Goal: Task Accomplishment & Management: Use online tool/utility

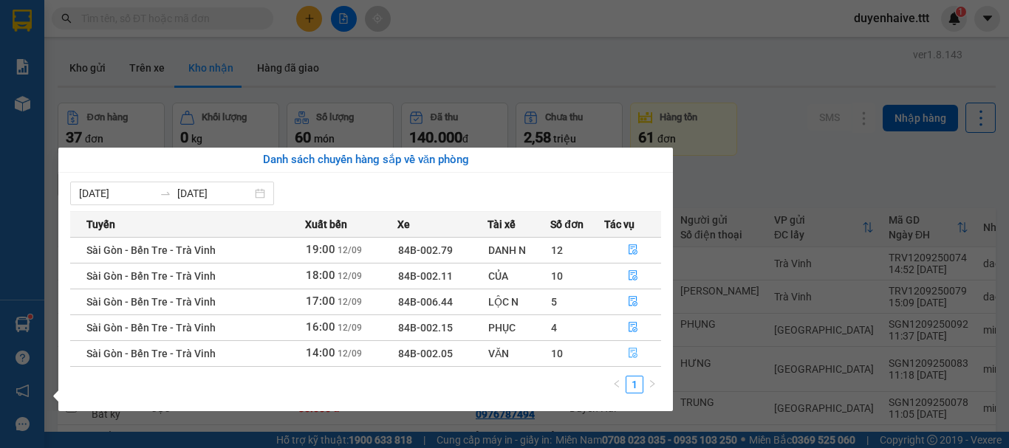
click at [637, 353] on icon "file-done" at bounding box center [633, 353] width 10 height 10
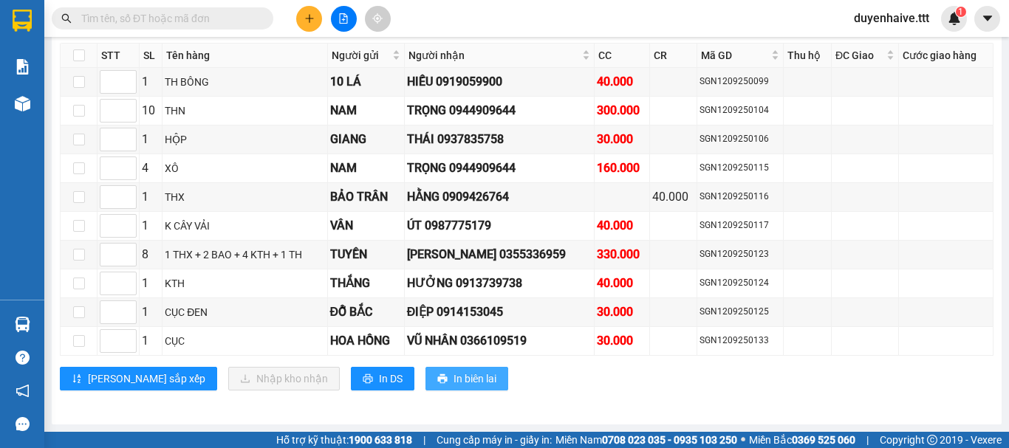
scroll to position [1465, 0]
click at [76, 193] on input "checkbox" at bounding box center [79, 197] width 12 height 12
checkbox input "true"
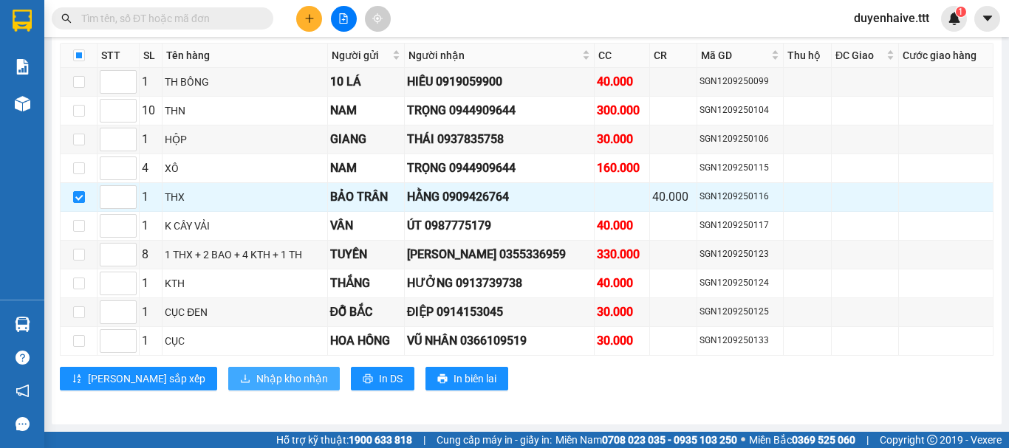
click at [256, 385] on span "Nhập kho nhận" at bounding box center [292, 379] width 72 height 16
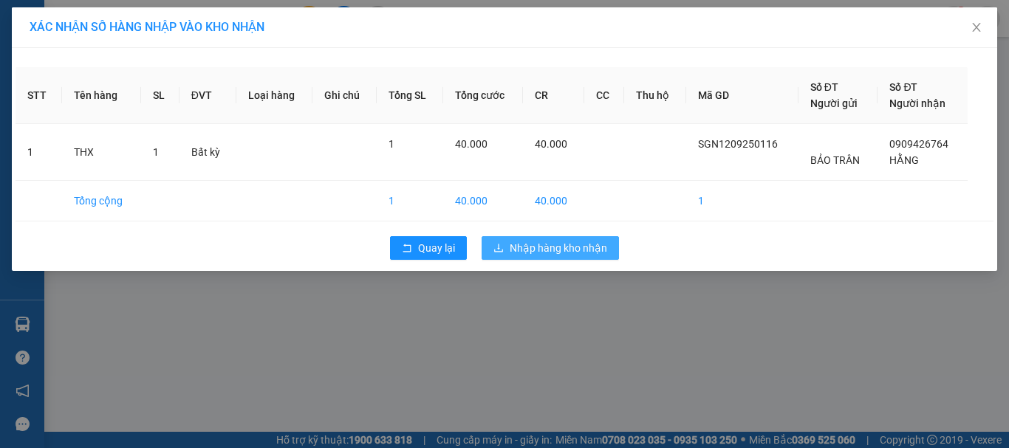
click at [544, 253] on span "Nhập hàng kho nhận" at bounding box center [558, 248] width 97 height 16
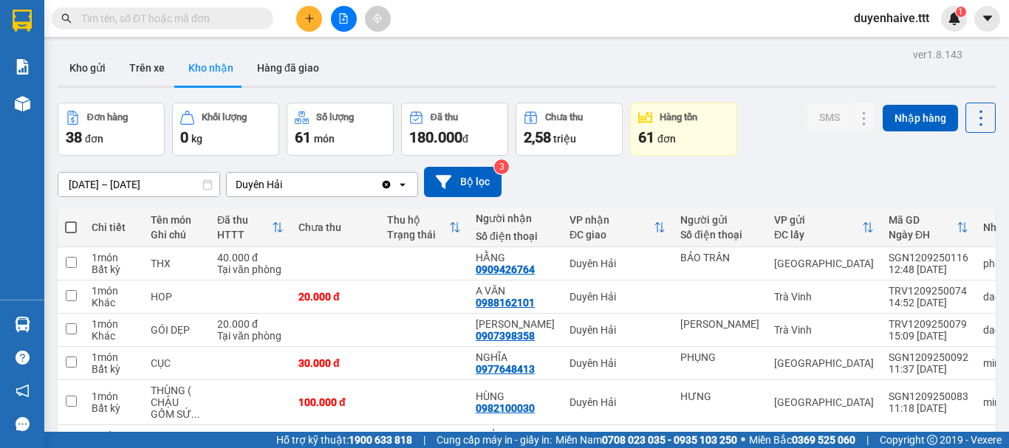
click at [305, 21] on icon "plus" at bounding box center [309, 18] width 10 height 10
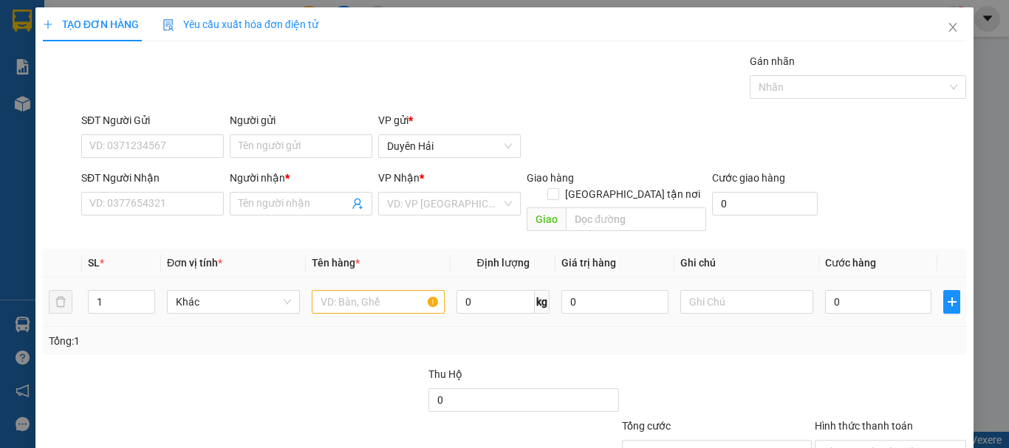
click at [345, 298] on div at bounding box center [378, 302] width 133 height 30
click at [347, 291] on input "text" at bounding box center [378, 302] width 133 height 24
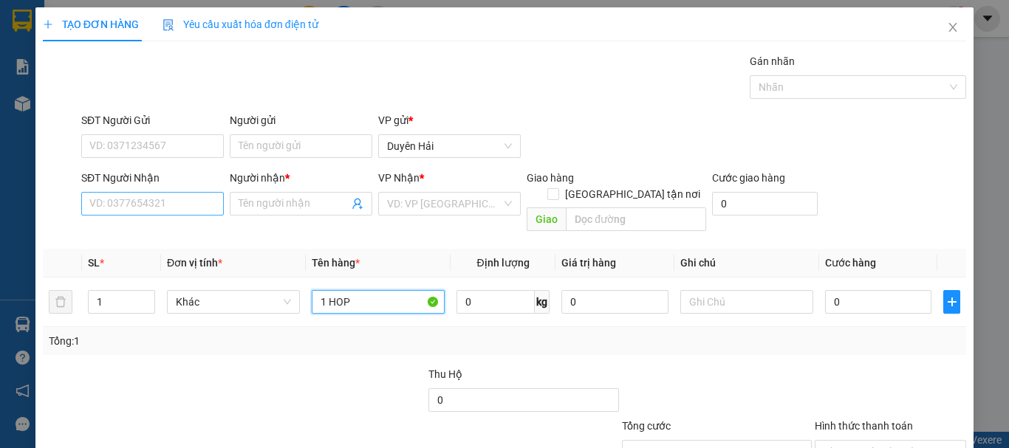
type input "1 HOP"
click at [171, 196] on input "SĐT Người Nhận" at bounding box center [152, 204] width 143 height 24
type input "0938755446"
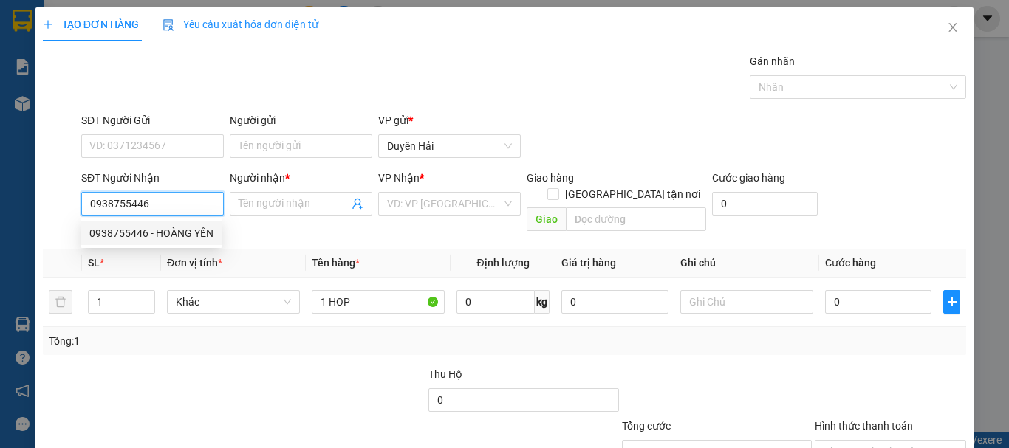
click at [159, 239] on div "0938755446 - HOÀNG YẾN" at bounding box center [151, 233] width 124 height 16
type input "HOÀNG YẾN"
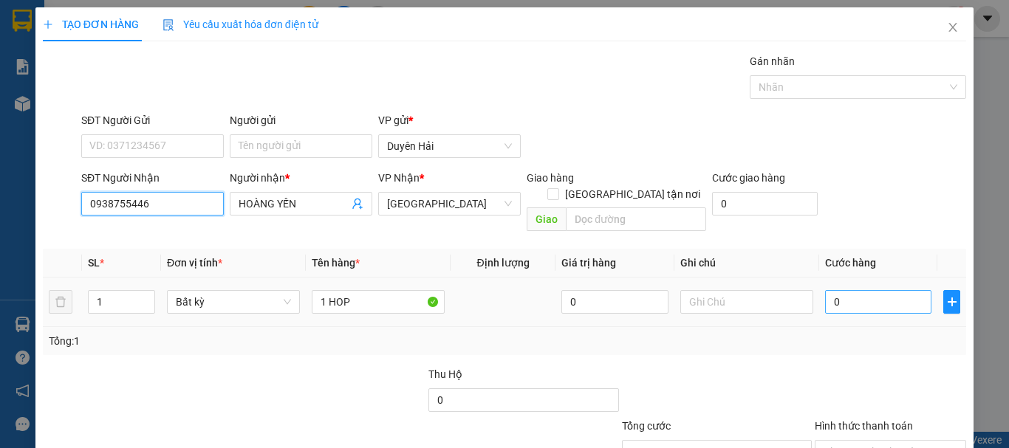
type input "0938755446"
click at [845, 290] on input "0" at bounding box center [878, 302] width 106 height 24
type input "3"
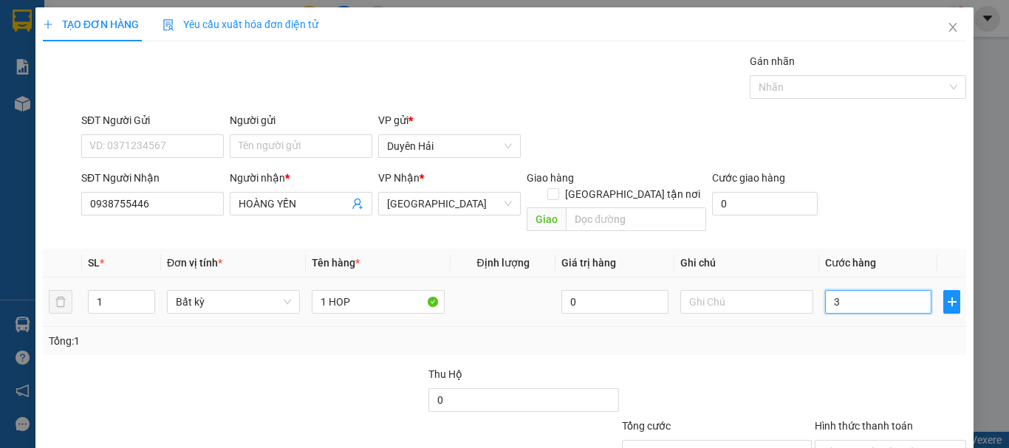
type input "30"
type input "30.000"
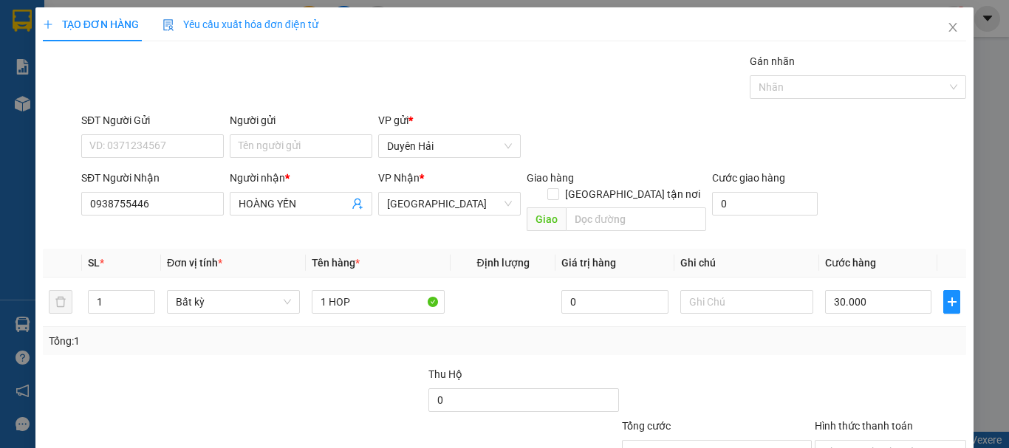
click at [838, 333] on div "Tổng: 1" at bounding box center [504, 341] width 911 height 16
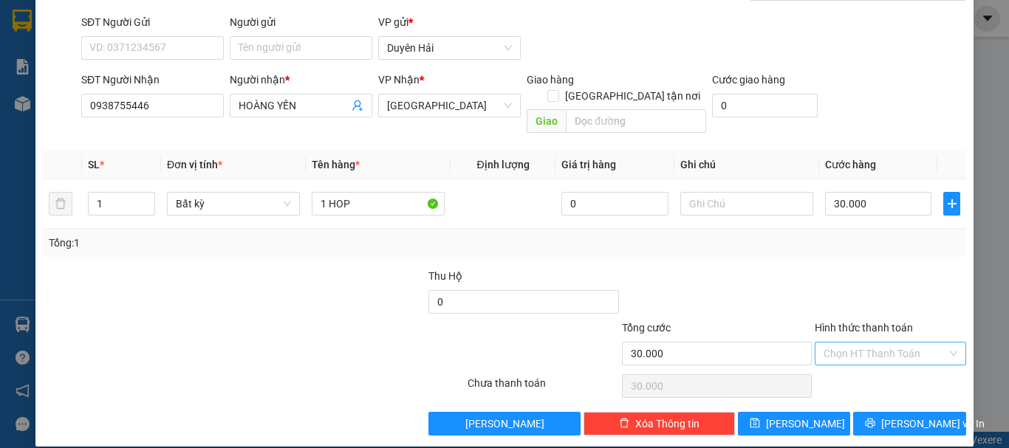
click at [877, 344] on input "Hình thức thanh toán" at bounding box center [885, 354] width 123 height 22
click at [876, 369] on div "Tại văn phòng" at bounding box center [881, 367] width 132 height 16
type input "0"
click at [899, 416] on span "Lưu và In" at bounding box center [932, 424] width 103 height 16
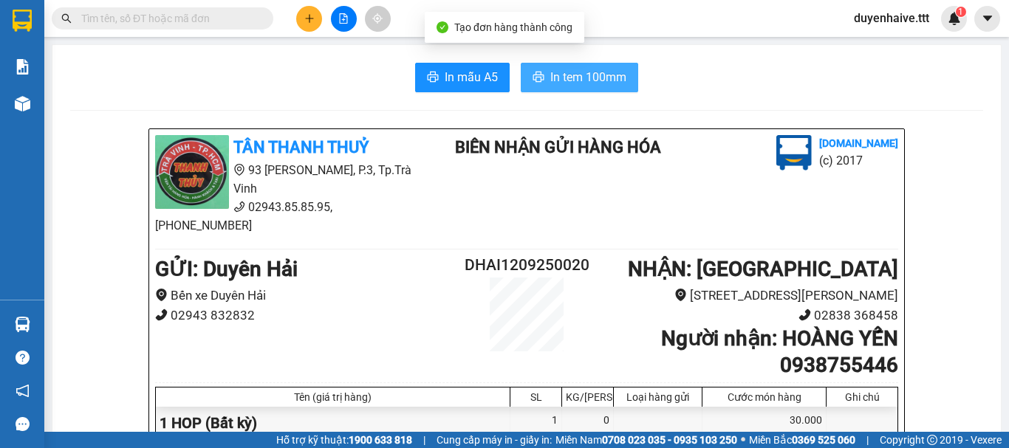
click at [584, 75] on span "In tem 100mm" at bounding box center [588, 77] width 76 height 18
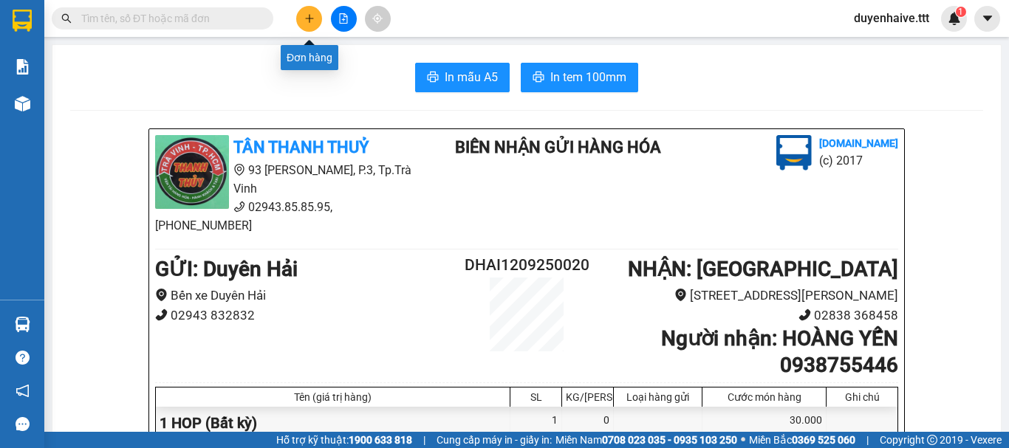
click at [307, 21] on icon "plus" at bounding box center [309, 18] width 10 height 10
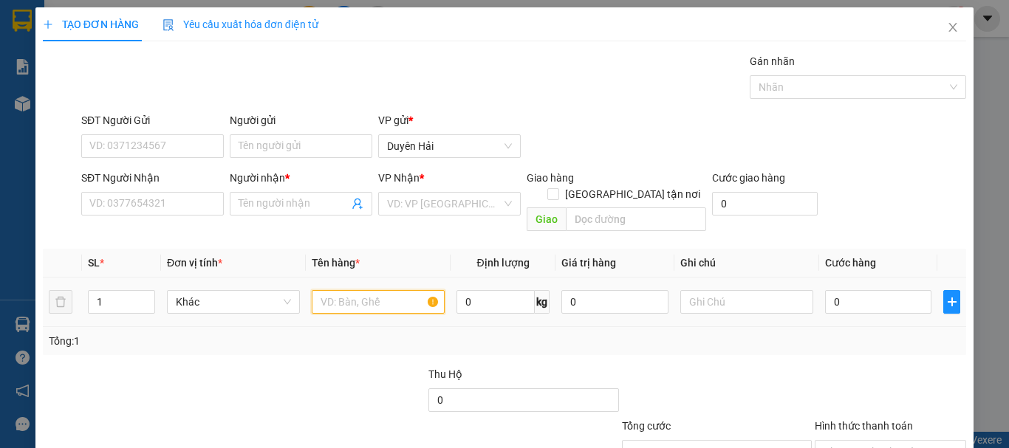
click at [364, 290] on input "text" at bounding box center [378, 302] width 133 height 24
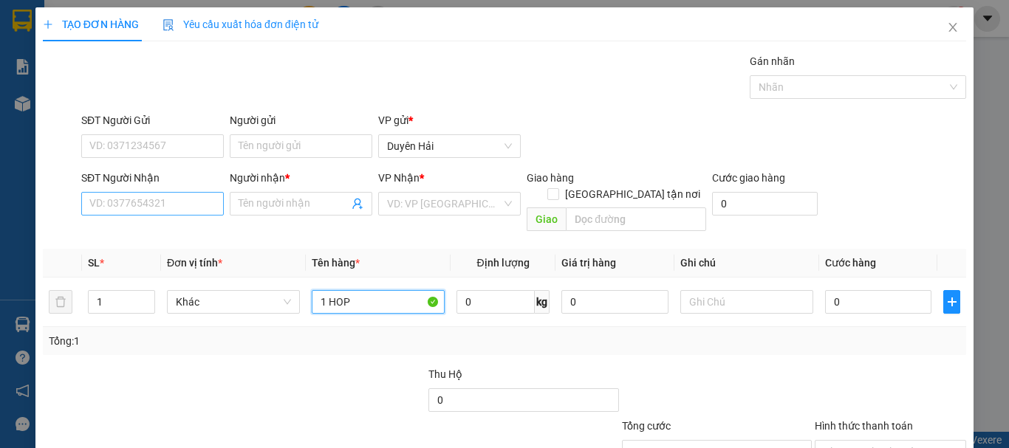
type input "1 HOP"
click at [174, 212] on input "SĐT Người Nhận" at bounding box center [152, 204] width 143 height 24
type input "0907177275"
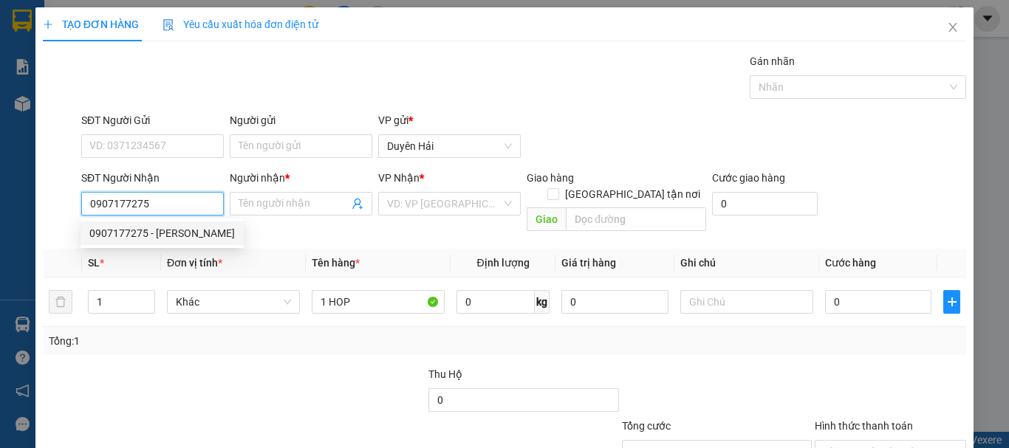
click at [170, 239] on div "0907177275 - MINH TÂM" at bounding box center [162, 233] width 146 height 16
type input "MINH TÂM"
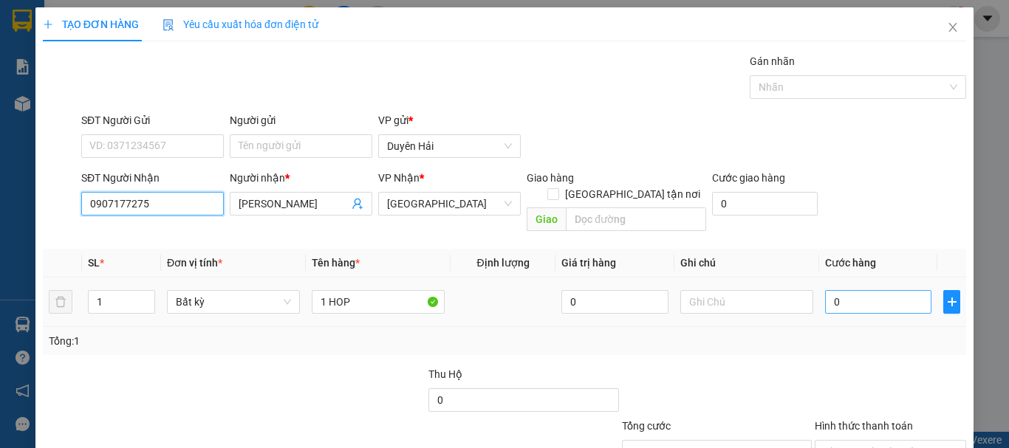
type input "0907177275"
click at [852, 290] on input "0" at bounding box center [878, 302] width 106 height 24
type input "3"
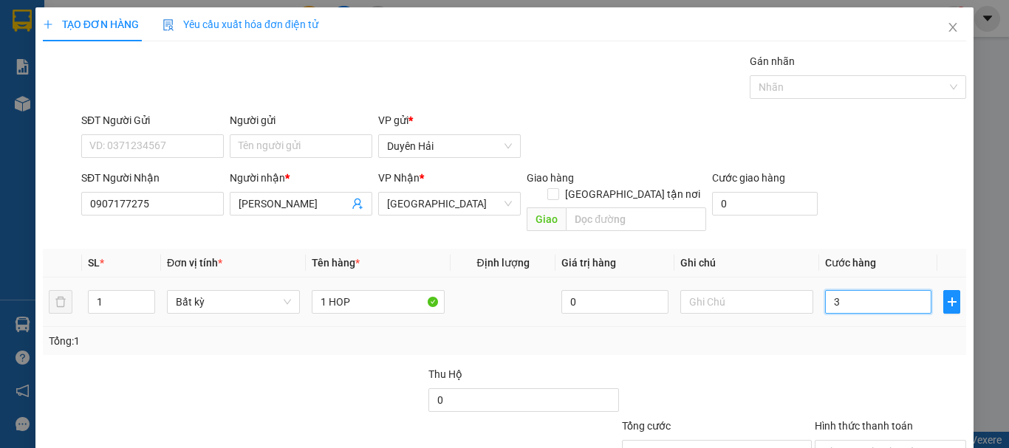
type input "30"
type input "30.000"
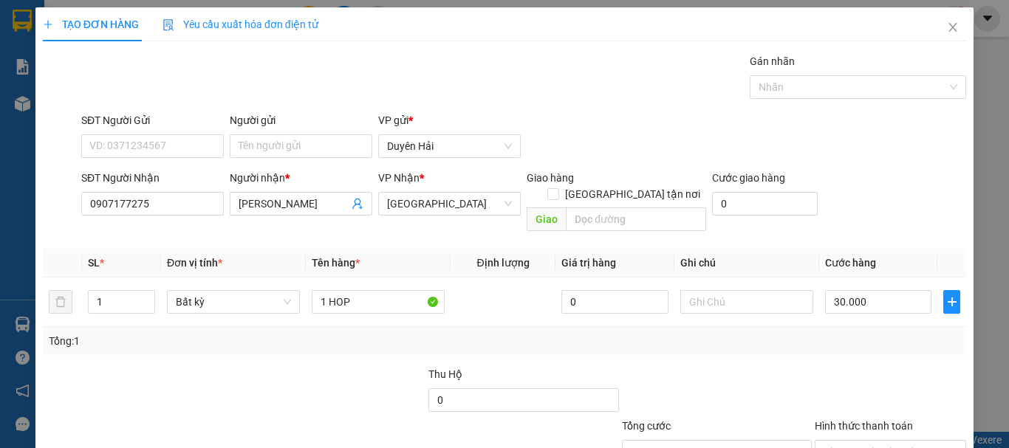
click at [833, 333] on div "Tổng: 1" at bounding box center [504, 341] width 911 height 16
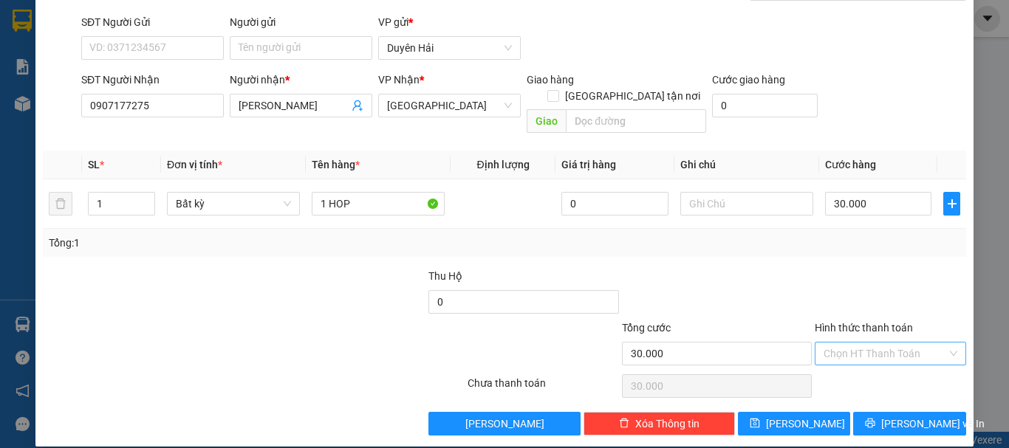
click at [867, 346] on input "Hình thức thanh toán" at bounding box center [885, 354] width 123 height 22
click at [866, 364] on div "Tại văn phòng" at bounding box center [881, 367] width 132 height 16
type input "0"
click at [875, 419] on icon "printer" at bounding box center [871, 424] width 10 height 10
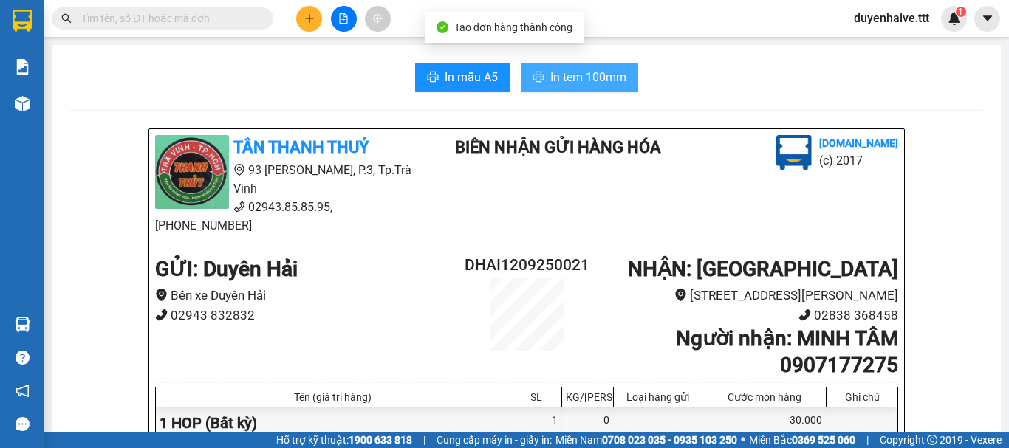
click at [565, 84] on span "In tem 100mm" at bounding box center [588, 77] width 76 height 18
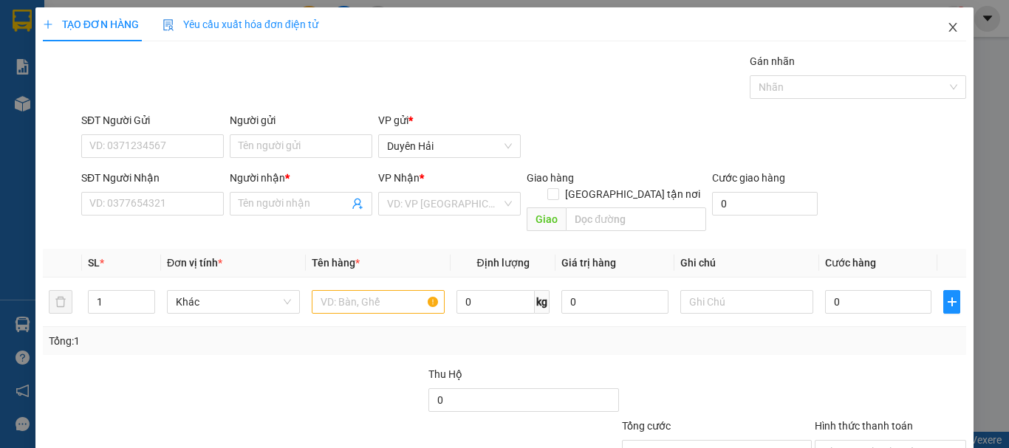
click at [947, 24] on icon "close" at bounding box center [953, 27] width 12 height 12
click at [949, 27] on icon "close" at bounding box center [953, 27] width 8 height 9
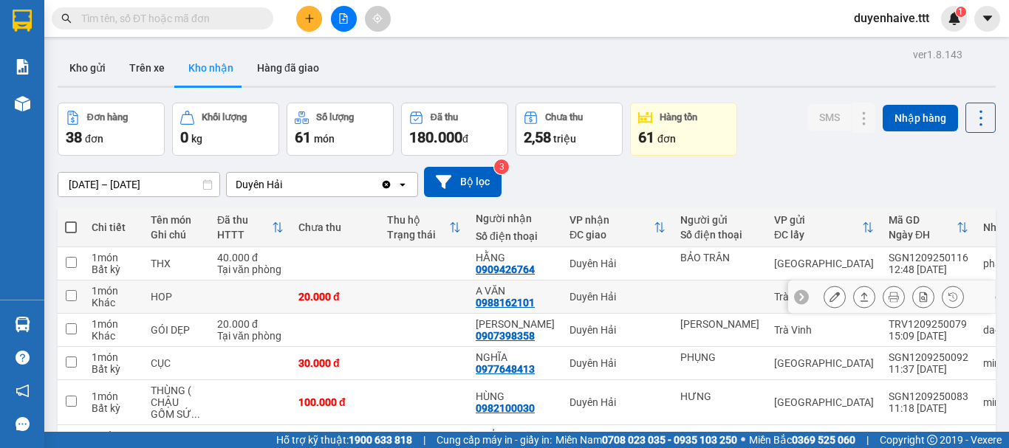
scroll to position [148, 0]
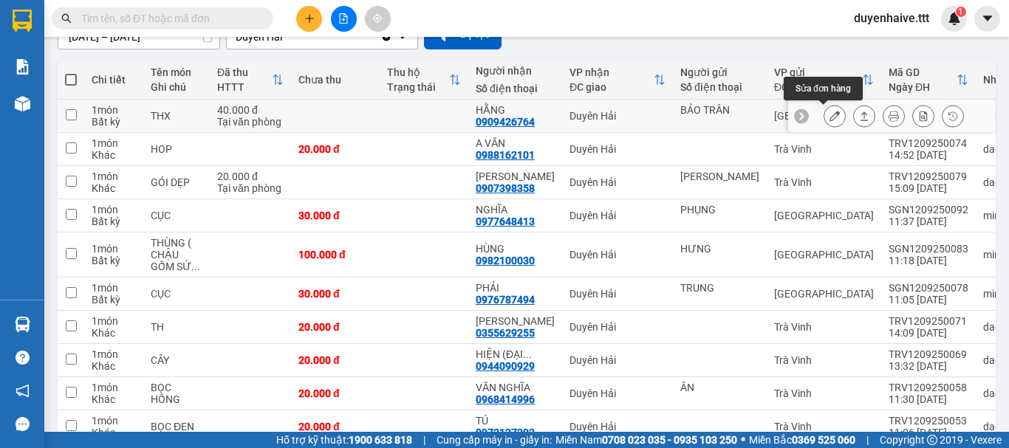
click at [825, 109] on button at bounding box center [834, 116] width 21 height 26
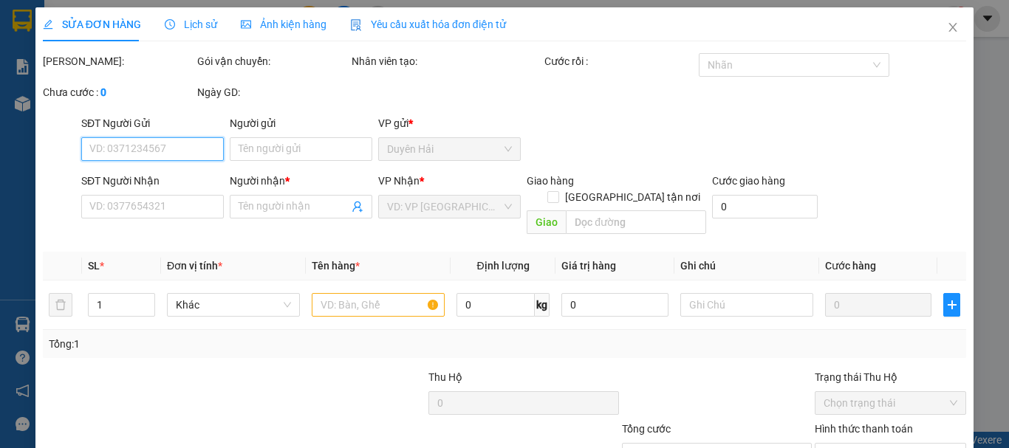
type input "BẢO TRÂN"
type input "0909426764"
type input "HẰNG"
type input "40.000"
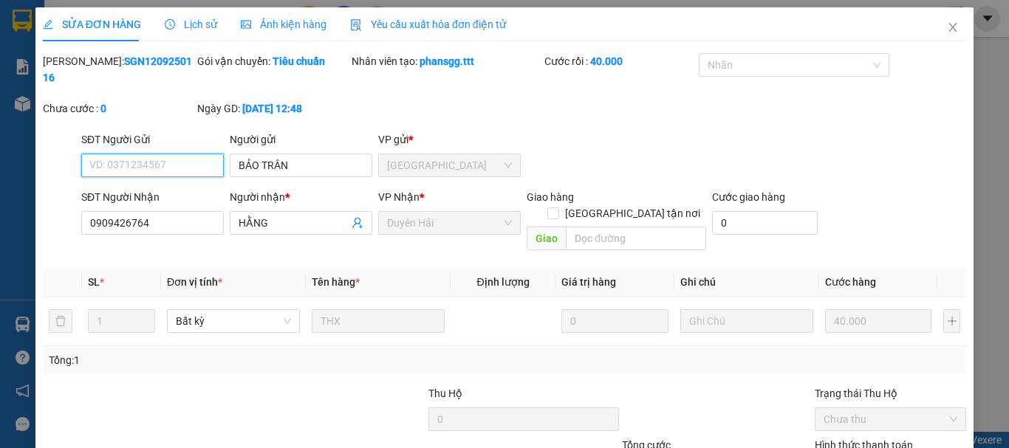
scroll to position [101, 0]
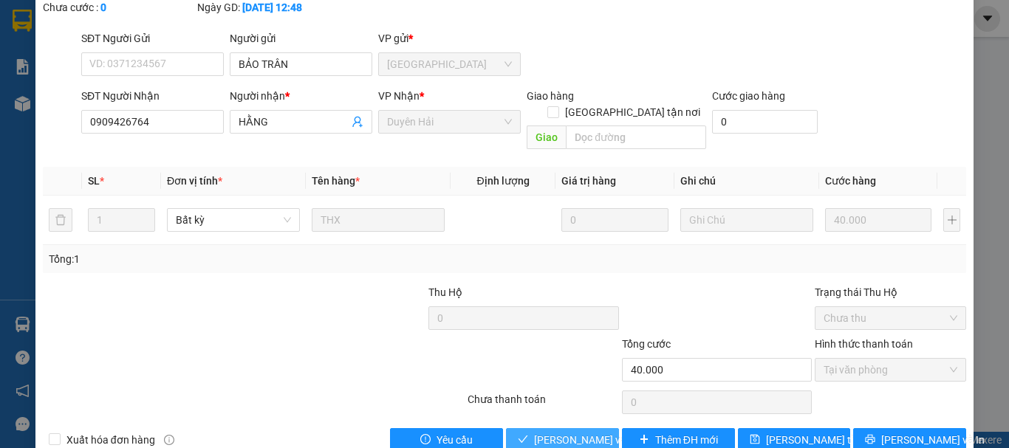
click at [570, 432] on span "Lưu và Giao hàng" at bounding box center [605, 440] width 142 height 16
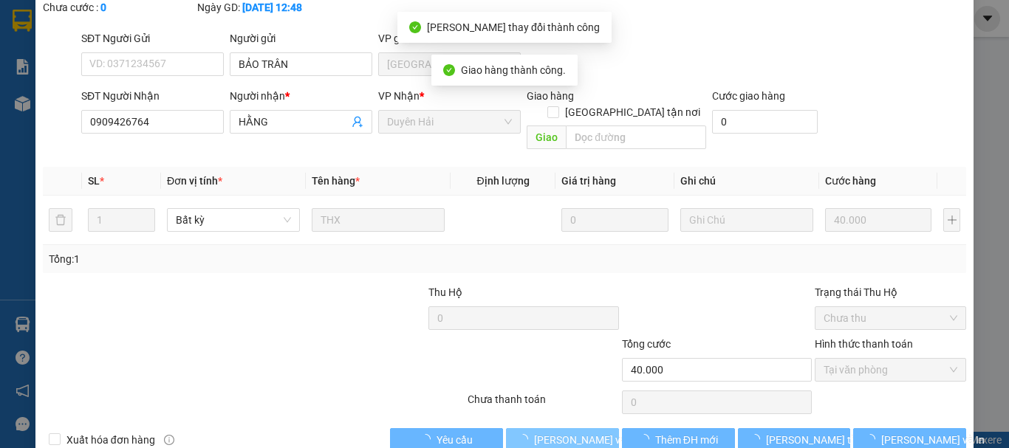
scroll to position [0, 0]
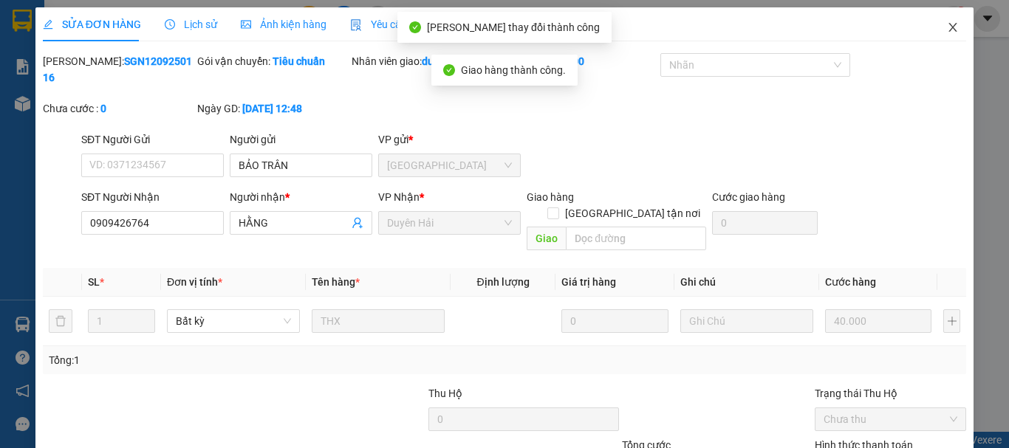
click at [947, 24] on icon "close" at bounding box center [953, 27] width 12 height 12
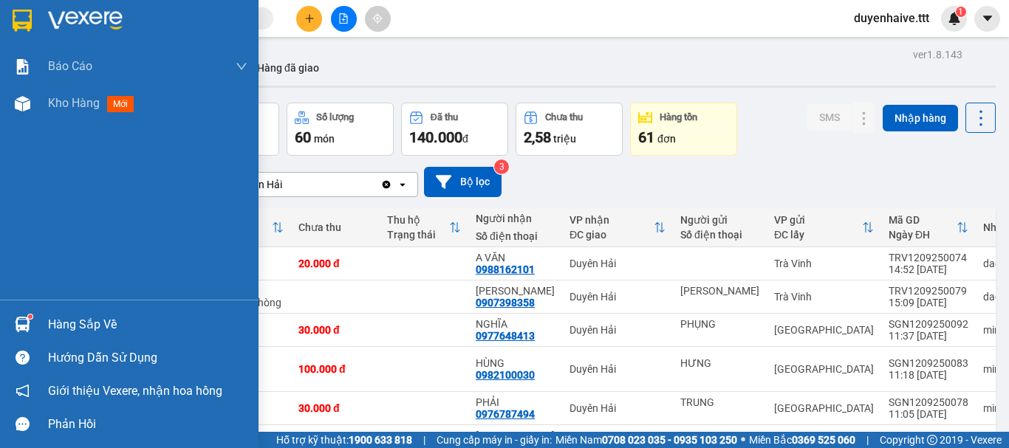
click at [76, 329] on div "Hàng sắp về" at bounding box center [147, 325] width 199 height 22
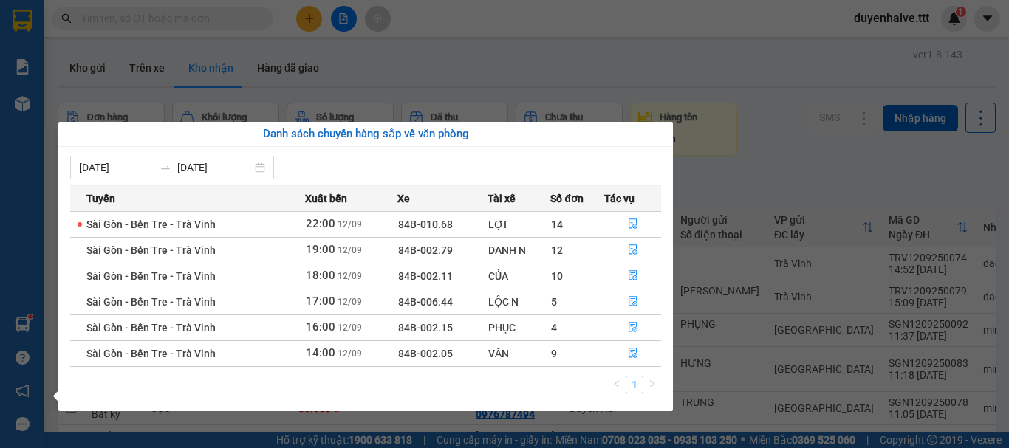
click at [750, 174] on section "Kết quả tìm kiếm ( 65 ) Bộ lọc Mã ĐH Trạng thái Món hàng Thu hộ Tổng cước Chưa …" at bounding box center [504, 224] width 1009 height 448
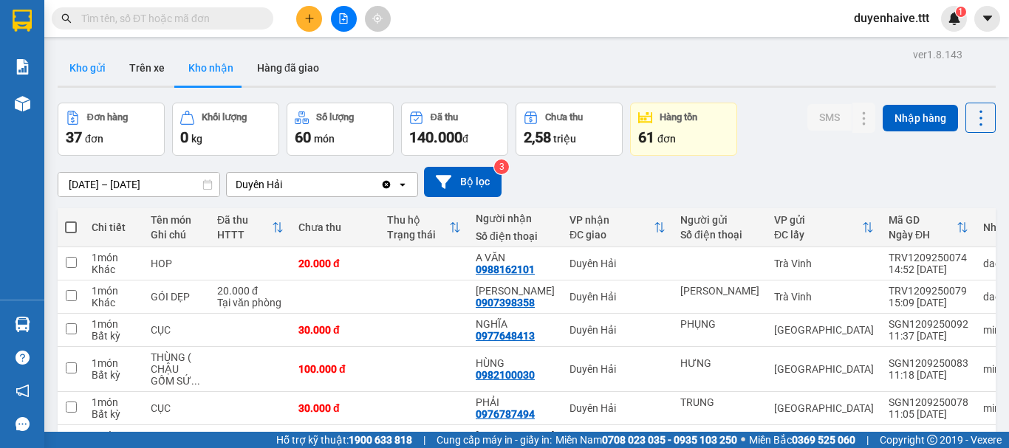
click at [96, 63] on button "Kho gửi" at bounding box center [88, 67] width 60 height 35
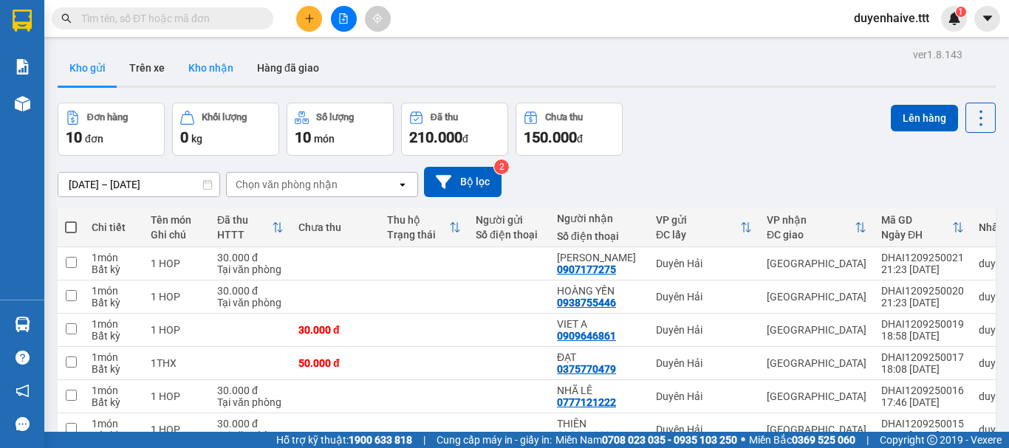
click at [224, 58] on button "Kho nhận" at bounding box center [211, 67] width 69 height 35
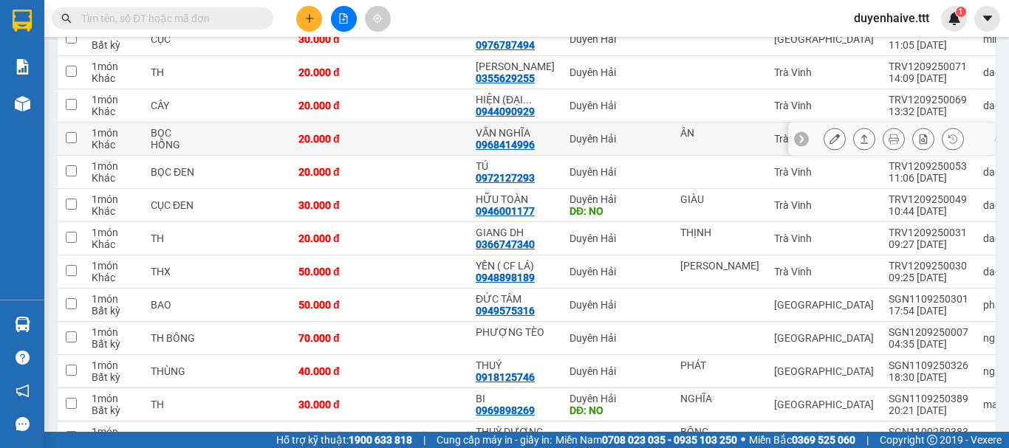
scroll to position [295, 0]
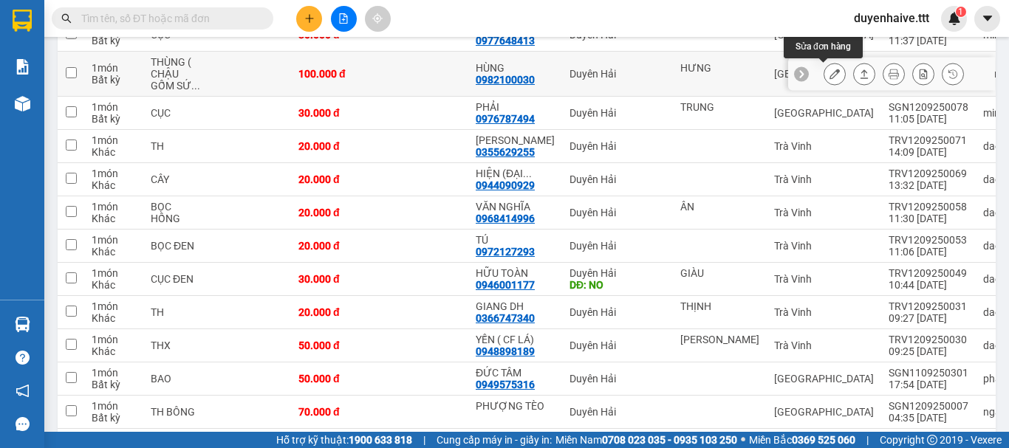
click at [824, 66] on button at bounding box center [834, 74] width 21 height 26
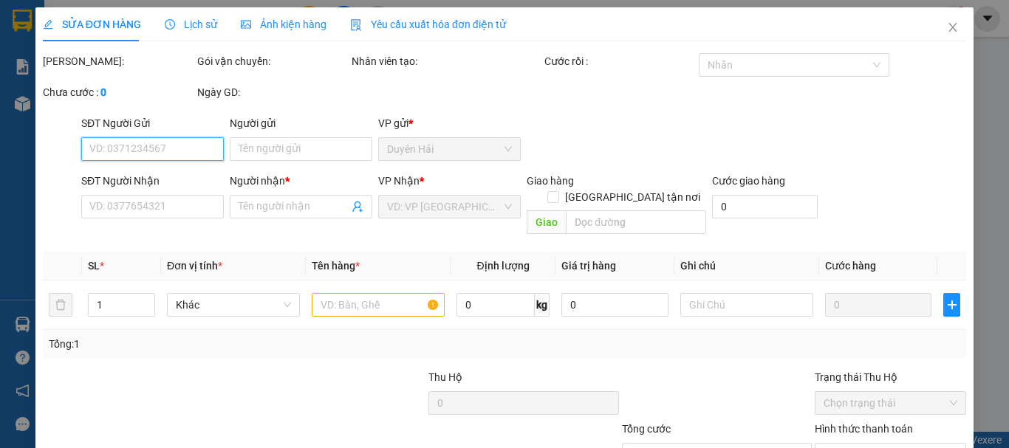
type input "HƯNG"
type input "0982100030"
type input "HÙNG"
type input "100.000"
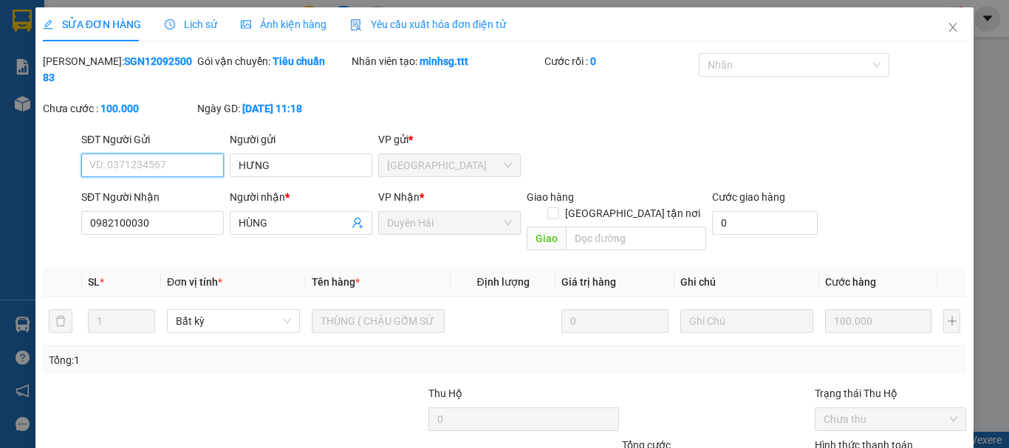
scroll to position [101, 0]
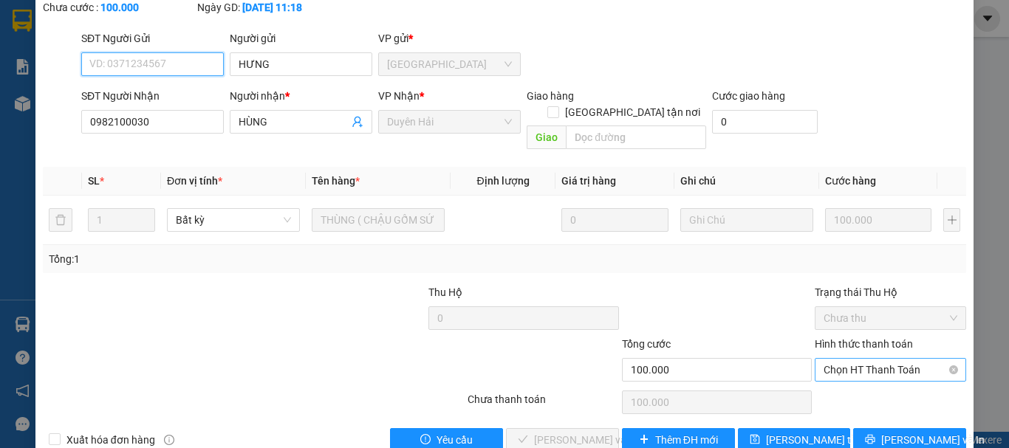
click at [835, 359] on span "Chọn HT Thanh Toán" at bounding box center [891, 370] width 134 height 22
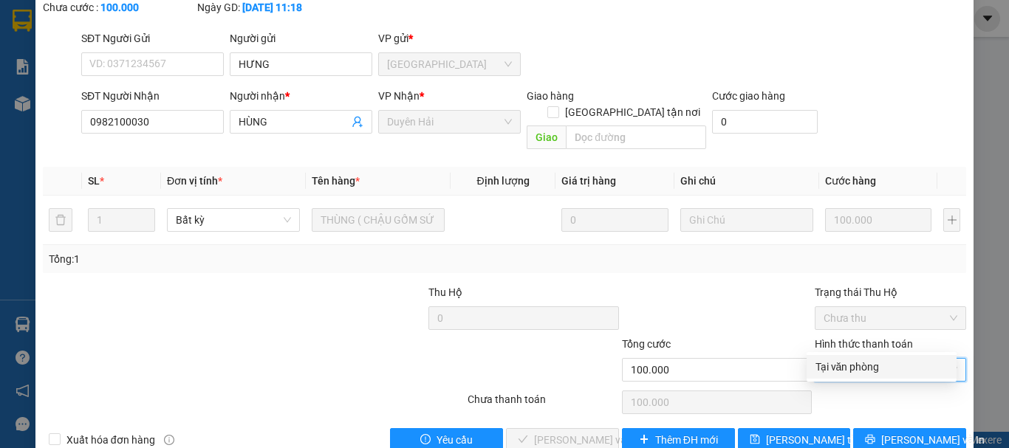
click at [855, 369] on div "Tại văn phòng" at bounding box center [881, 367] width 132 height 16
type input "0"
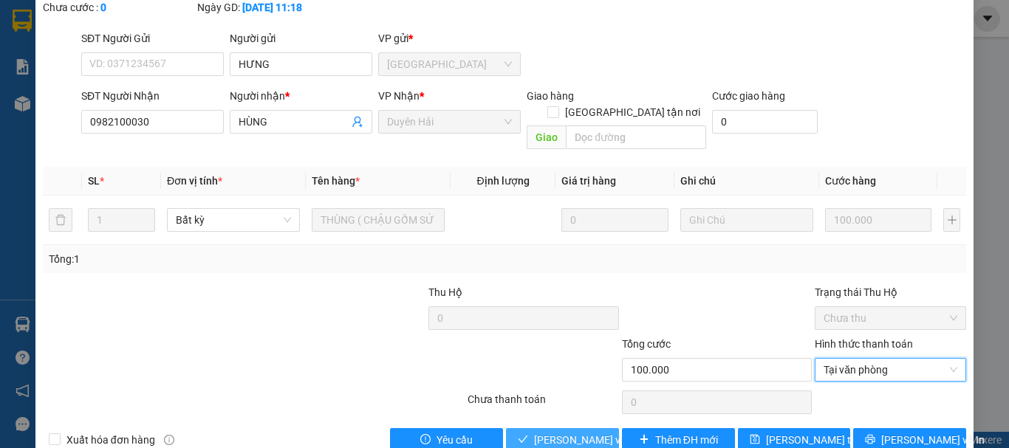
click at [558, 432] on span "Lưu và Giao hàng" at bounding box center [605, 440] width 142 height 16
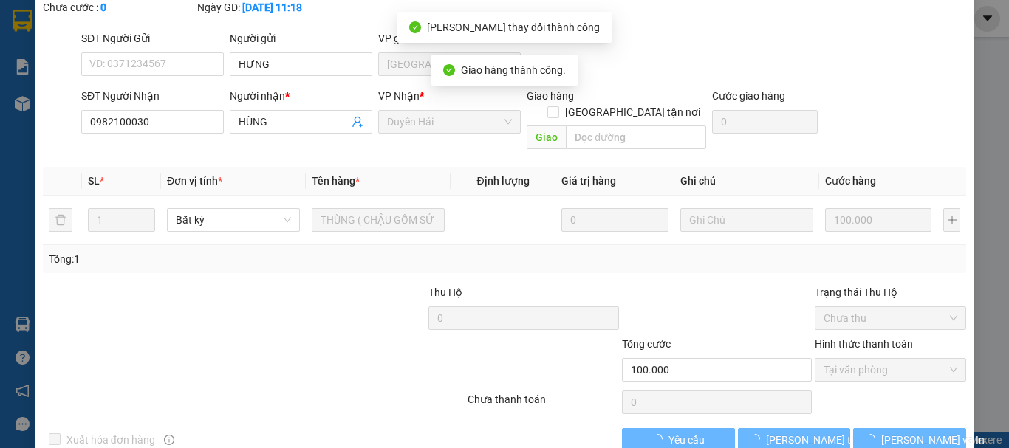
scroll to position [0, 0]
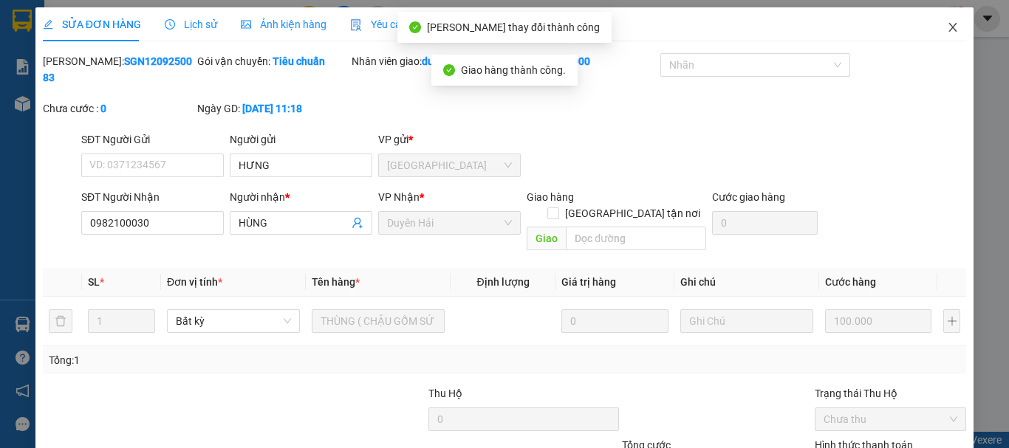
click at [939, 18] on span "Close" at bounding box center [952, 27] width 41 height 41
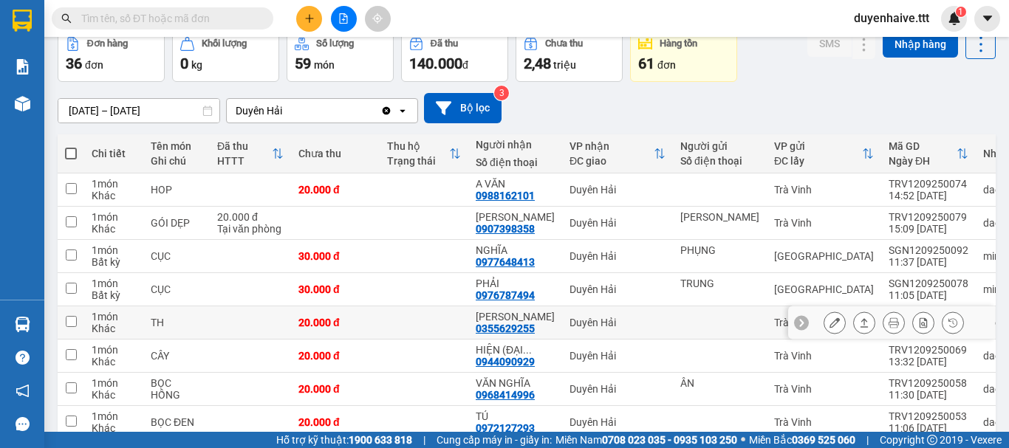
scroll to position [222, 0]
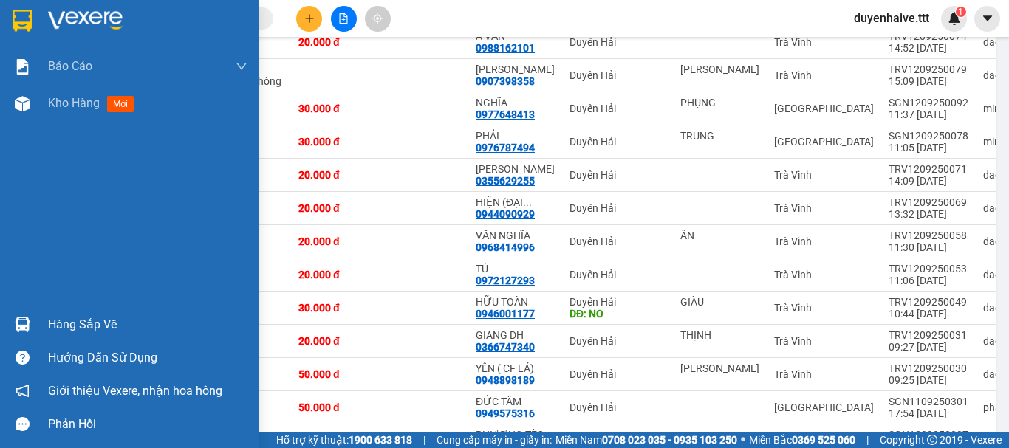
click at [78, 318] on div "Hàng sắp về" at bounding box center [147, 325] width 199 height 22
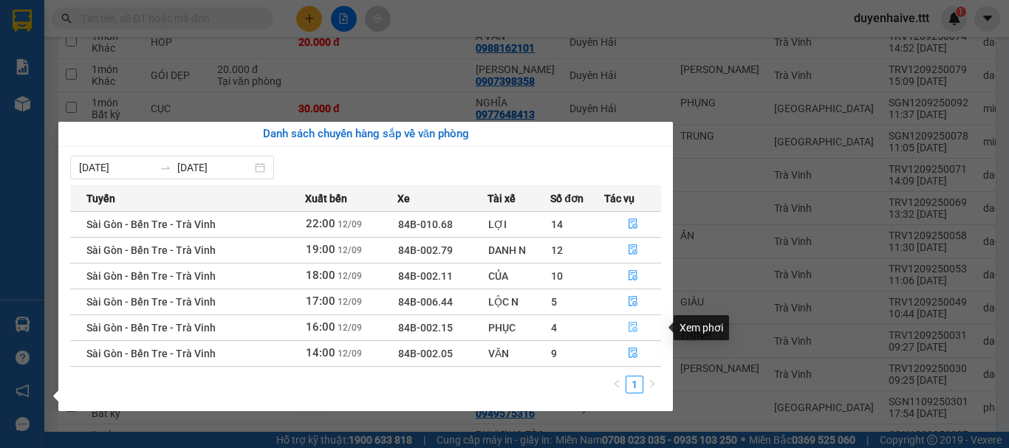
click at [634, 328] on icon "file-done" at bounding box center [633, 328] width 9 height 10
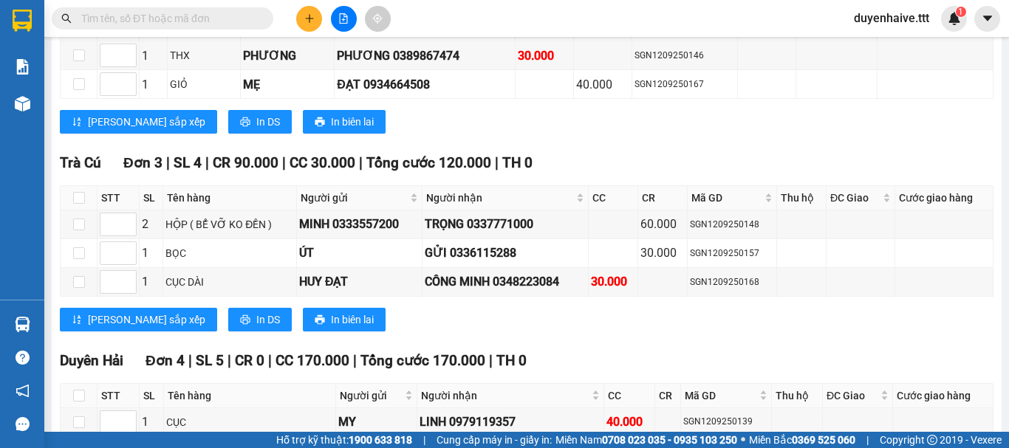
scroll to position [1288, 0]
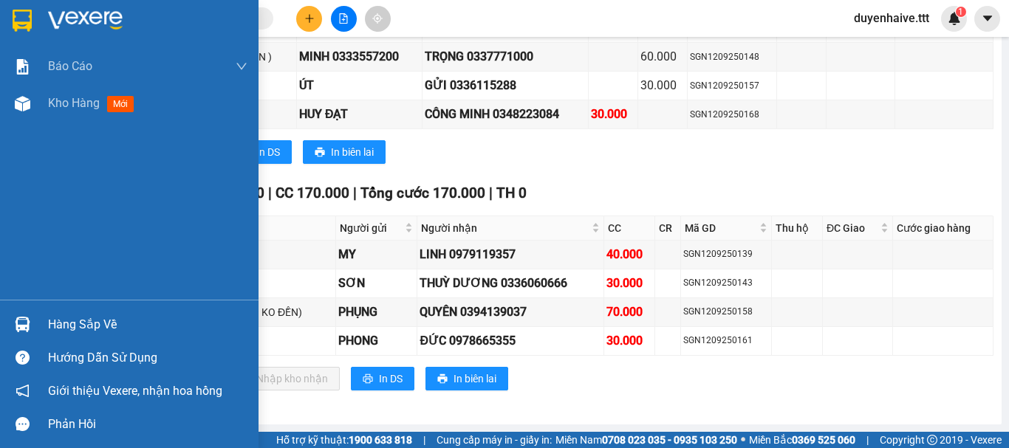
click at [92, 322] on div "Hàng sắp về" at bounding box center [147, 325] width 199 height 22
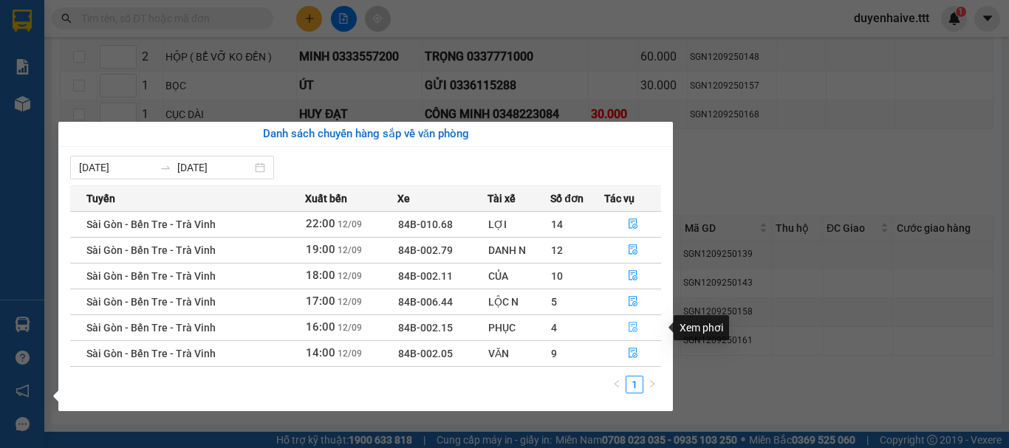
click at [634, 325] on icon "file-done" at bounding box center [633, 328] width 9 height 10
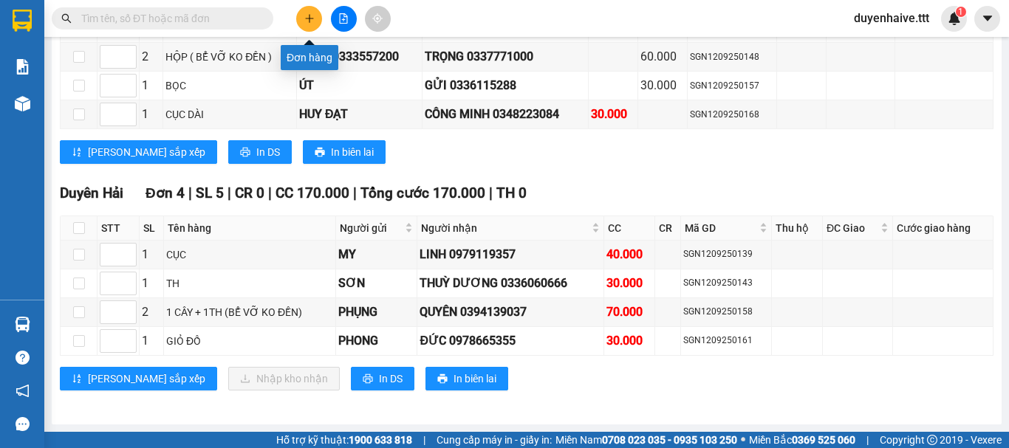
click at [305, 18] on icon "plus" at bounding box center [309, 18] width 10 height 10
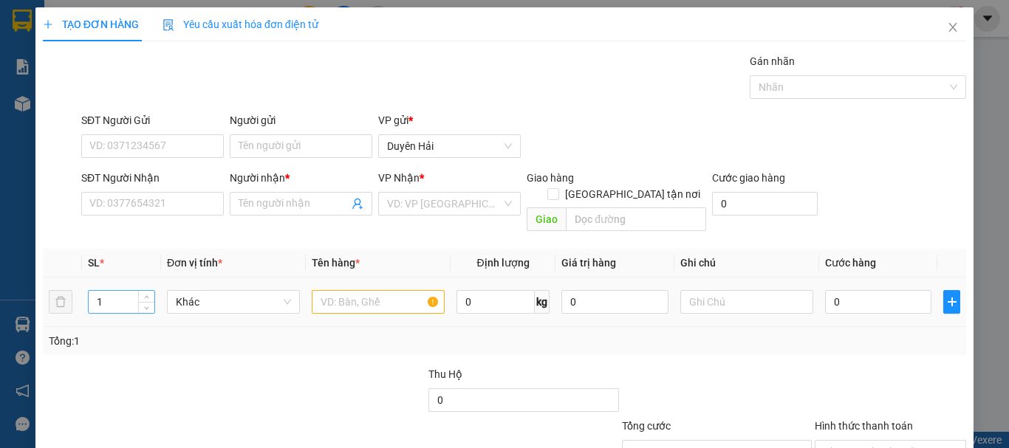
click at [113, 291] on input "1" at bounding box center [122, 302] width 66 height 22
type input "3"
click at [364, 292] on input "text" at bounding box center [378, 302] width 133 height 24
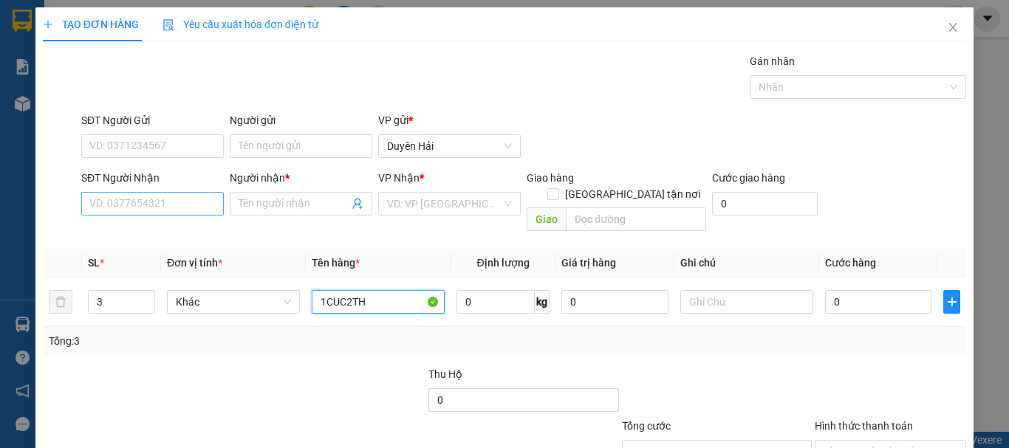
type input "1CUC2TH"
click at [165, 202] on input "SĐT Người Nhận" at bounding box center [152, 204] width 143 height 24
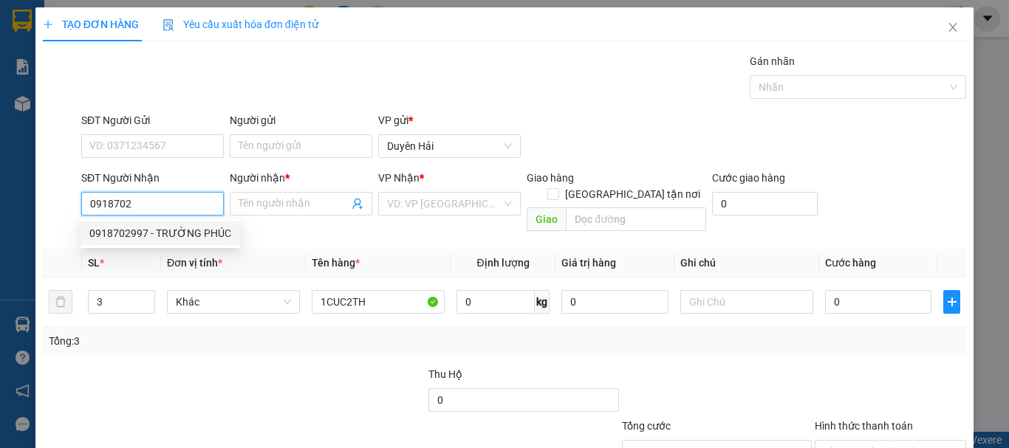
click at [169, 235] on div "0918702997 - TRƯỜNG PHÚC" at bounding box center [160, 233] width 142 height 16
type input "0918702997"
type input "TRƯỜNG PHÚC"
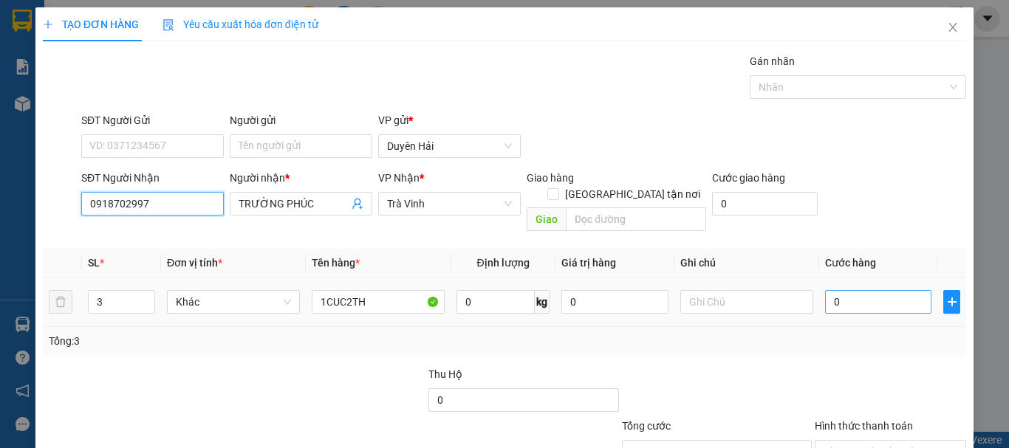
type input "0918702997"
click at [849, 290] on input "0" at bounding box center [878, 302] width 106 height 24
type input "8"
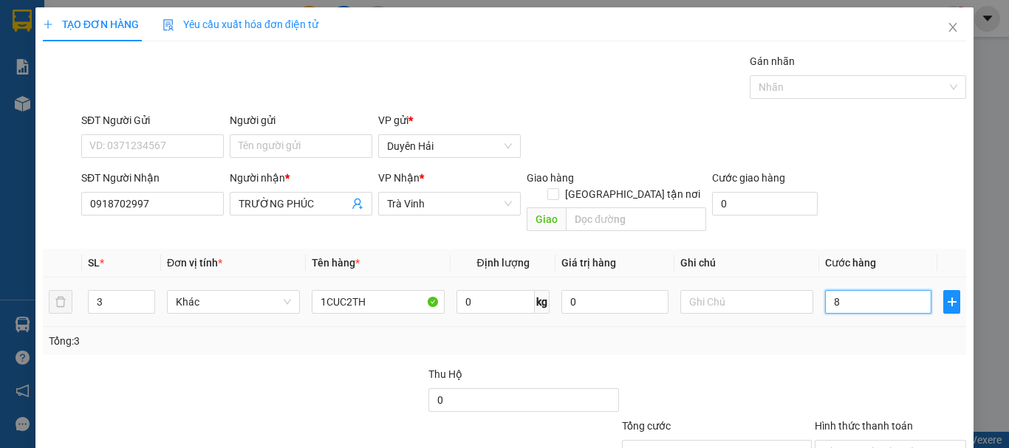
type input "80"
type input "80.000"
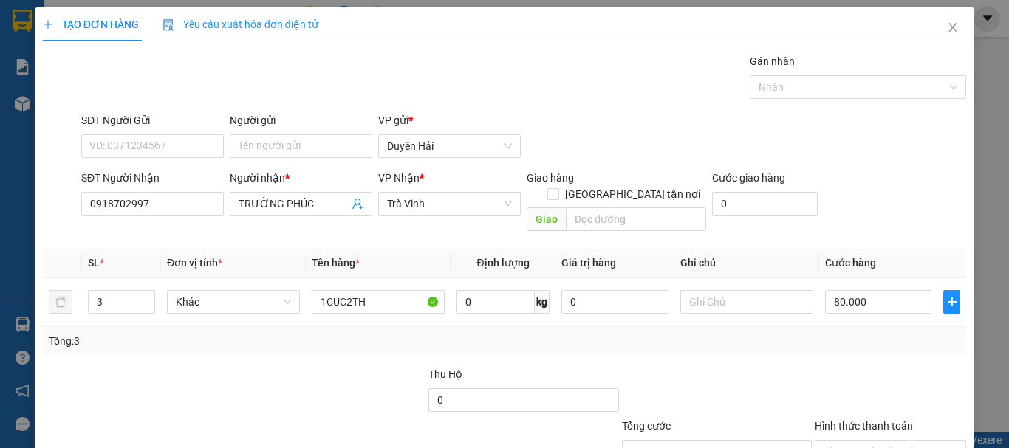
click at [856, 333] on div "Tổng: 3" at bounding box center [504, 341] width 911 height 16
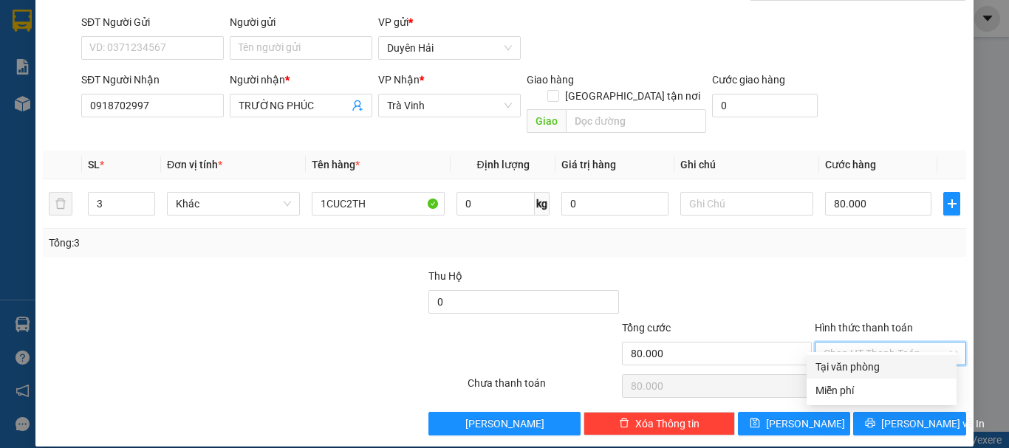
click at [856, 343] on input "Hình thức thanh toán" at bounding box center [885, 354] width 123 height 22
click at [872, 361] on div "Tại văn phòng" at bounding box center [881, 367] width 132 height 16
type input "0"
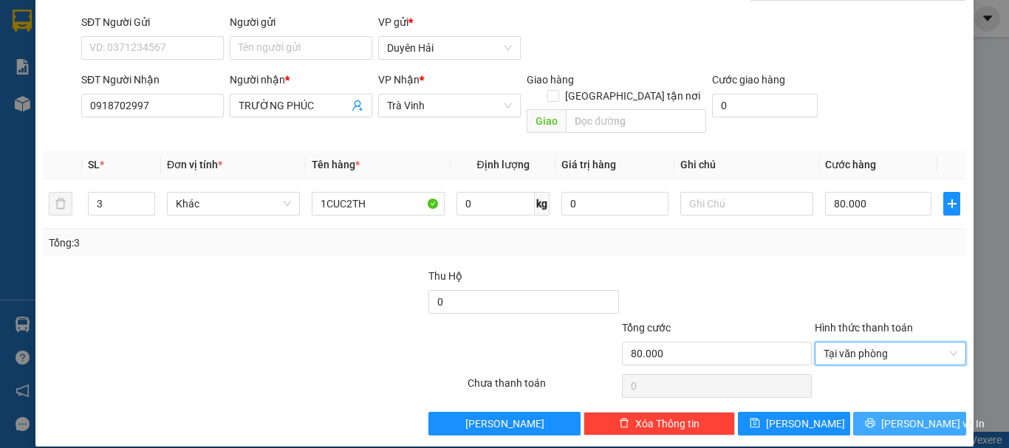
click at [899, 416] on span "Lưu và In" at bounding box center [932, 424] width 103 height 16
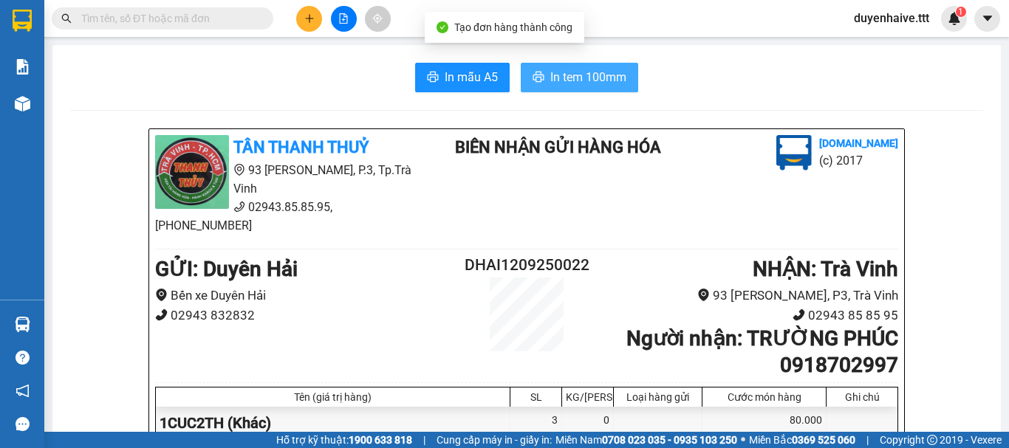
click at [608, 81] on span "In tem 100mm" at bounding box center [588, 77] width 76 height 18
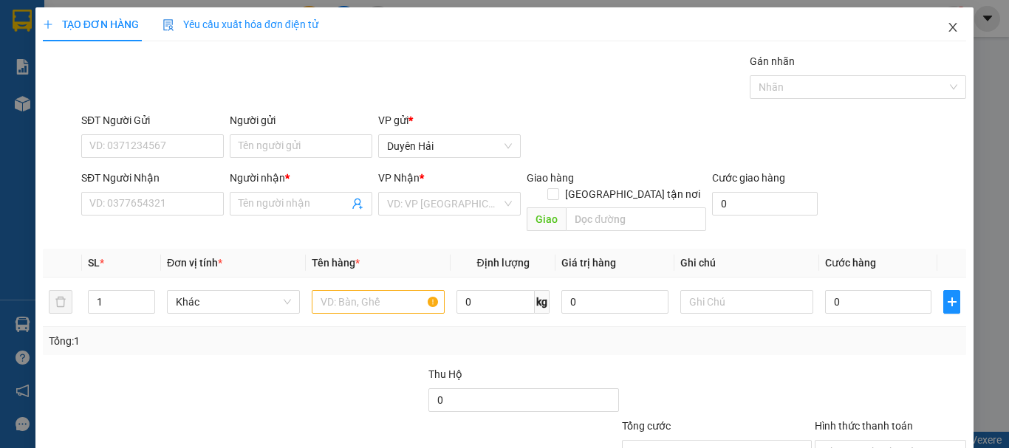
click at [947, 25] on icon "close" at bounding box center [953, 27] width 12 height 12
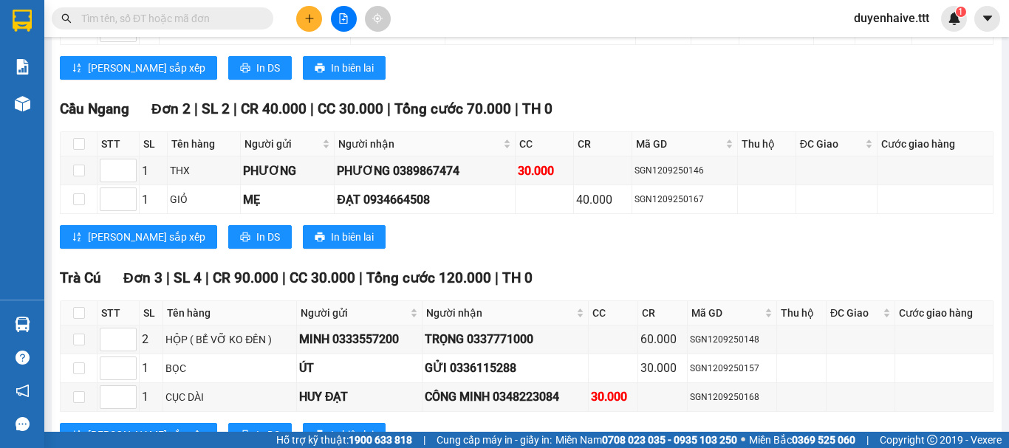
scroll to position [845, 0]
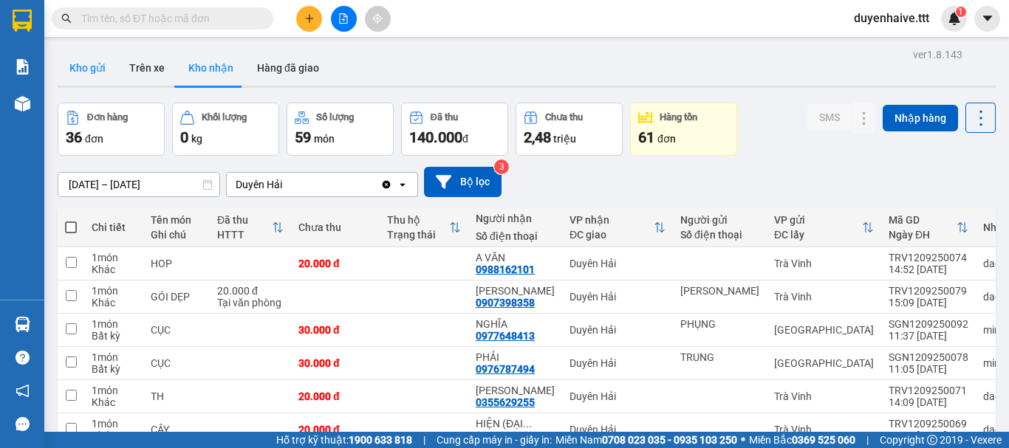
click at [98, 76] on button "Kho gửi" at bounding box center [88, 67] width 60 height 35
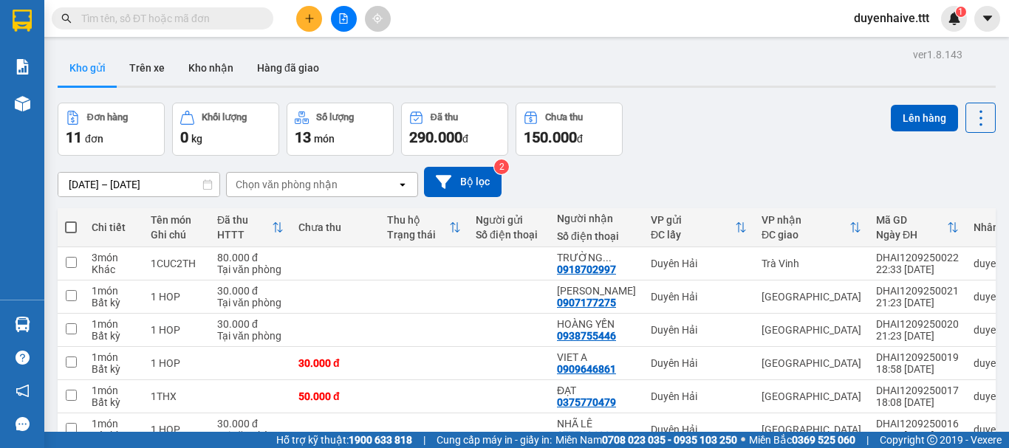
click at [71, 224] on span at bounding box center [71, 228] width 12 height 12
click at [71, 220] on input "checkbox" at bounding box center [71, 220] width 0 height 0
checkbox input "true"
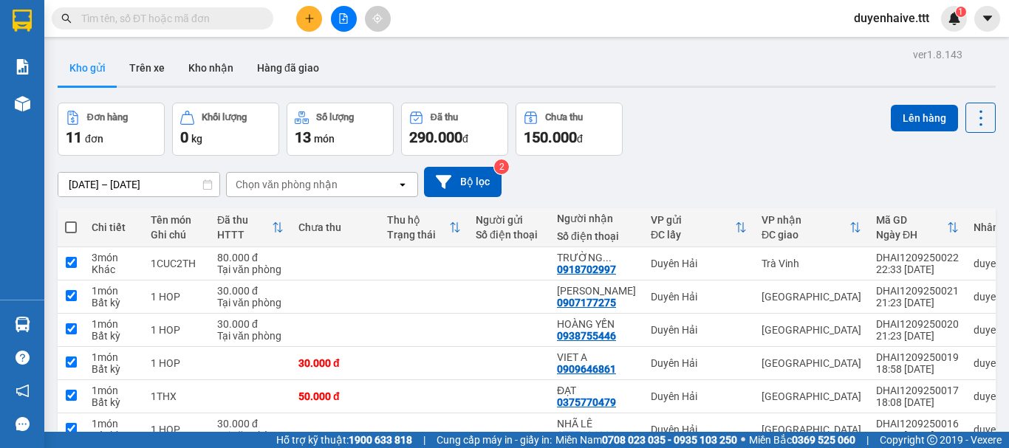
checkbox input "true"
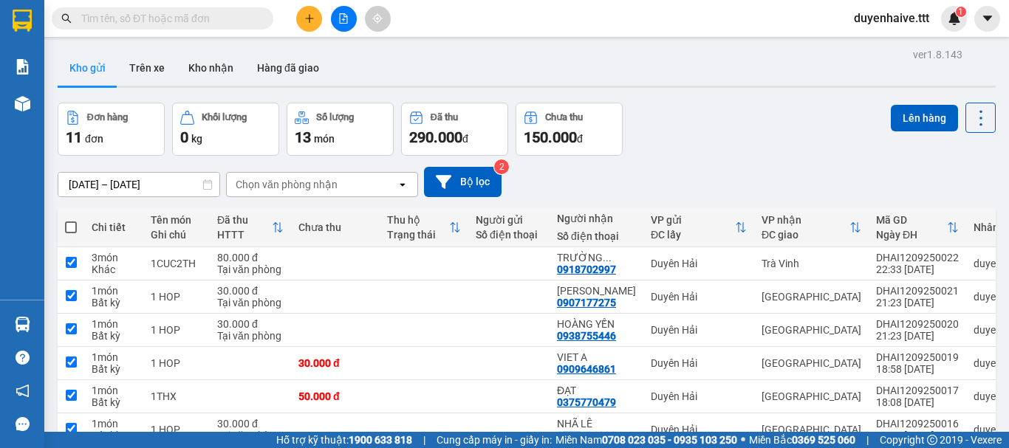
checkbox input "true"
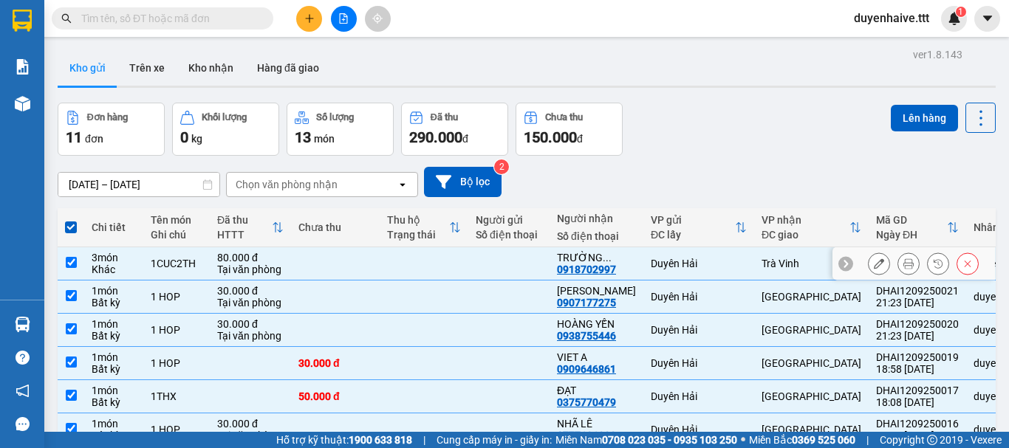
click at [70, 261] on input "checkbox" at bounding box center [71, 262] width 11 height 11
checkbox input "false"
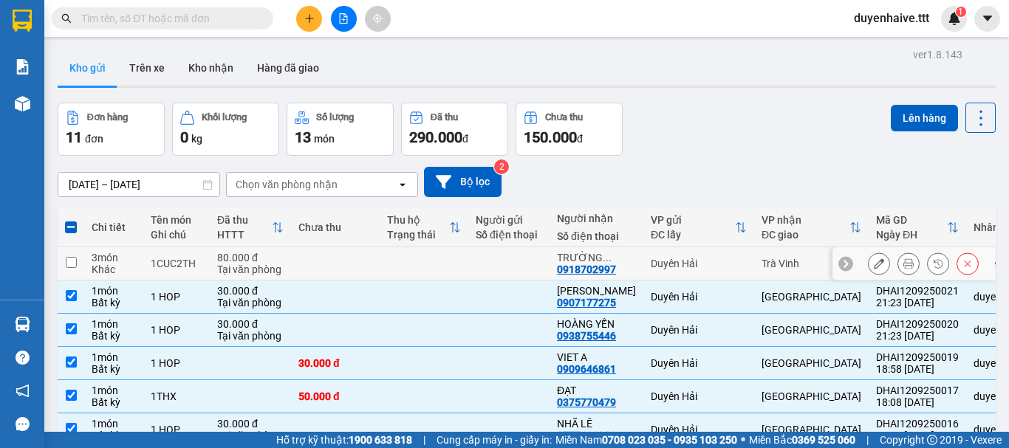
scroll to position [214, 0]
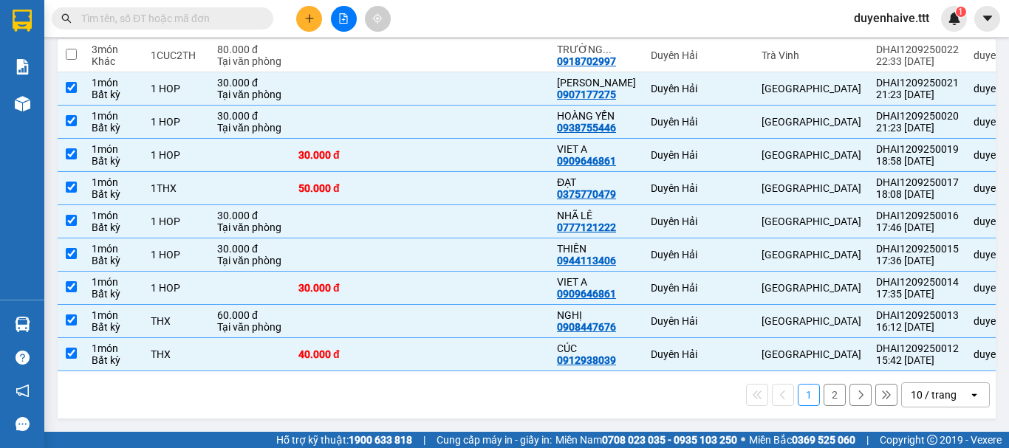
click at [919, 398] on div "10 / trang" at bounding box center [934, 395] width 46 height 15
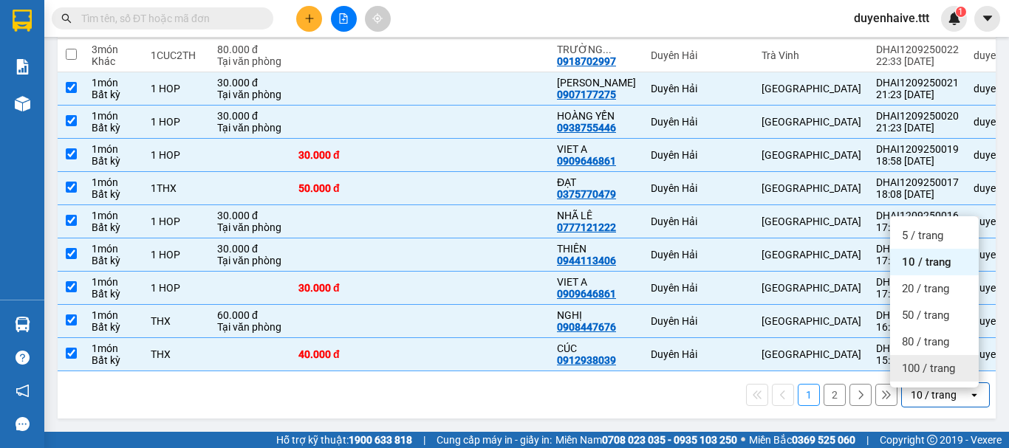
drag, startPoint x: 919, startPoint y: 370, endPoint x: 903, endPoint y: 369, distance: 15.5
click at [920, 370] on div "100 / trang" at bounding box center [934, 368] width 89 height 27
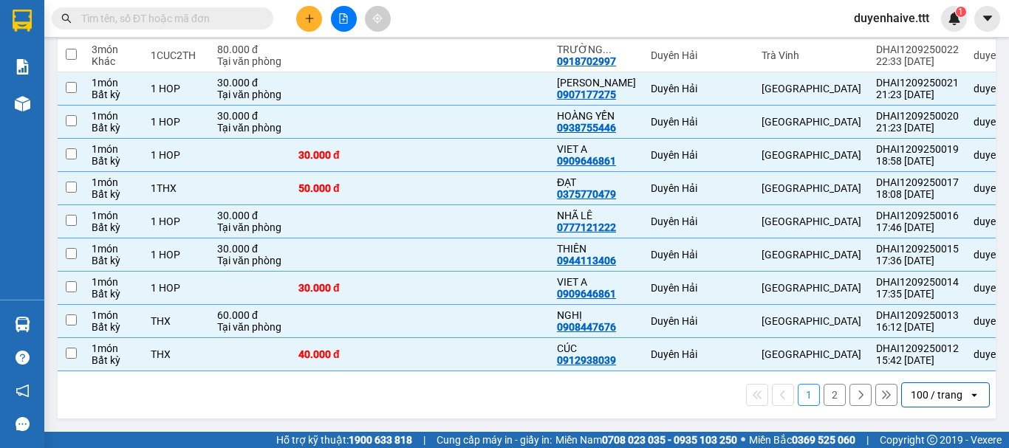
checkbox input "false"
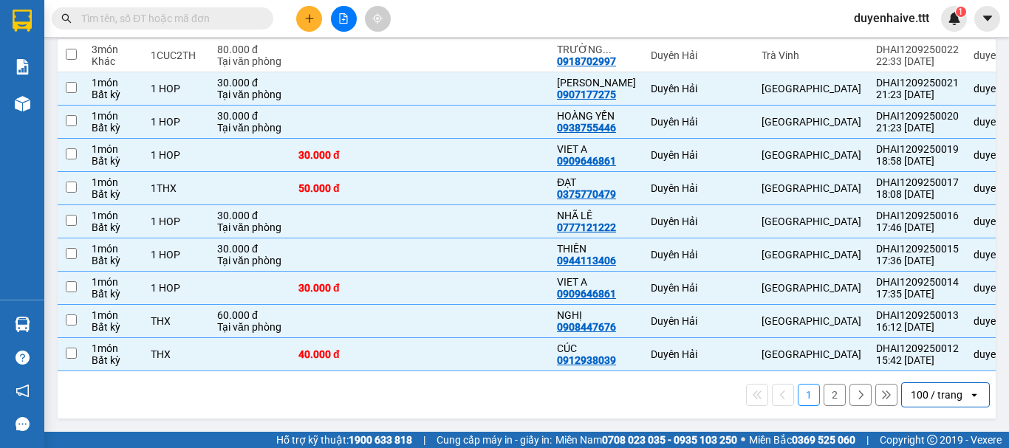
checkbox input "false"
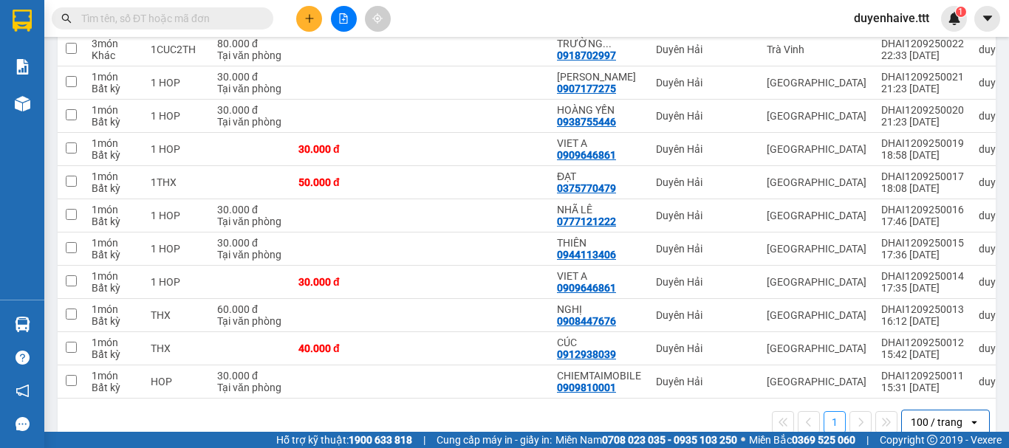
scroll to position [66, 0]
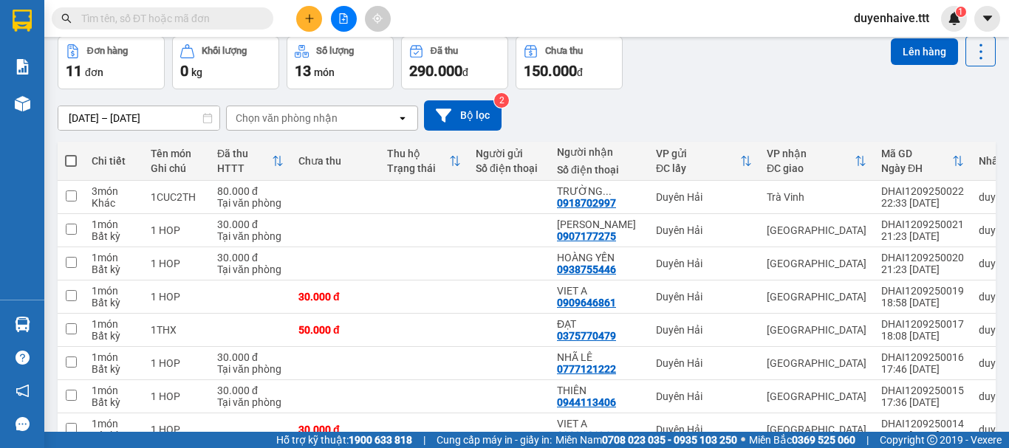
click at [71, 162] on span at bounding box center [71, 161] width 12 height 12
click at [71, 154] on input "checkbox" at bounding box center [71, 154] width 0 height 0
checkbox input "true"
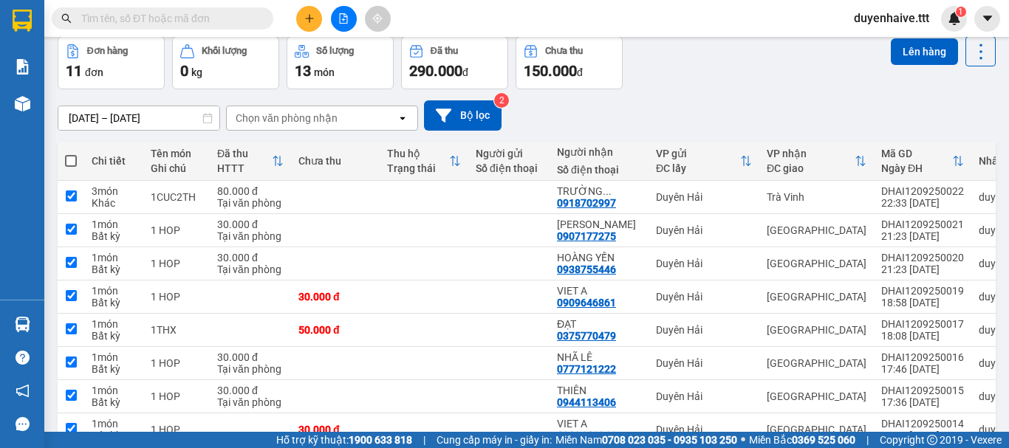
checkbox input "true"
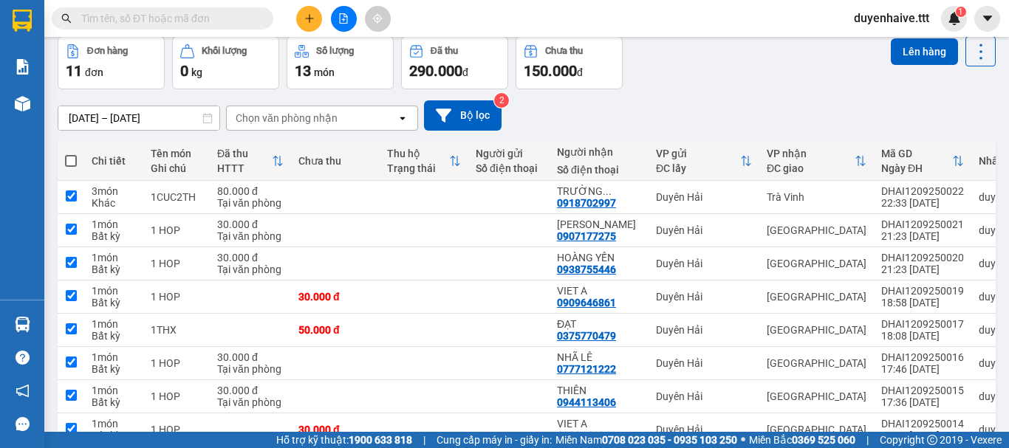
checkbox input "true"
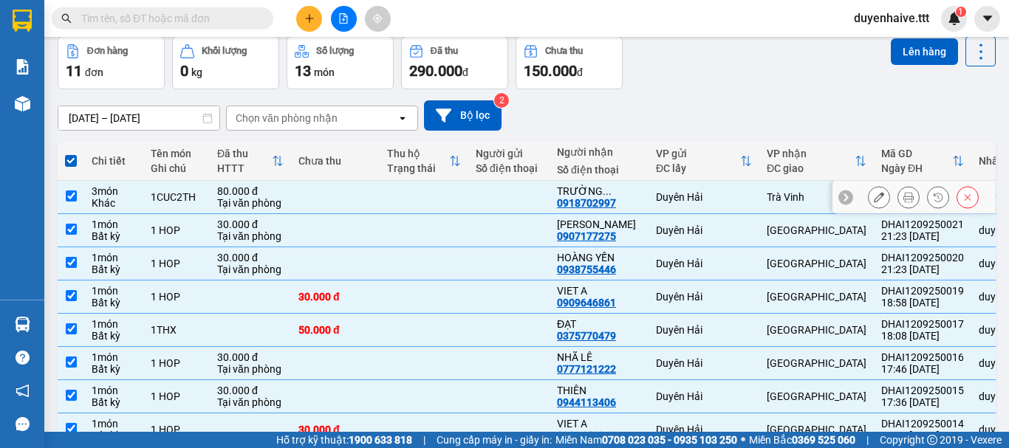
click at [72, 193] on input "checkbox" at bounding box center [71, 196] width 11 height 11
checkbox input "false"
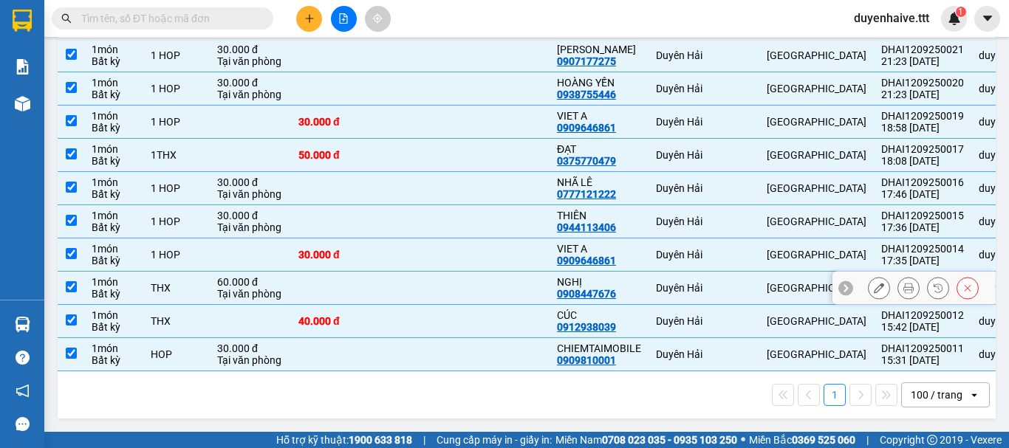
scroll to position [0, 0]
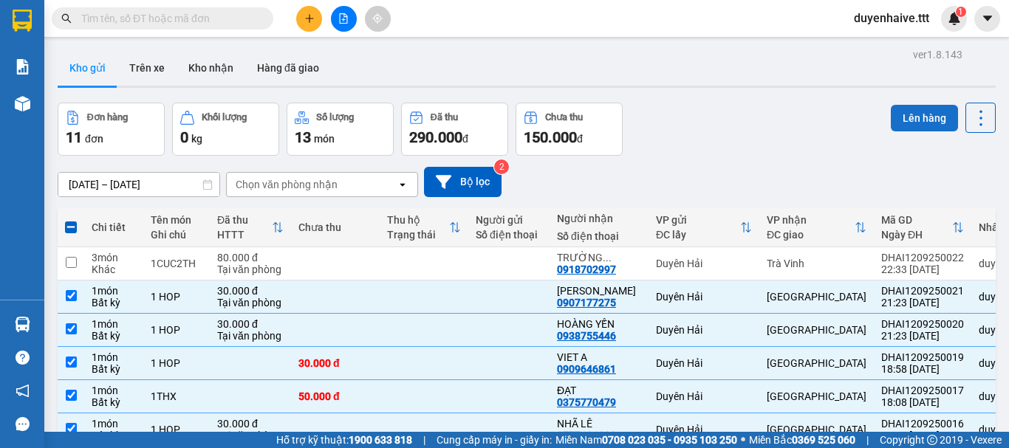
click at [909, 120] on button "Lên hàng" at bounding box center [924, 118] width 67 height 27
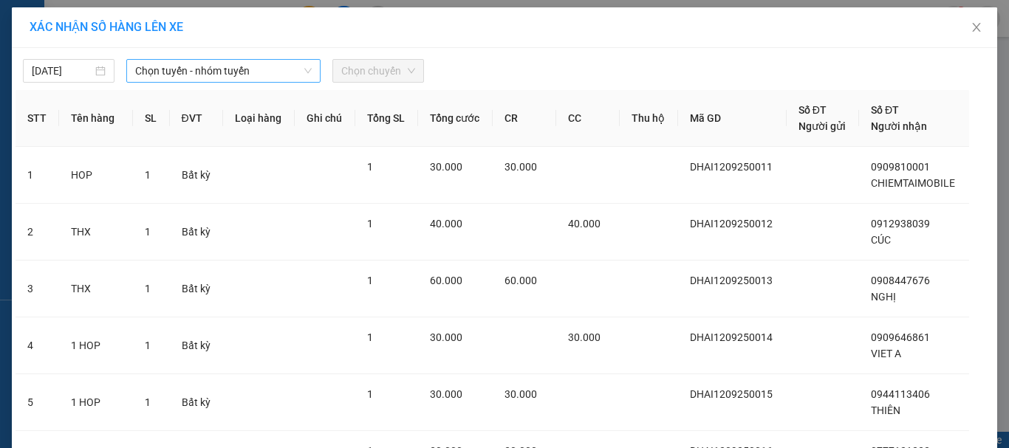
click at [213, 76] on span "Chọn tuyến - nhóm tuyến" at bounding box center [223, 71] width 177 height 22
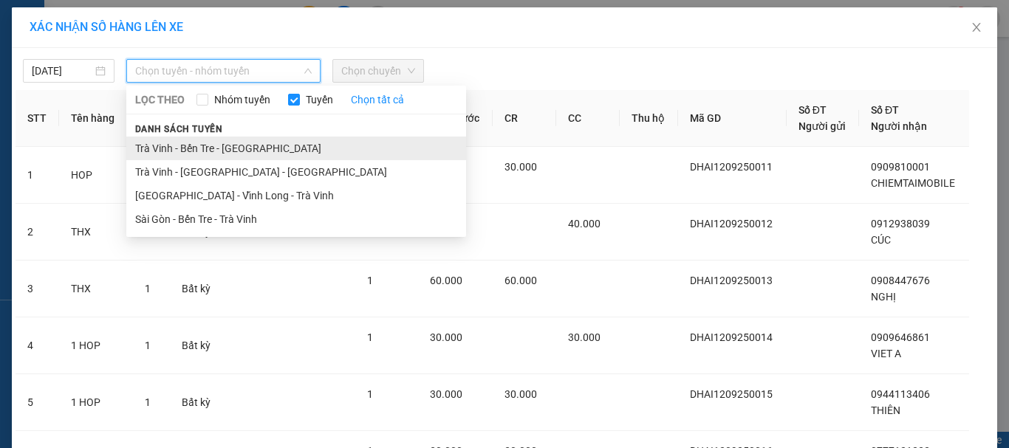
click at [202, 146] on li "Trà [PERSON_NAME] Tre - [GEOGRAPHIC_DATA]" at bounding box center [296, 149] width 340 height 24
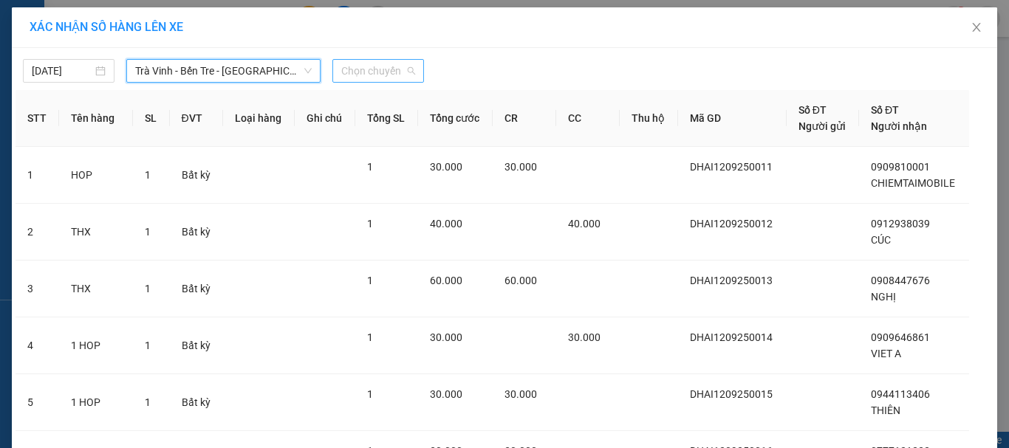
drag, startPoint x: 343, startPoint y: 74, endPoint x: 377, endPoint y: 114, distance: 53.0
click at [346, 74] on span "Chọn chuyến" at bounding box center [378, 71] width 74 height 22
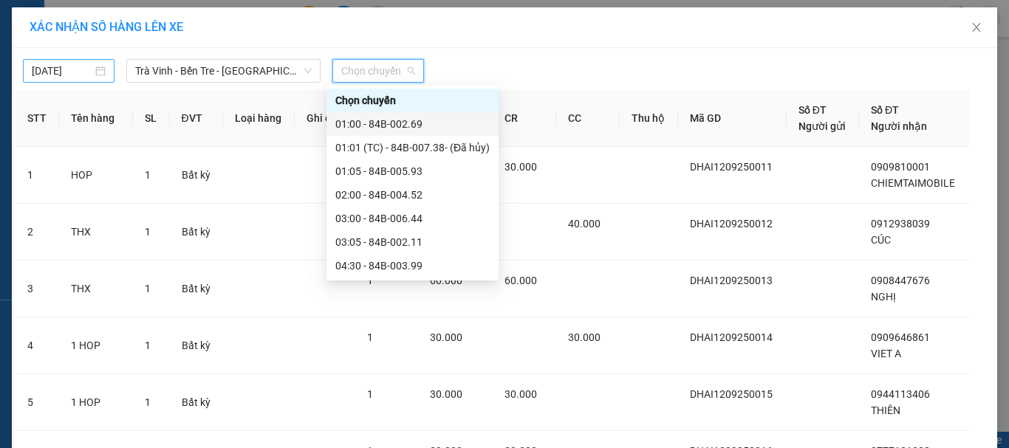
click at [32, 74] on input "[DATE]" at bounding box center [62, 71] width 61 height 16
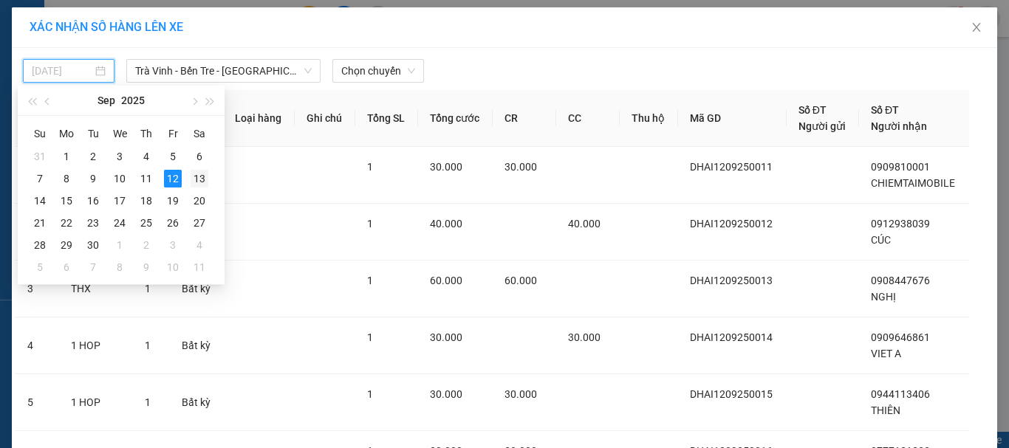
click at [197, 179] on div "13" at bounding box center [200, 179] width 18 height 18
type input "[DATE]"
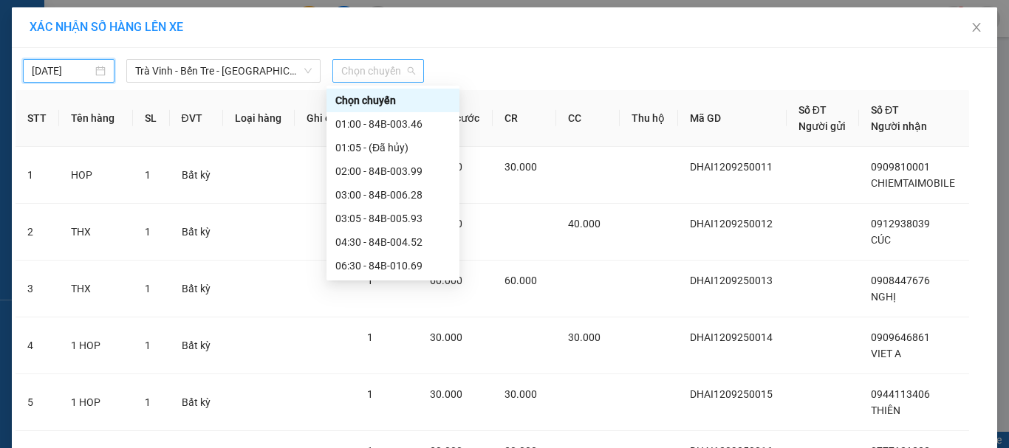
drag, startPoint x: 349, startPoint y: 66, endPoint x: 375, endPoint y: 81, distance: 30.1
click at [352, 69] on span "Chọn chuyến" at bounding box center [378, 71] width 74 height 22
click at [391, 123] on div "01:00 - 84B-003.46" at bounding box center [392, 124] width 115 height 16
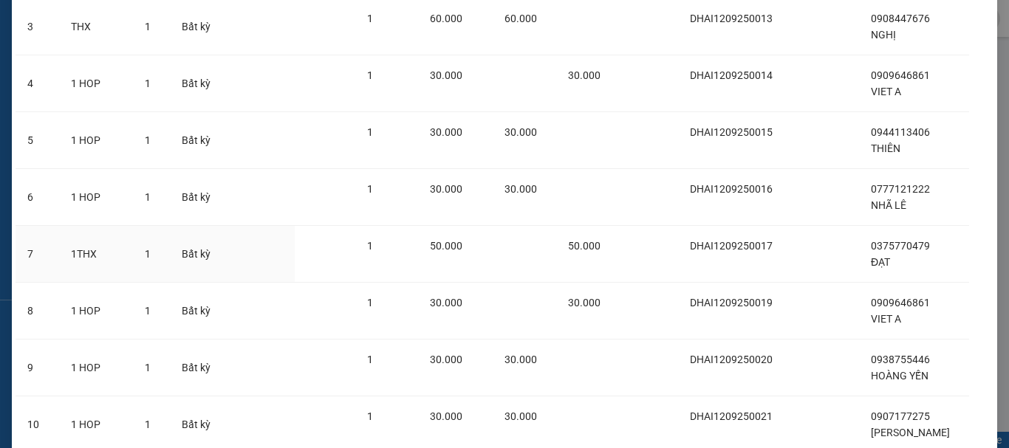
scroll to position [408, 0]
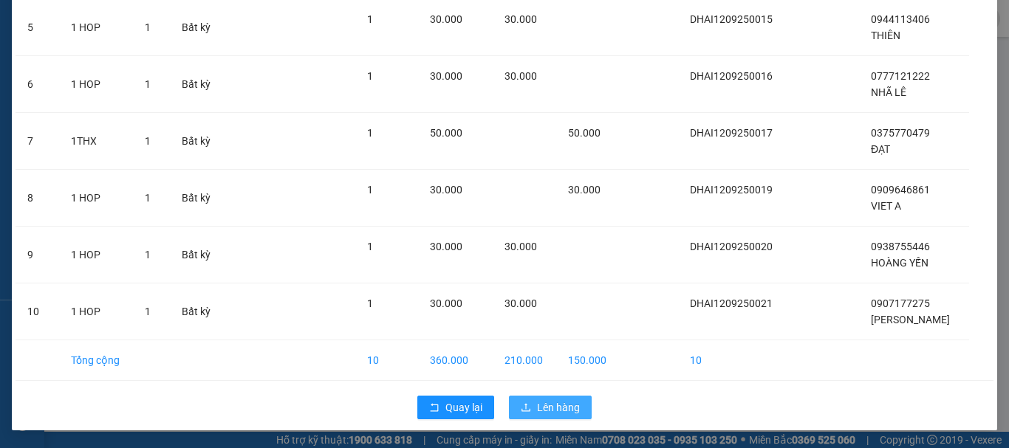
click at [537, 404] on span "Lên hàng" at bounding box center [558, 408] width 43 height 16
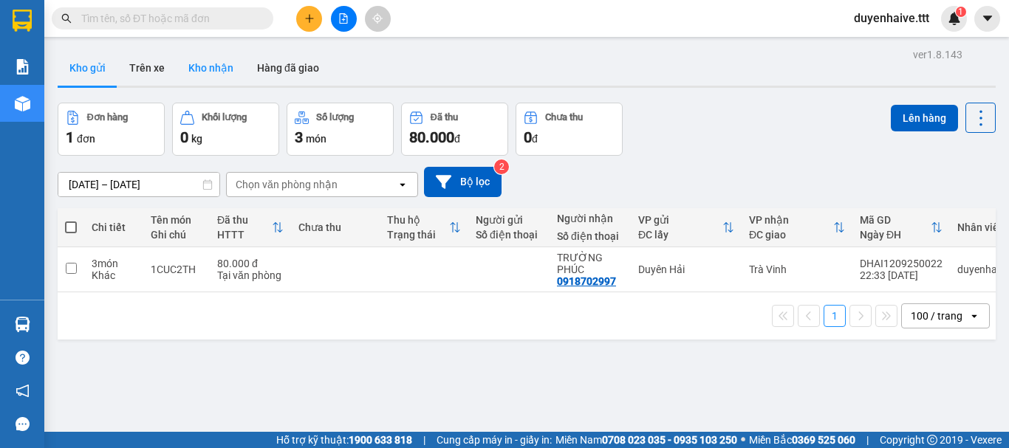
click at [202, 61] on button "Kho nhận" at bounding box center [211, 67] width 69 height 35
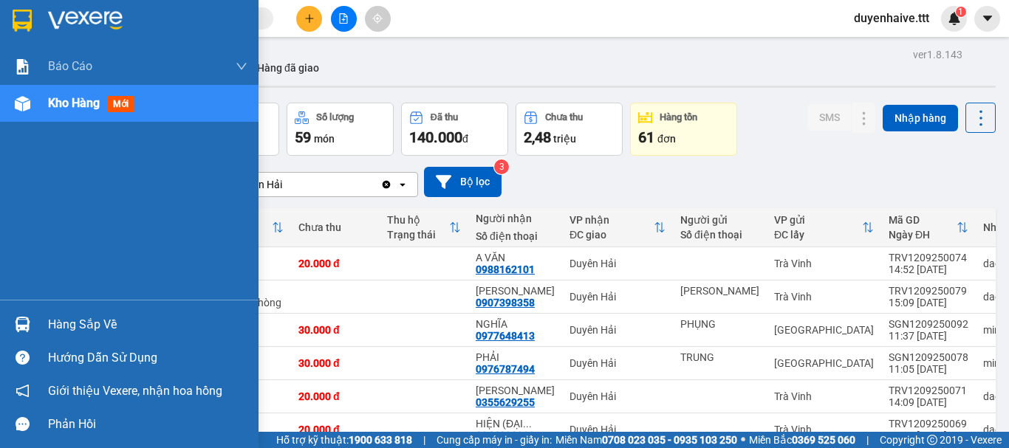
click at [84, 324] on div "Hàng sắp về" at bounding box center [147, 325] width 199 height 22
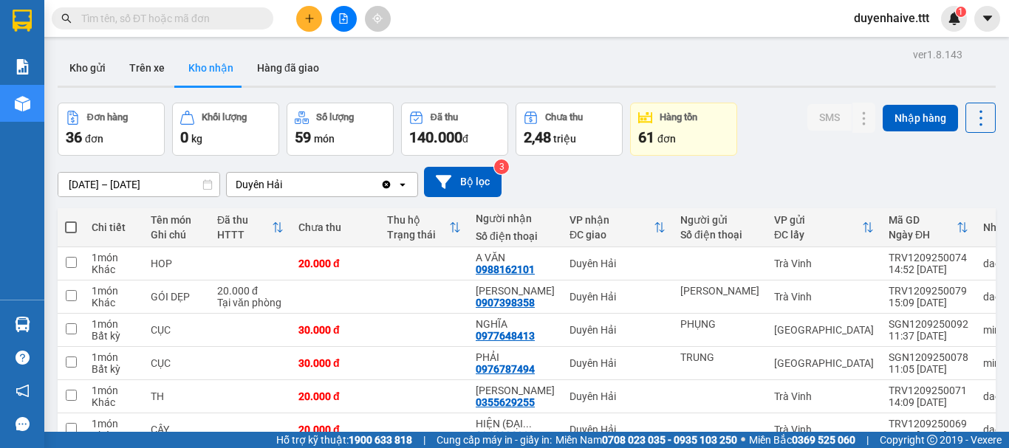
click at [758, 156] on section "Kết quả tìm kiếm ( 65 ) Bộ lọc Mã ĐH Trạng thái Món hàng Thu hộ Tổng cước Chưa …" at bounding box center [504, 224] width 1009 height 448
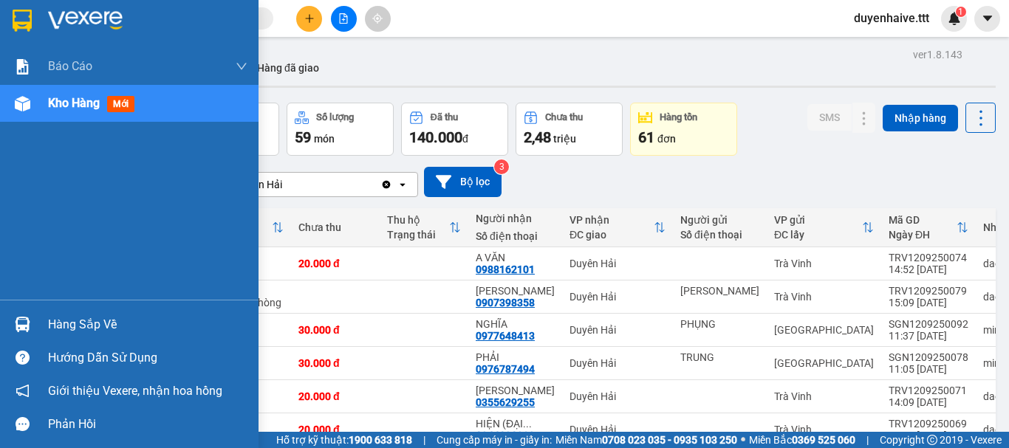
click at [80, 325] on div "Hàng sắp về" at bounding box center [147, 325] width 199 height 22
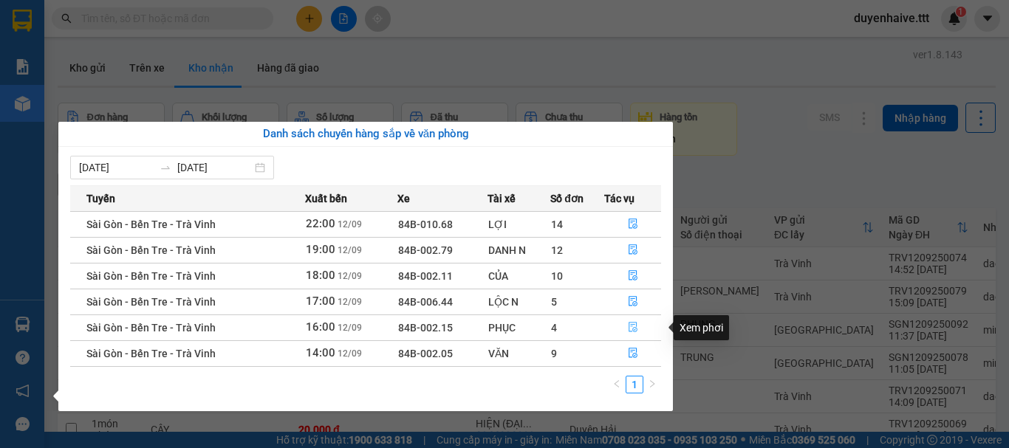
click at [629, 328] on icon "file-done" at bounding box center [633, 328] width 9 height 10
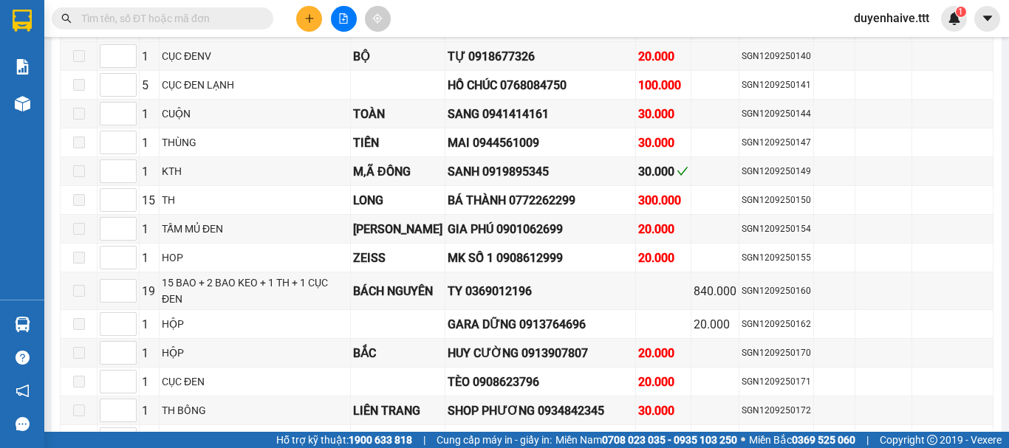
scroll to position [1288, 0]
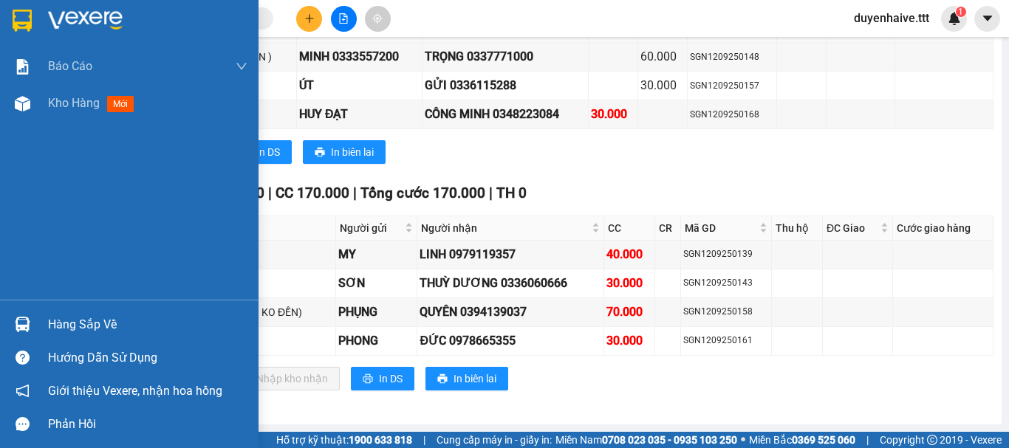
click at [77, 326] on div "Hàng sắp về" at bounding box center [147, 325] width 199 height 22
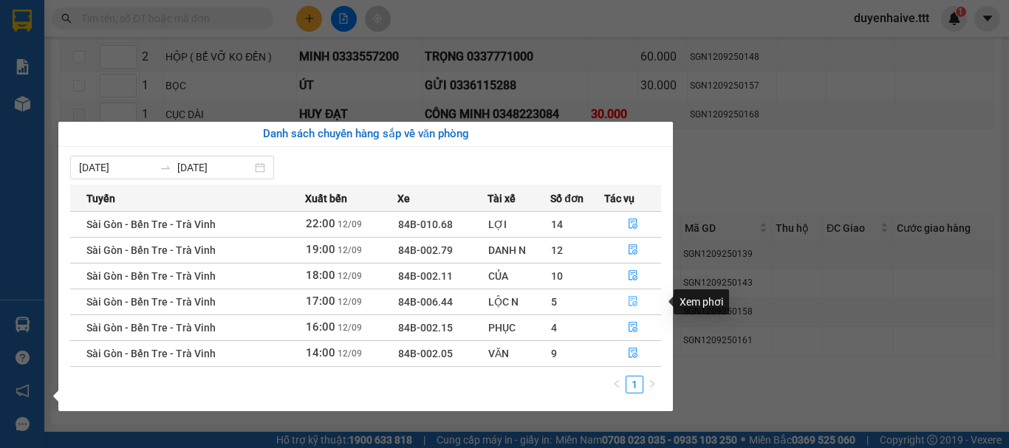
click at [634, 299] on icon "file-done" at bounding box center [633, 302] width 9 height 10
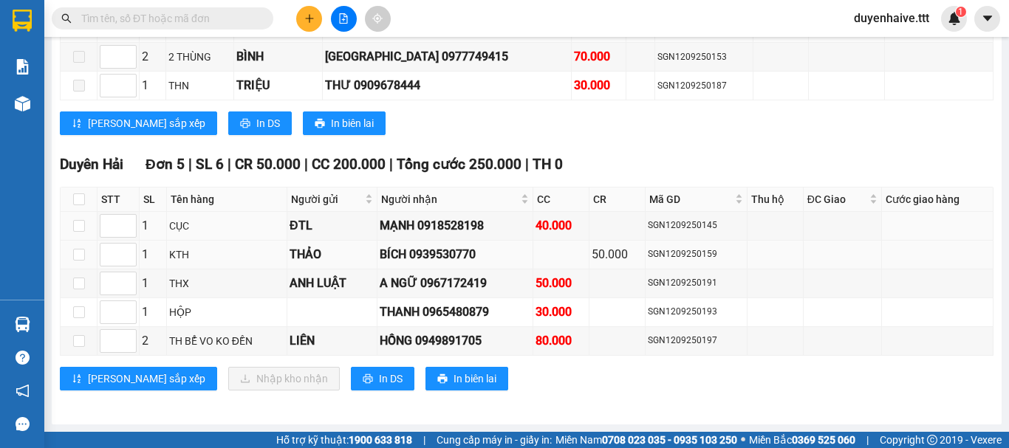
scroll to position [1119, 0]
click at [78, 313] on input "checkbox" at bounding box center [79, 313] width 12 height 12
checkbox input "true"
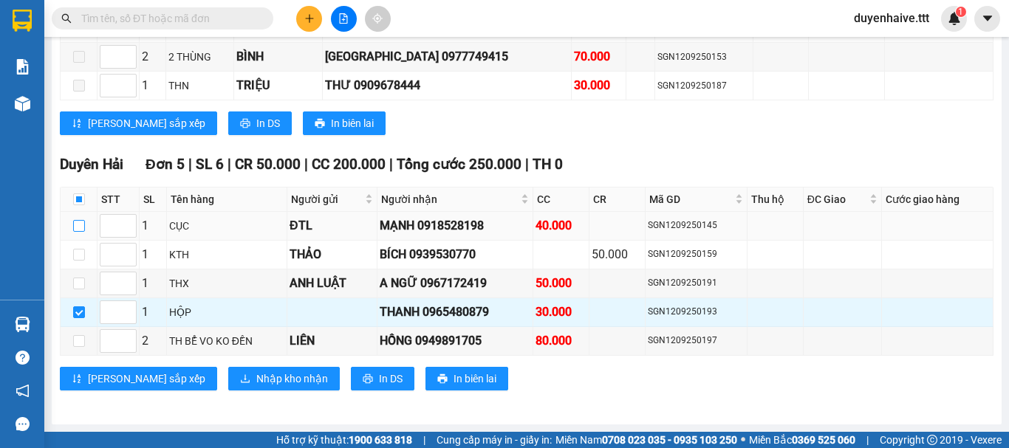
click at [80, 225] on input "checkbox" at bounding box center [79, 226] width 12 height 12
checkbox input "true"
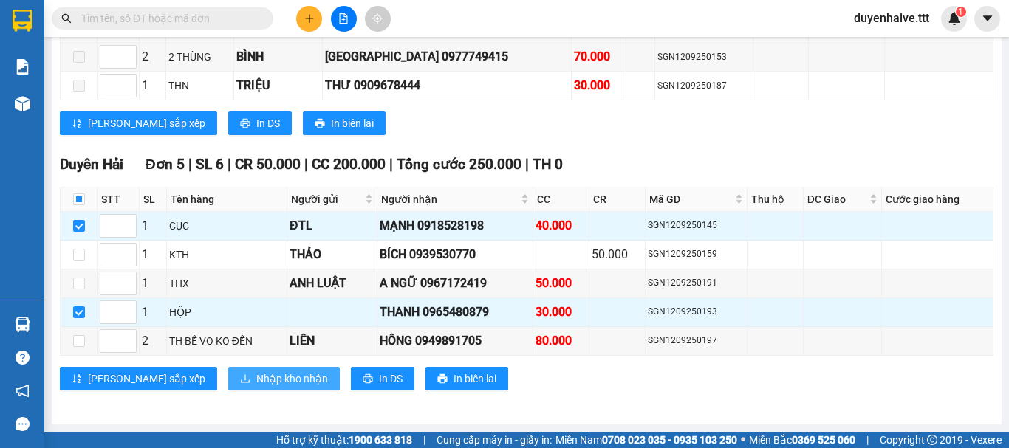
click at [256, 372] on span "Nhập kho nhận" at bounding box center [292, 379] width 72 height 16
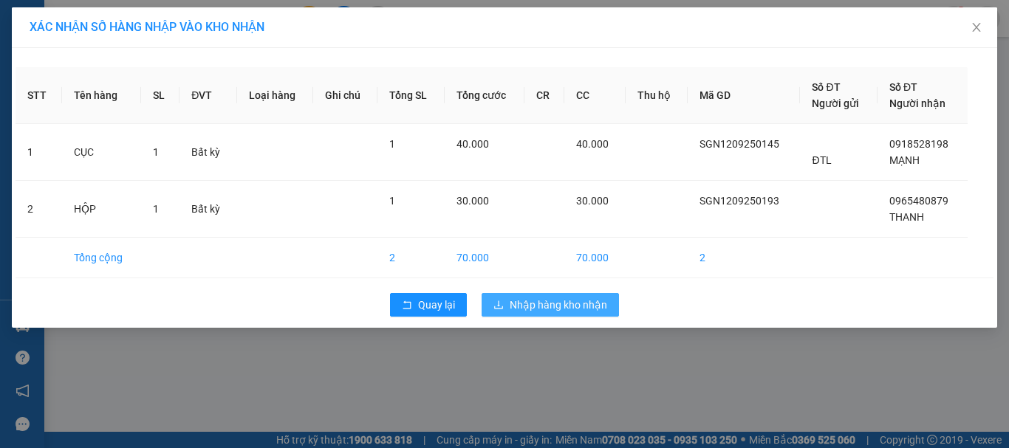
click at [538, 308] on span "Nhập hàng kho nhận" at bounding box center [558, 305] width 97 height 16
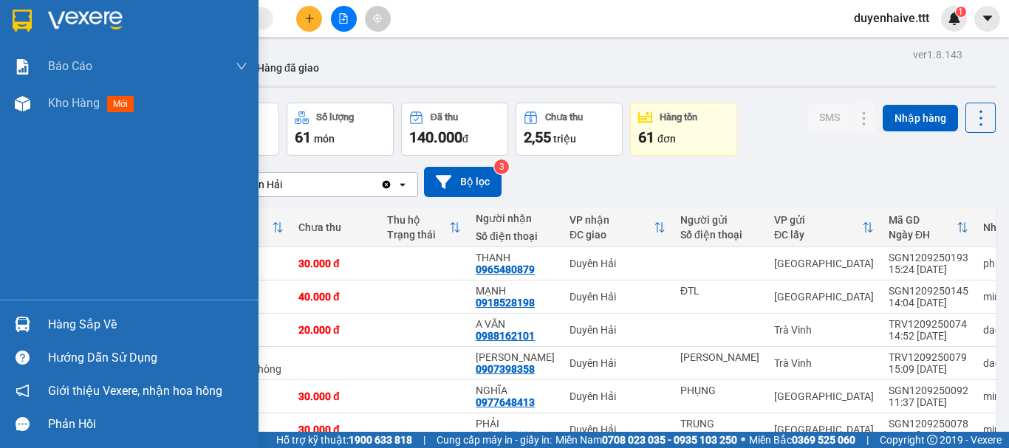
click at [83, 316] on div "Hàng sắp về" at bounding box center [147, 325] width 199 height 22
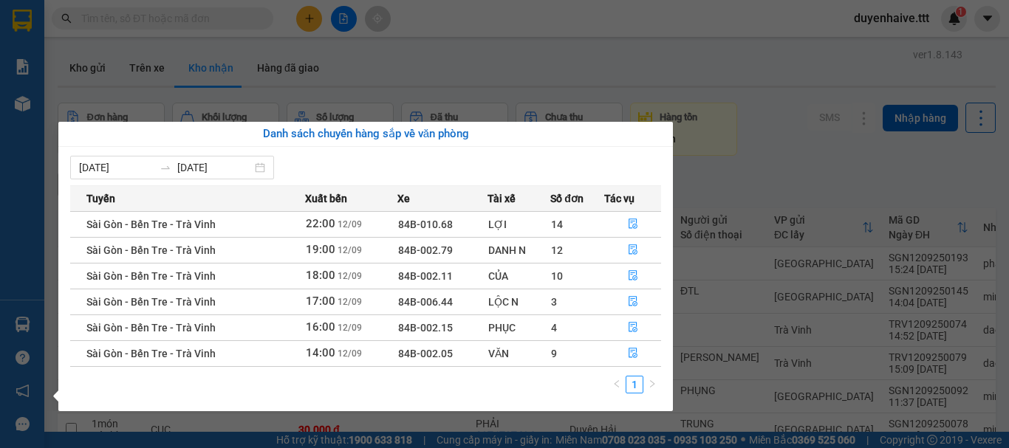
click at [629, 65] on section "Kết quả tìm kiếm ( 65 ) Bộ lọc Mã ĐH Trạng thái Món hàng Thu hộ Tổng cước Chưa …" at bounding box center [504, 224] width 1009 height 448
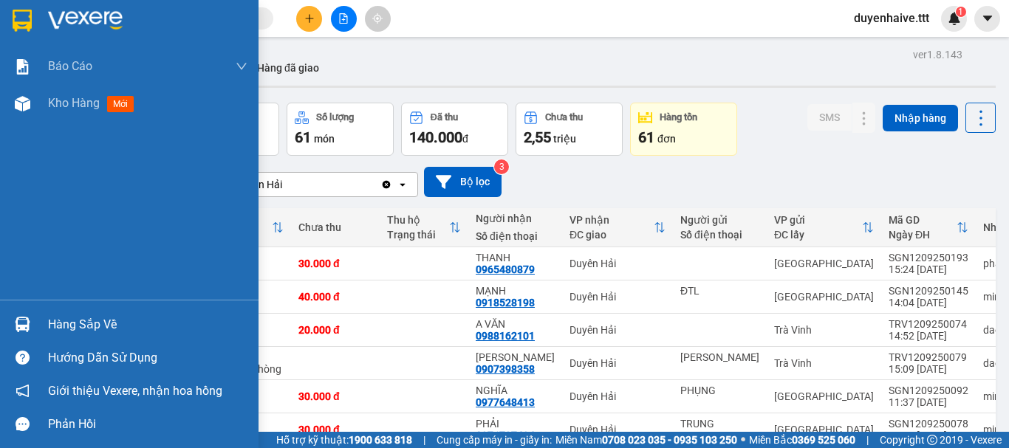
click at [81, 315] on div "Hàng sắp về" at bounding box center [147, 325] width 199 height 22
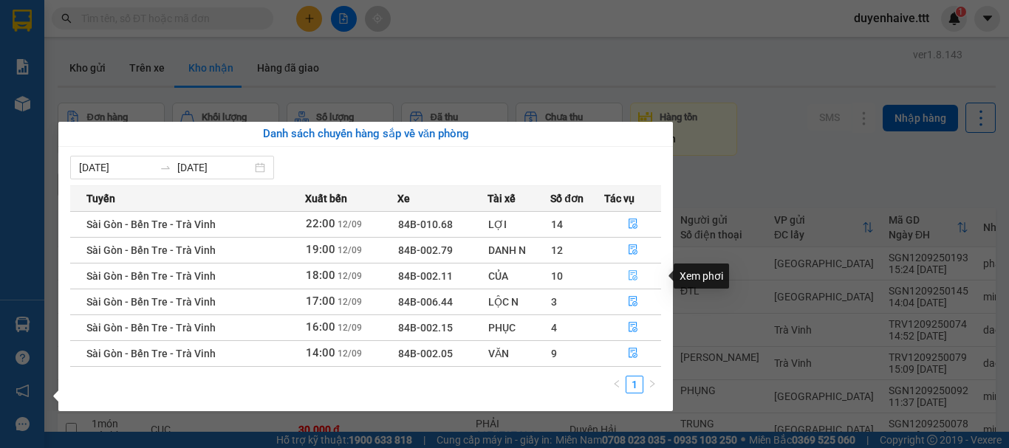
click at [634, 274] on icon "file-done" at bounding box center [633, 275] width 10 height 10
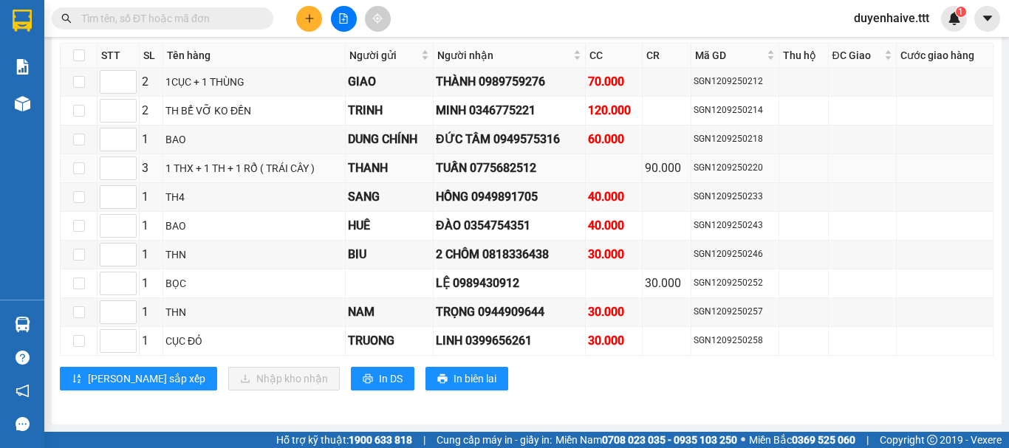
scroll to position [2152, 0]
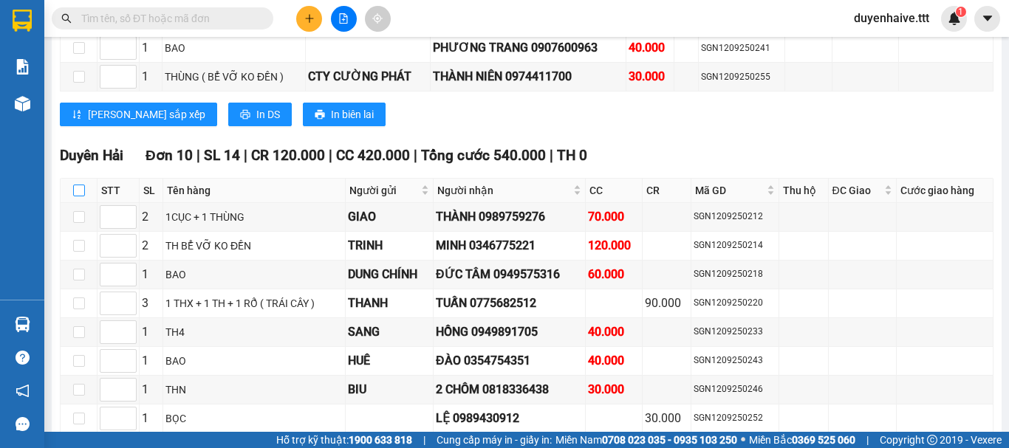
click at [83, 196] on input "checkbox" at bounding box center [79, 191] width 12 height 12
checkbox input "true"
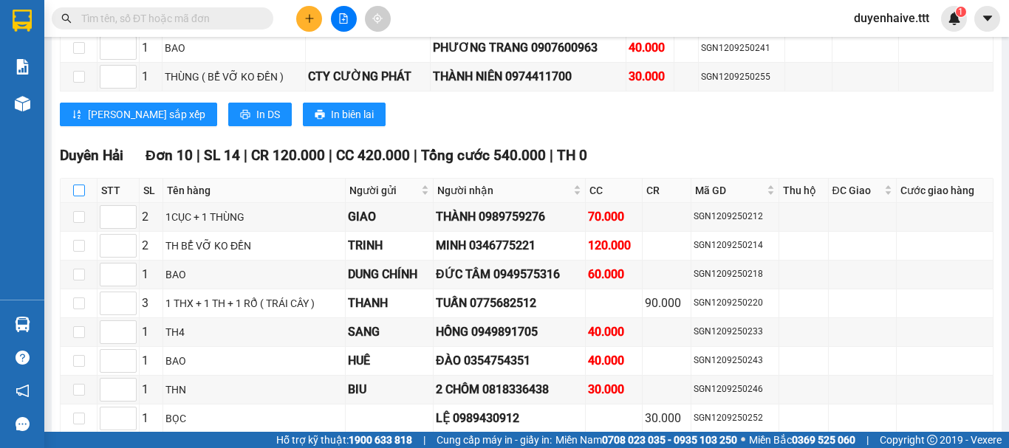
checkbox input "true"
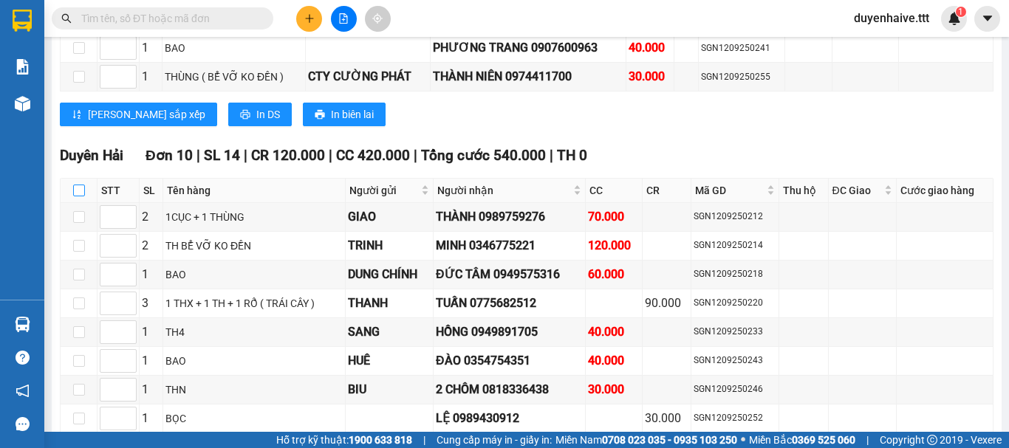
checkbox input "true"
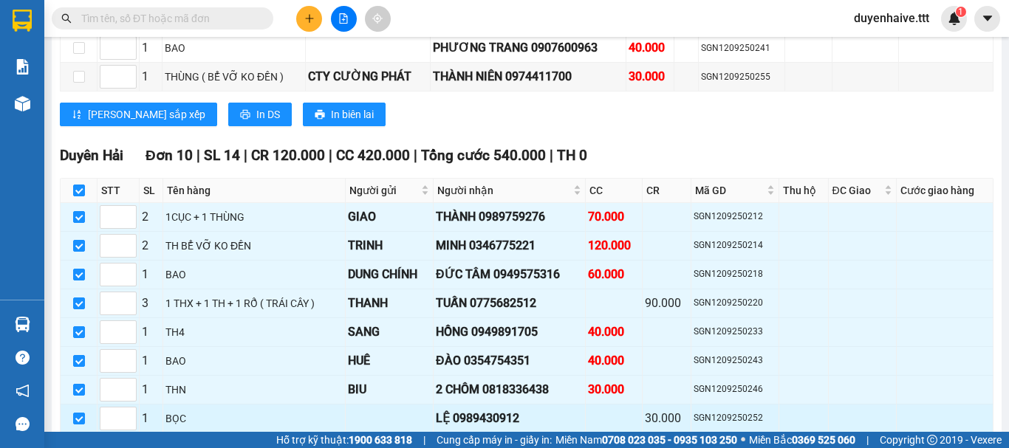
scroll to position [2300, 0]
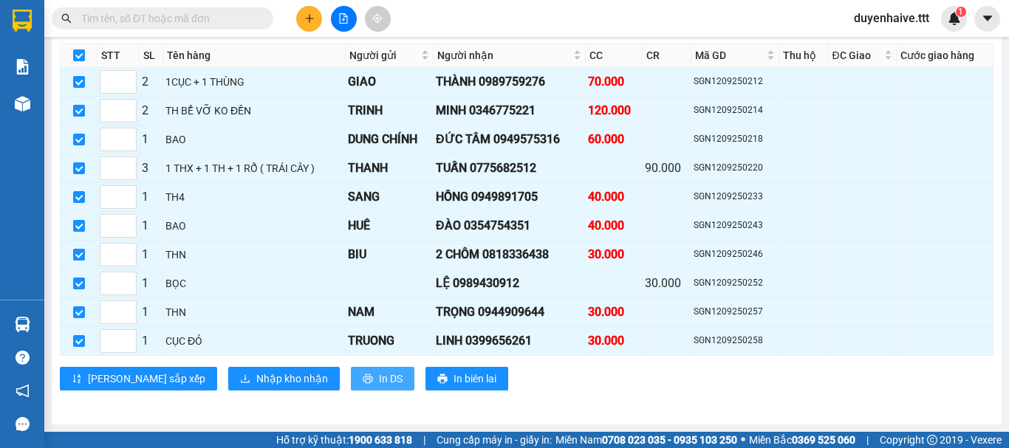
click at [379, 375] on span "In DS" at bounding box center [391, 379] width 24 height 16
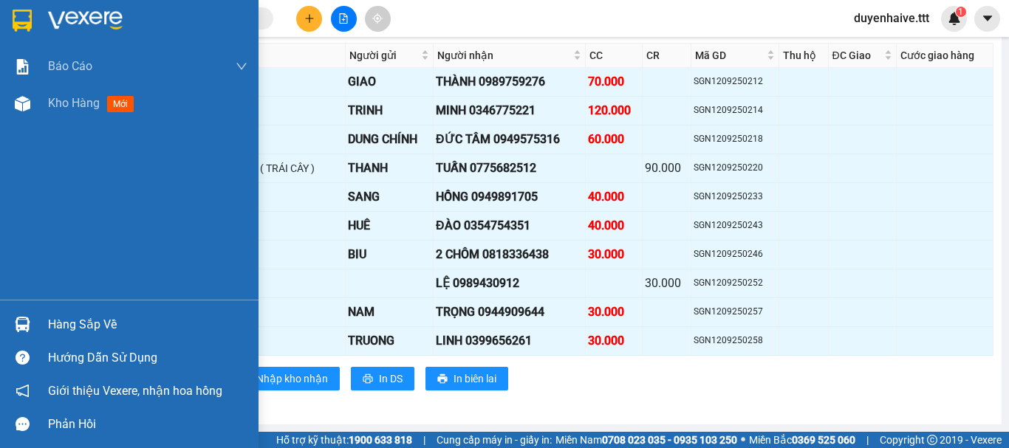
click at [56, 315] on div "Hàng sắp về" at bounding box center [147, 325] width 199 height 22
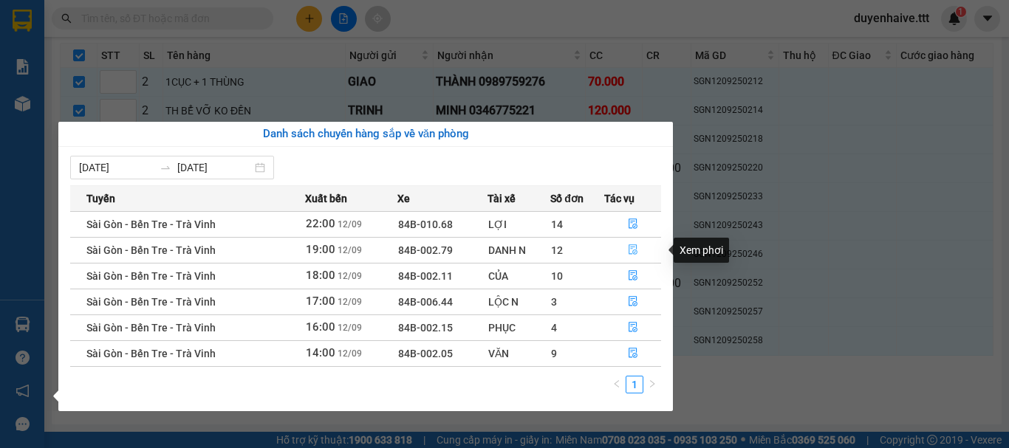
click at [632, 249] on icon "file-done" at bounding box center [633, 250] width 9 height 10
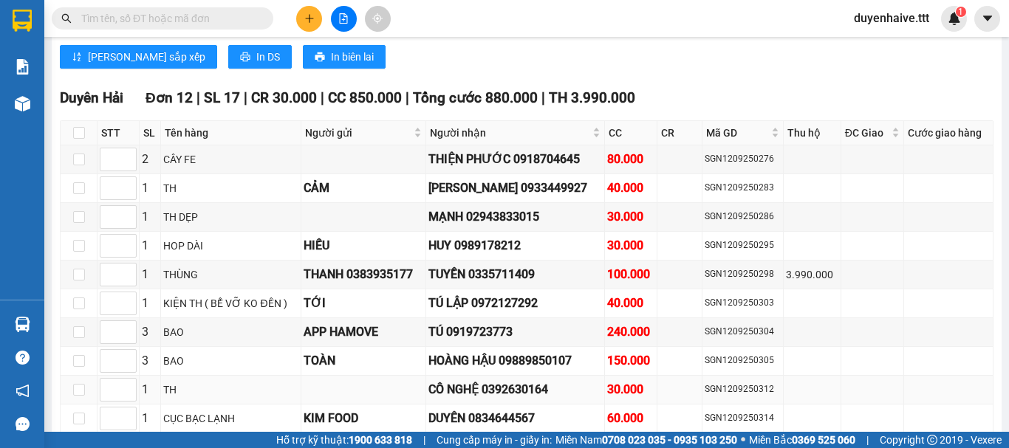
scroll to position [1621, 0]
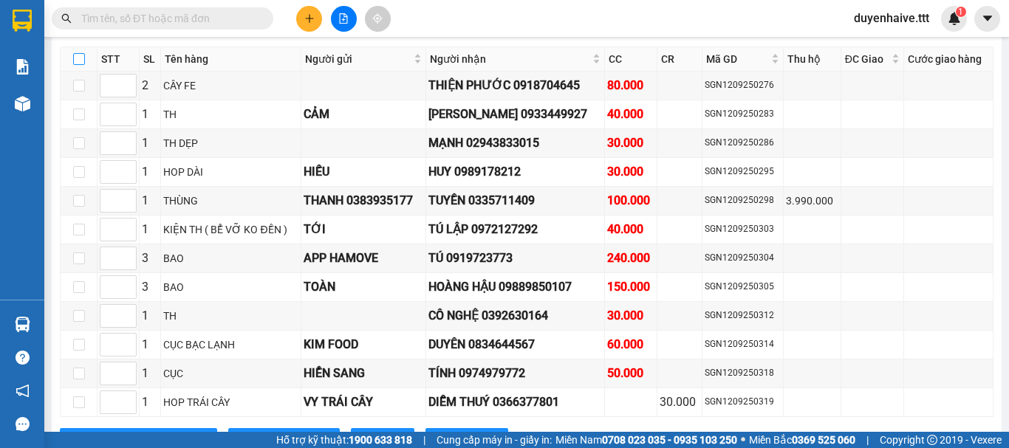
click at [78, 65] on input "checkbox" at bounding box center [79, 59] width 12 height 12
checkbox input "true"
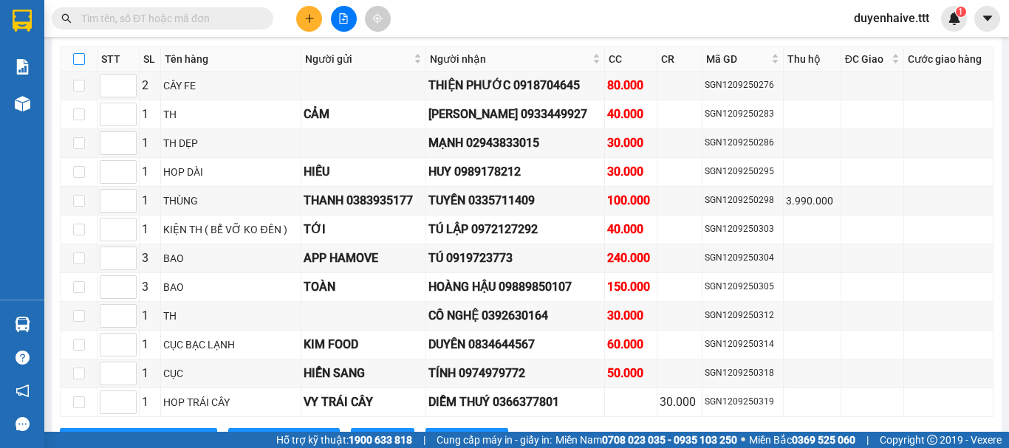
checkbox input "true"
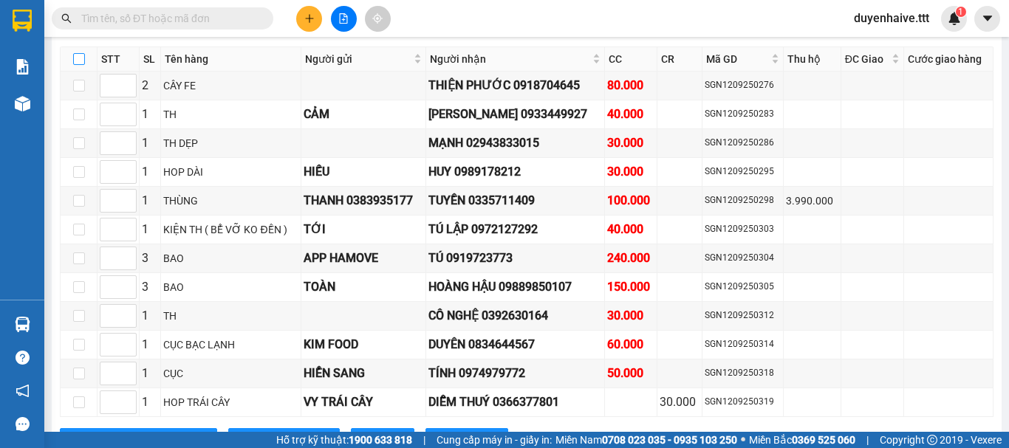
checkbox input "true"
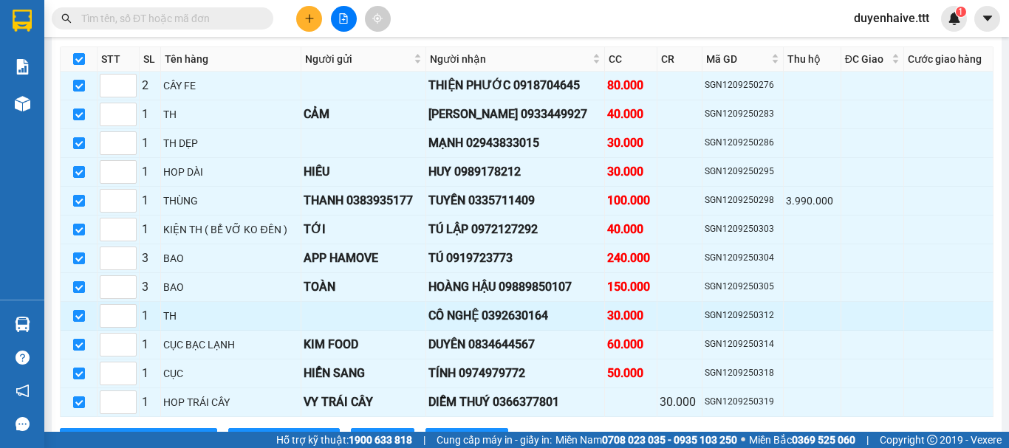
scroll to position [1695, 0]
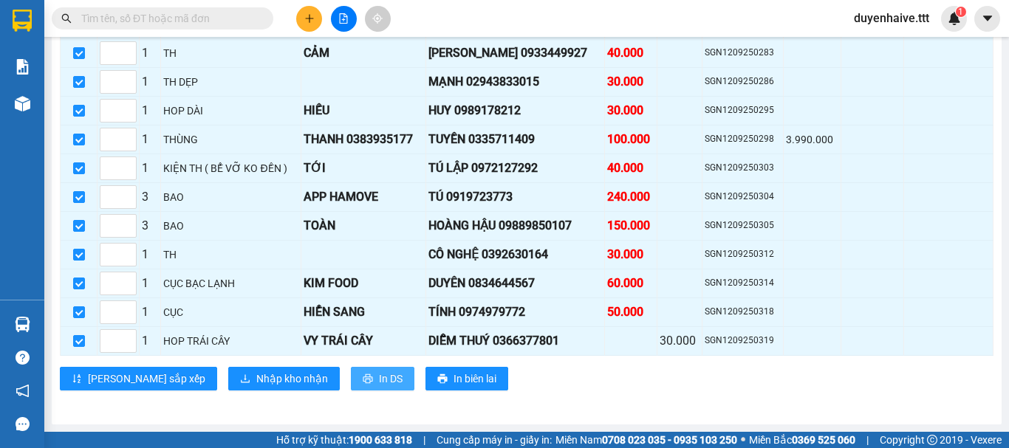
click at [379, 376] on span "In DS" at bounding box center [391, 379] width 24 height 16
click at [199, 20] on input "text" at bounding box center [168, 18] width 174 height 16
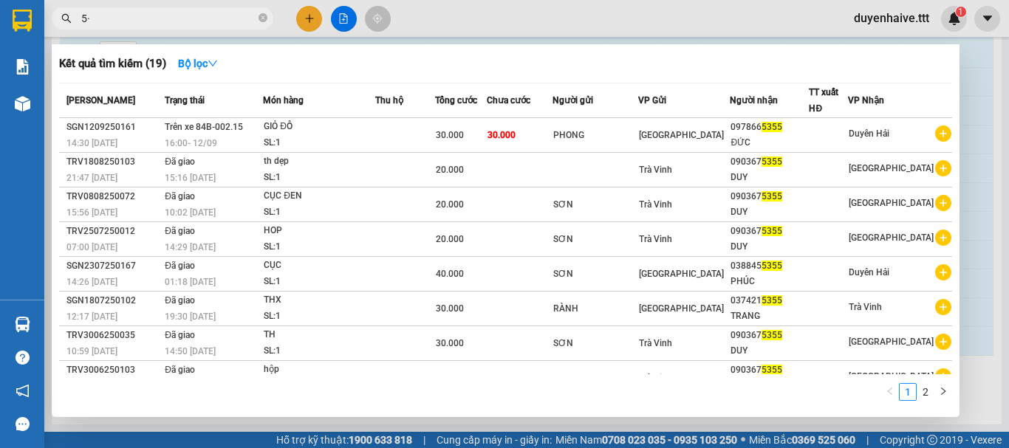
type input "5"
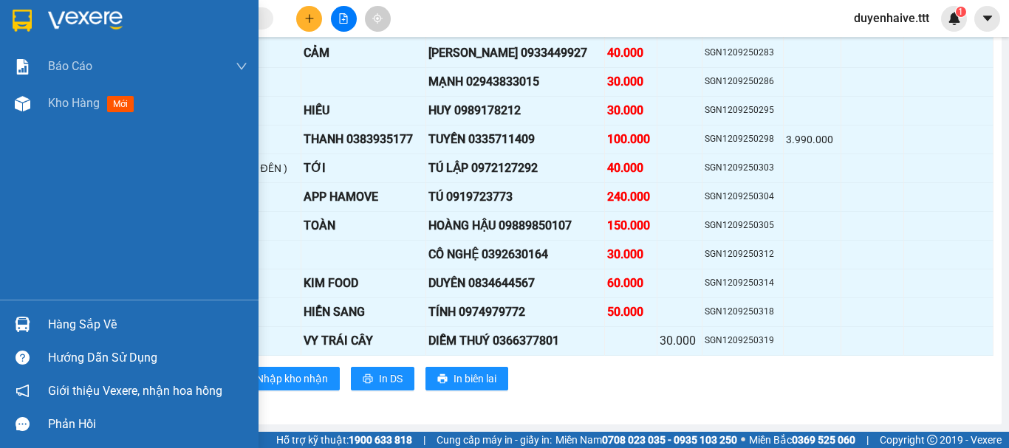
click at [70, 324] on div "Hàng sắp về" at bounding box center [147, 325] width 199 height 22
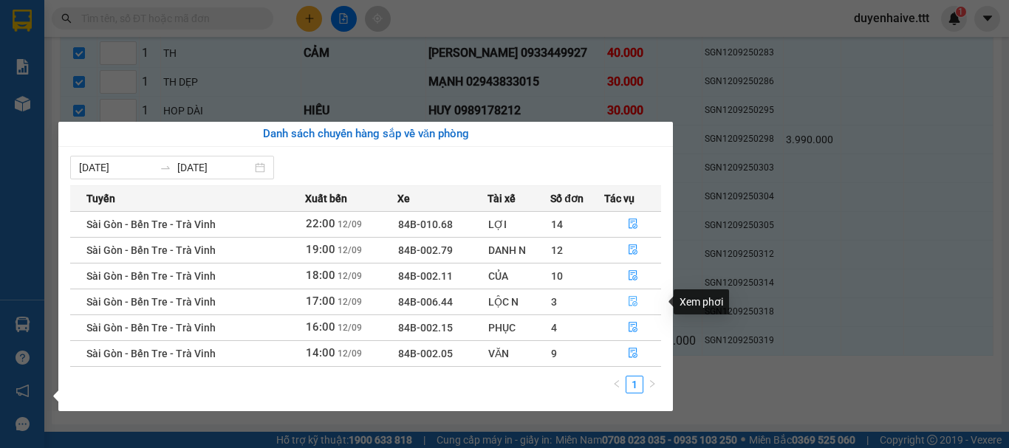
click at [636, 306] on icon "file-done" at bounding box center [633, 302] width 9 height 10
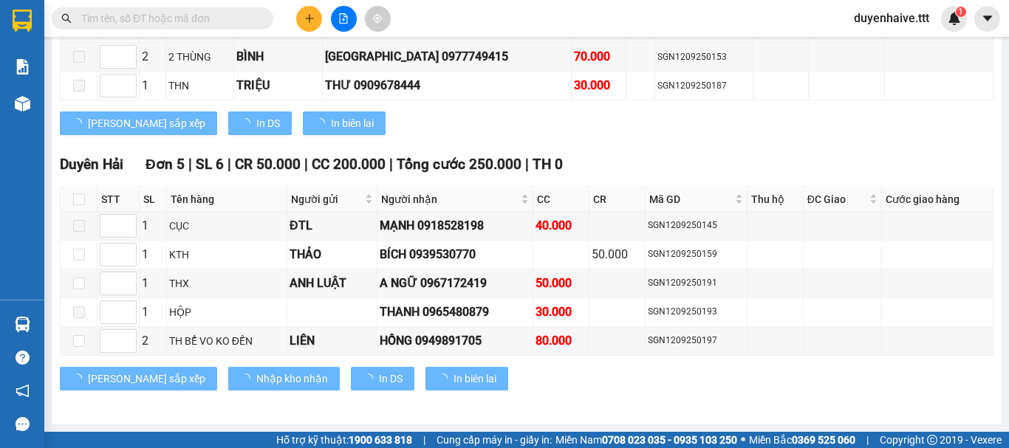
scroll to position [1119, 0]
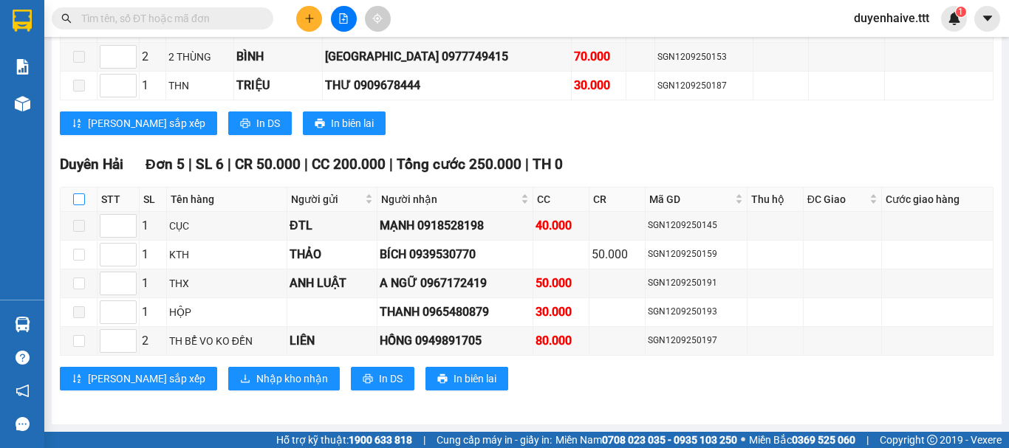
click at [77, 199] on input "checkbox" at bounding box center [79, 200] width 12 height 12
checkbox input "true"
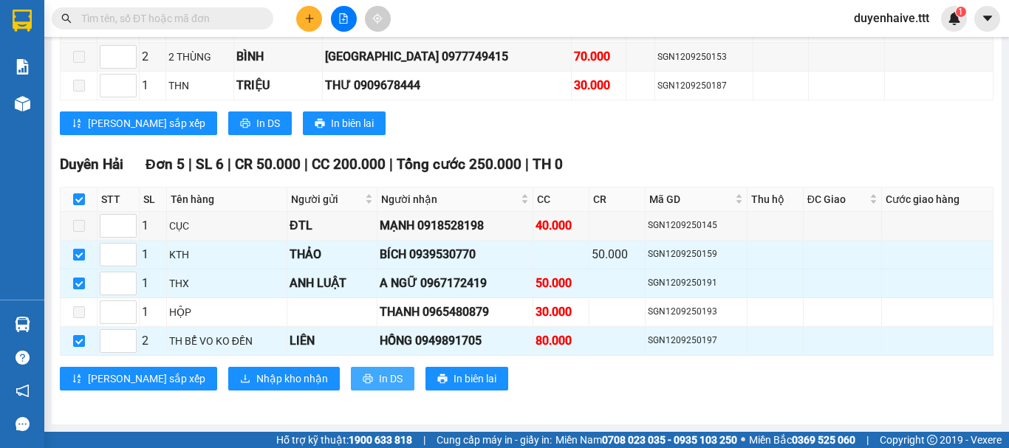
click at [379, 375] on span "In DS" at bounding box center [391, 379] width 24 height 16
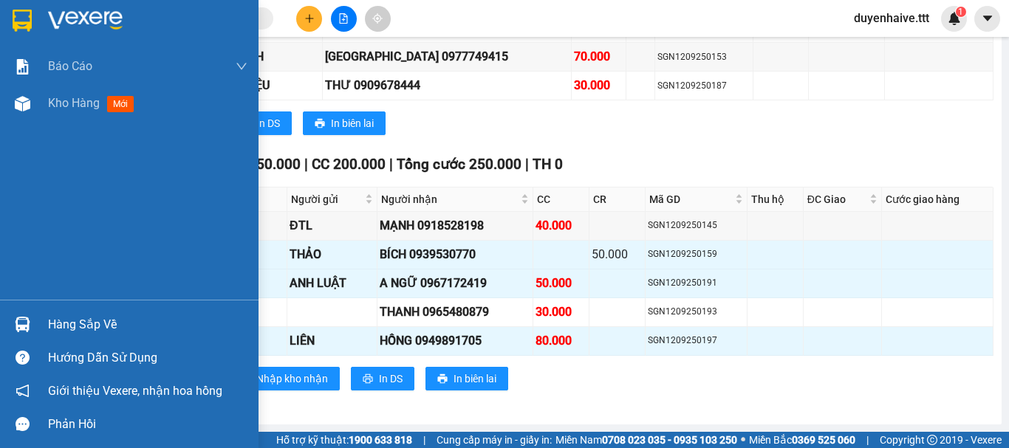
click at [62, 325] on div "Hàng sắp về" at bounding box center [147, 325] width 199 height 22
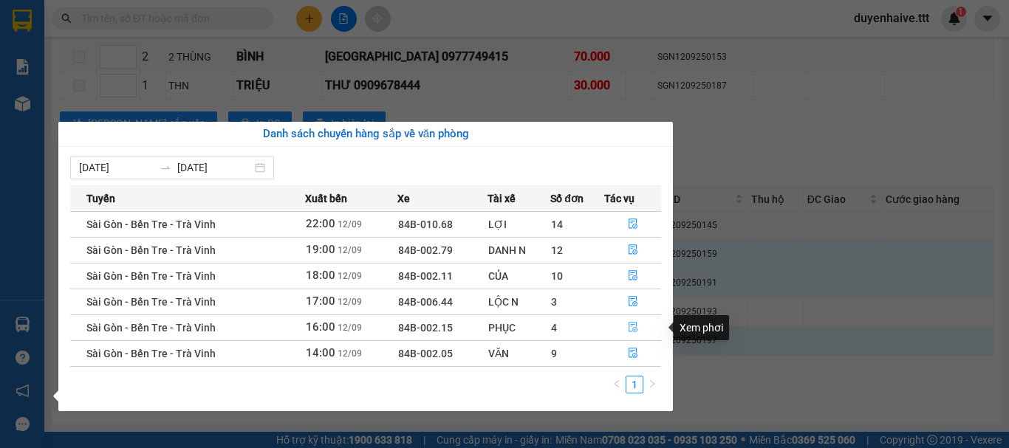
click at [633, 325] on icon "file-done" at bounding box center [633, 328] width 9 height 10
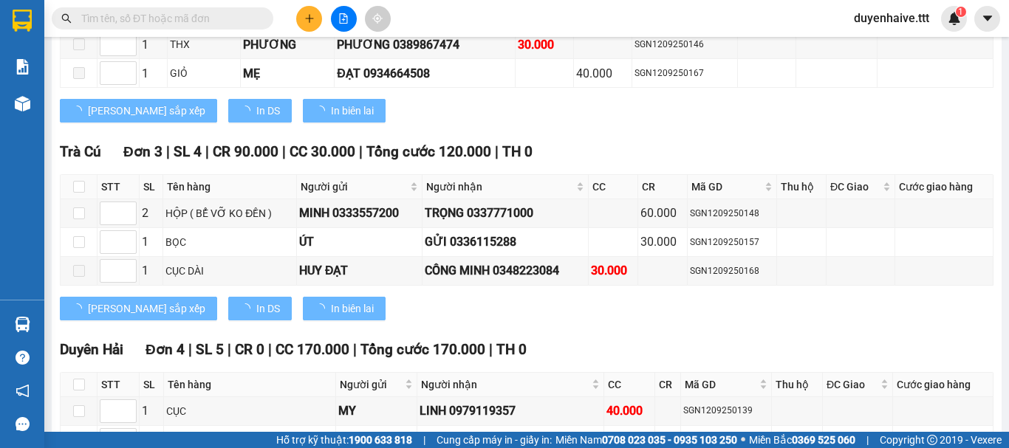
scroll to position [1288, 0]
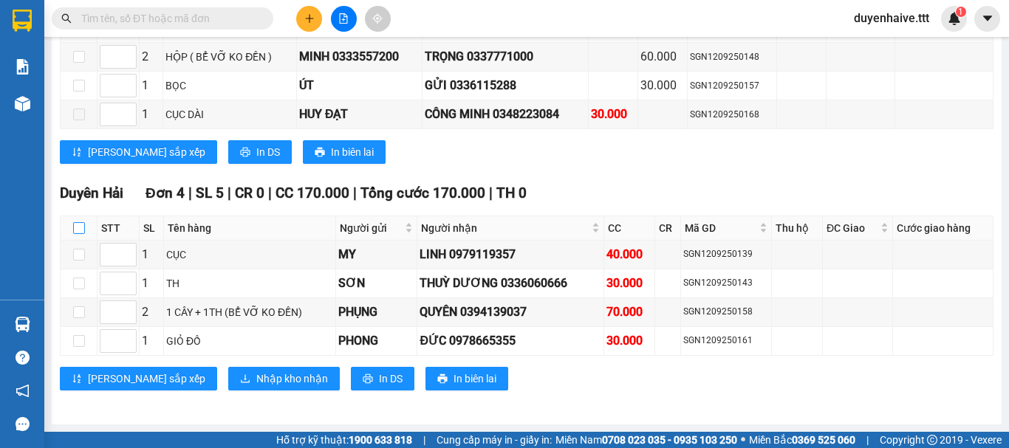
click at [78, 228] on input "checkbox" at bounding box center [79, 228] width 12 height 12
checkbox input "true"
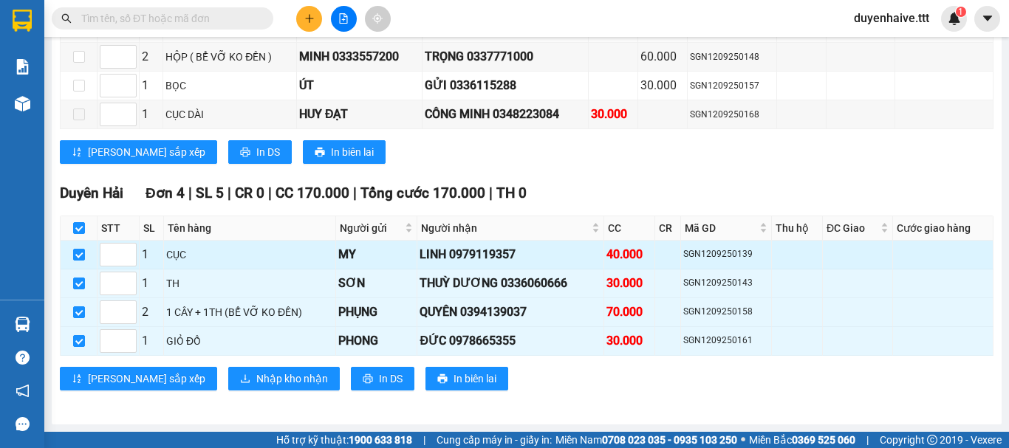
checkbox input "true"
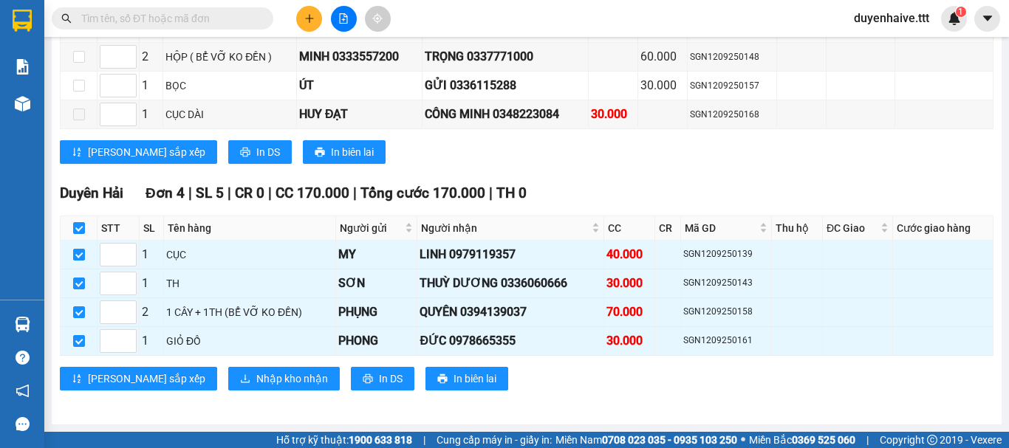
scroll to position [1067, 0]
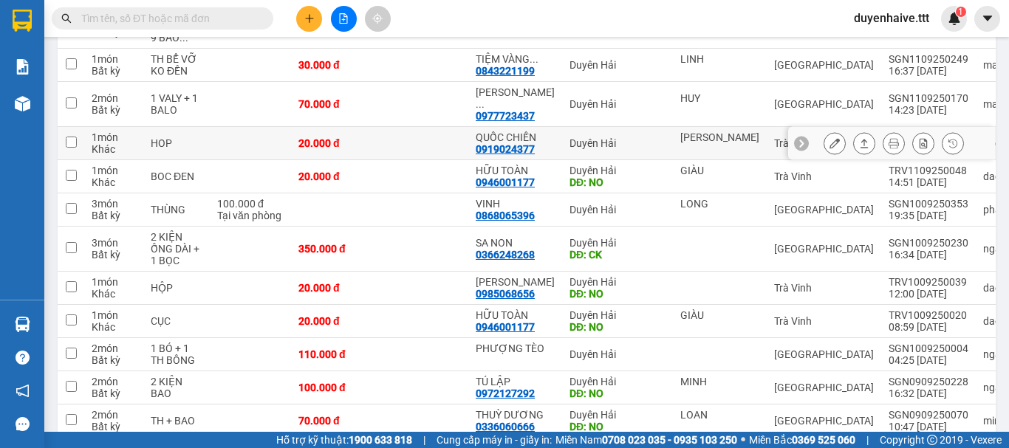
scroll to position [835, 0]
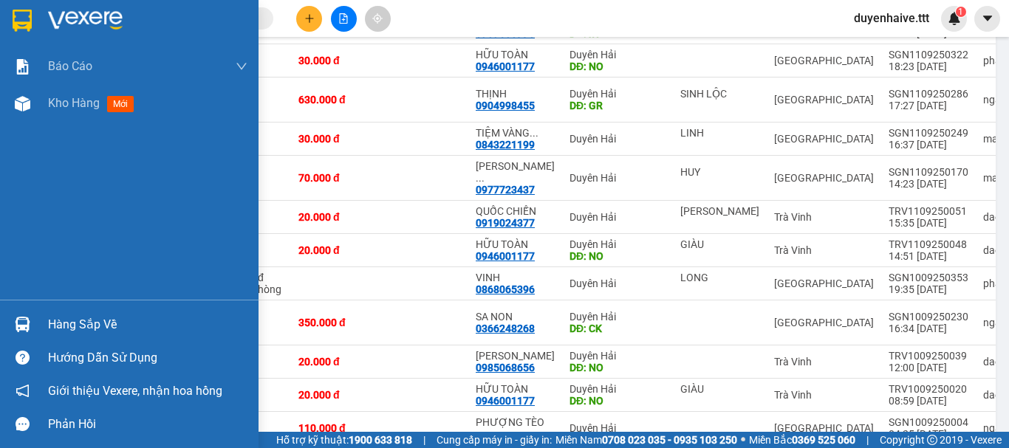
click at [95, 324] on div "Hàng sắp về" at bounding box center [147, 325] width 199 height 22
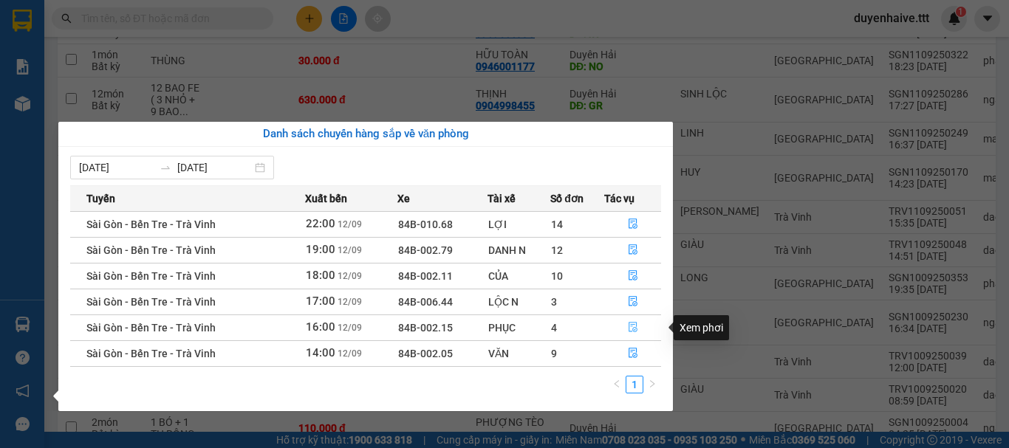
click at [634, 326] on icon "file-done" at bounding box center [633, 327] width 10 height 10
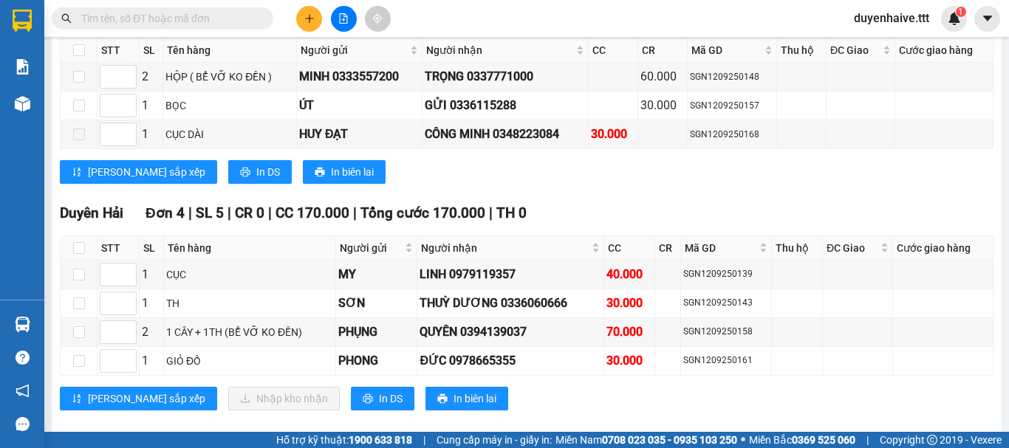
scroll to position [1288, 0]
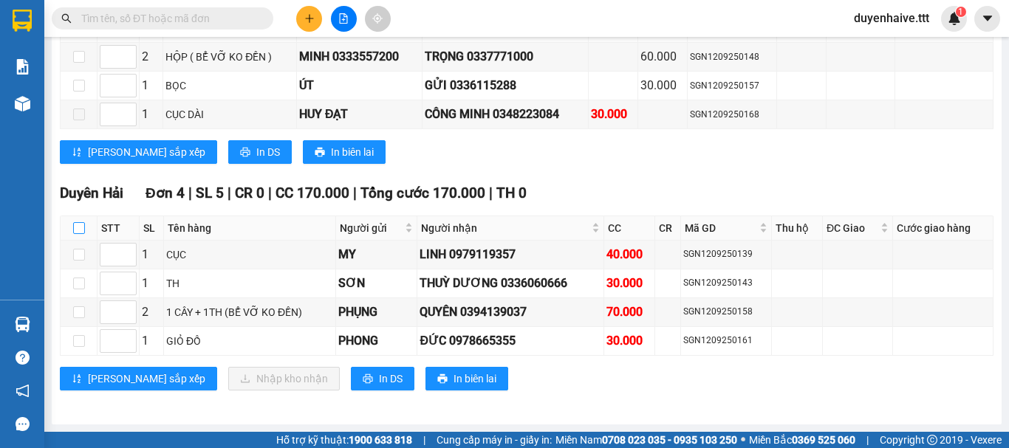
click at [81, 225] on input "checkbox" at bounding box center [79, 228] width 12 height 12
checkbox input "true"
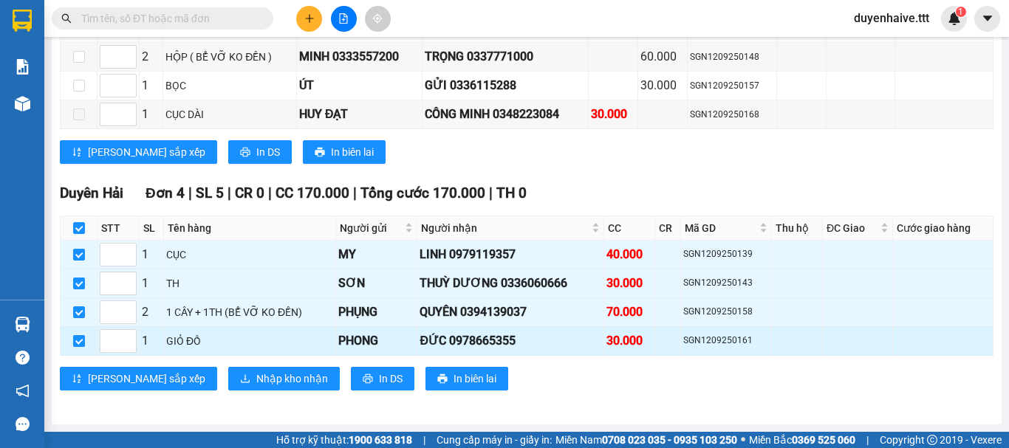
click at [78, 338] on input "checkbox" at bounding box center [79, 341] width 12 height 12
checkbox input "false"
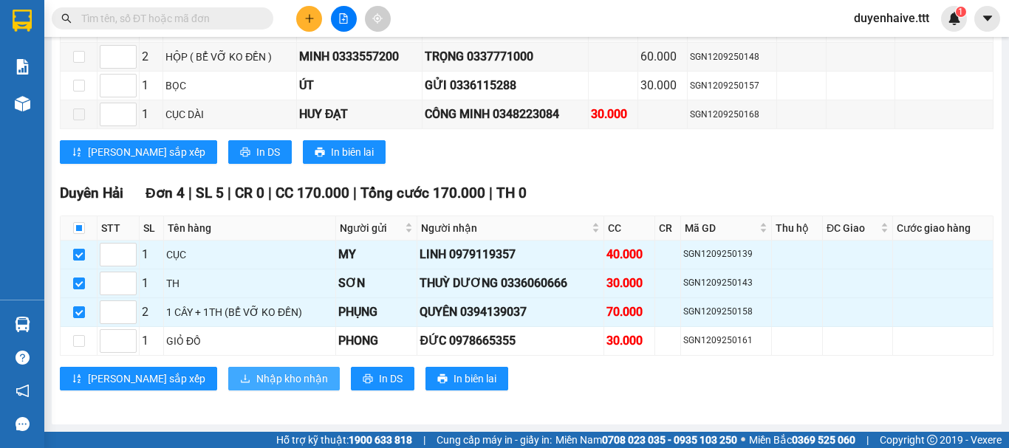
click at [256, 371] on span "Nhập kho nhận" at bounding box center [292, 379] width 72 height 16
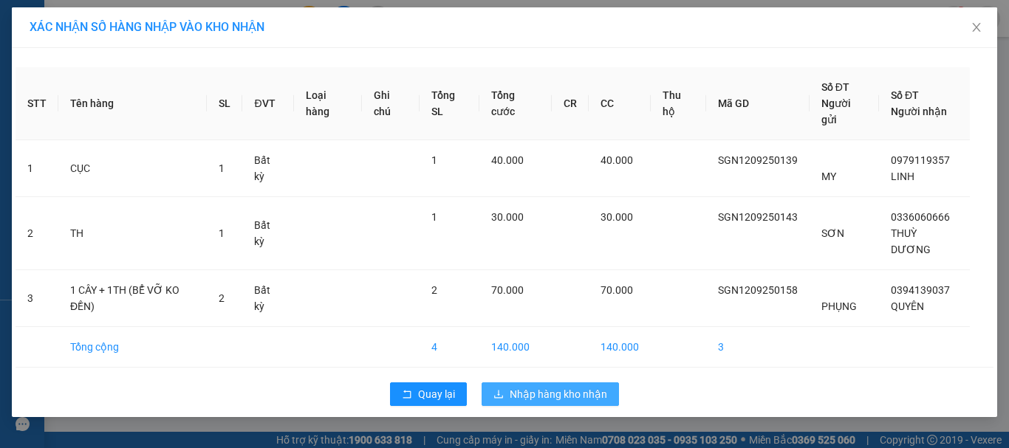
click at [557, 393] on span "Nhập hàng kho nhận" at bounding box center [558, 394] width 97 height 16
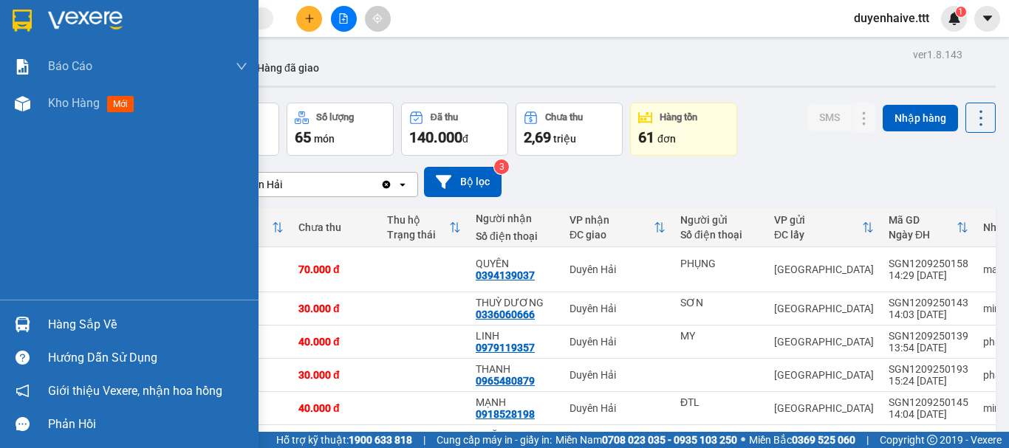
click at [81, 323] on div "Hàng sắp về" at bounding box center [147, 325] width 199 height 22
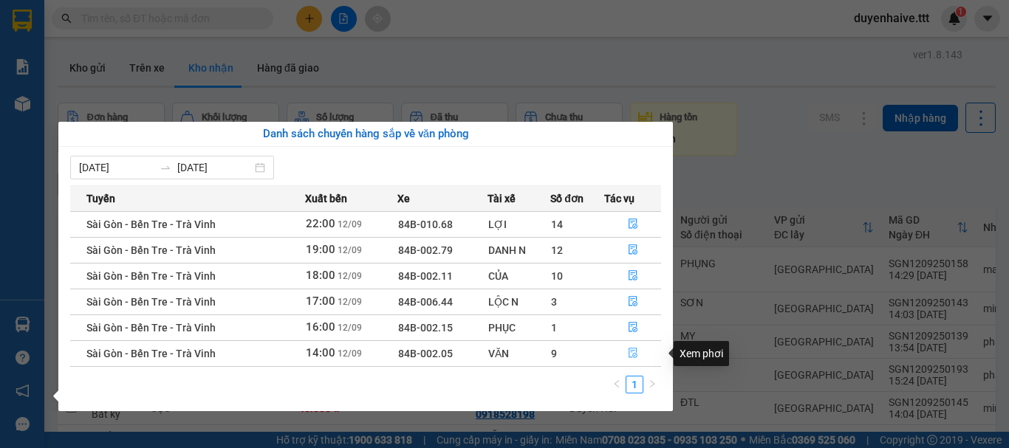
click at [626, 349] on button "button" at bounding box center [632, 354] width 55 height 24
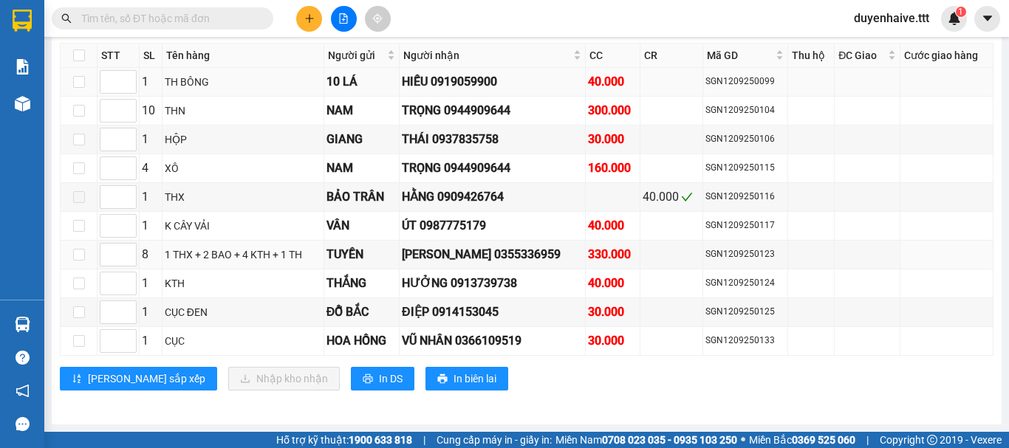
scroll to position [1317, 0]
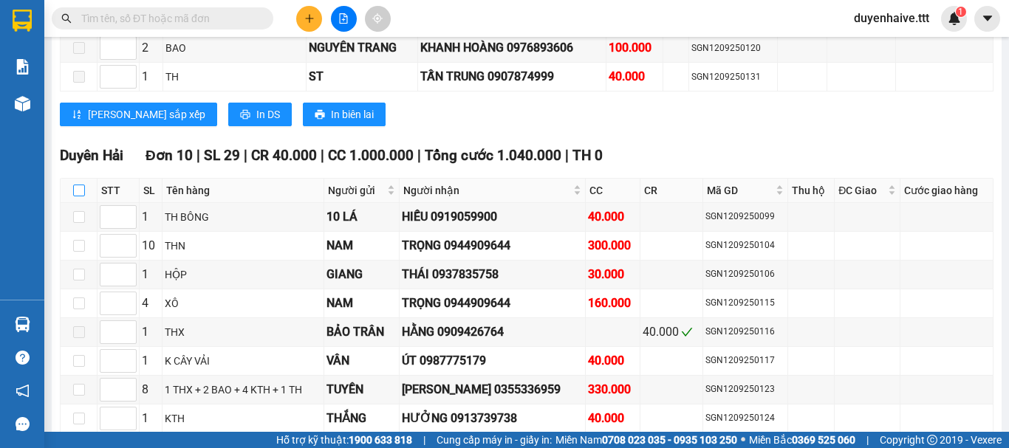
click at [81, 196] on input "checkbox" at bounding box center [79, 191] width 12 height 12
checkbox input "true"
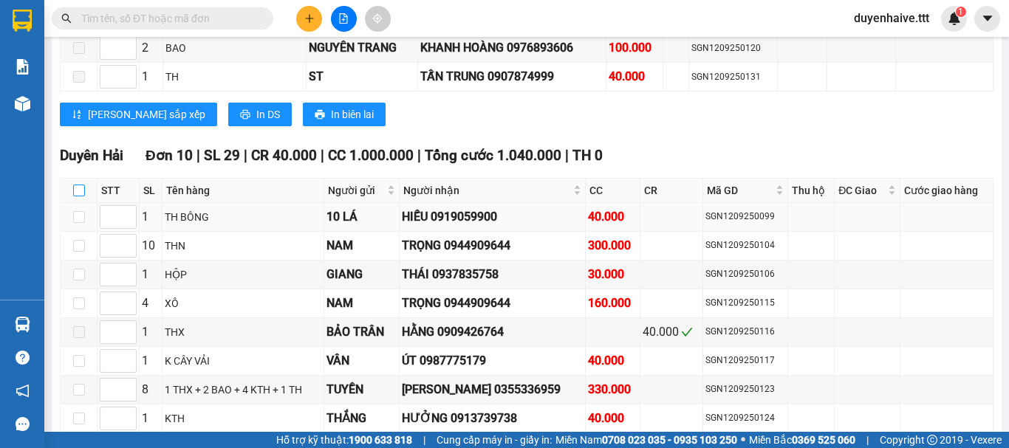
checkbox input "true"
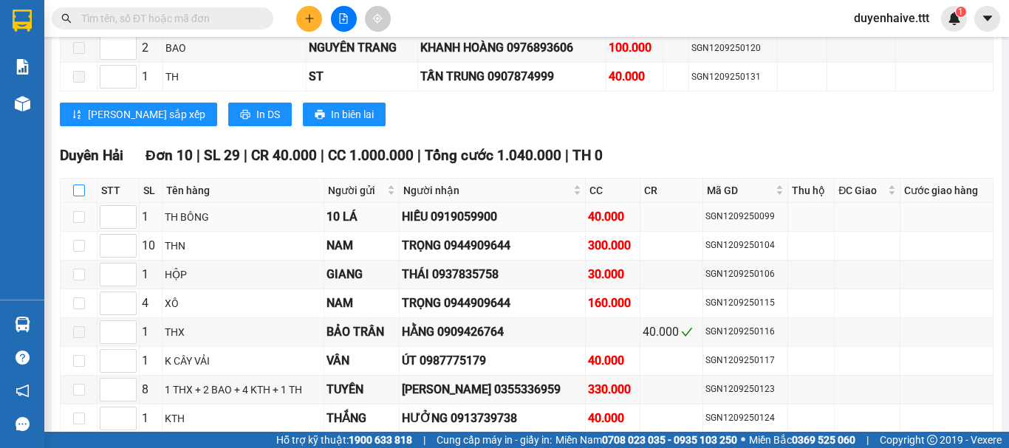
checkbox input "true"
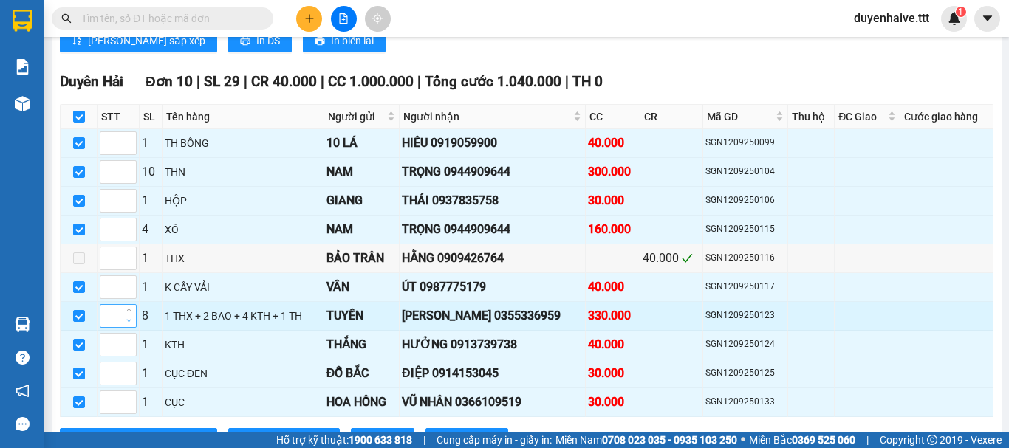
scroll to position [1465, 0]
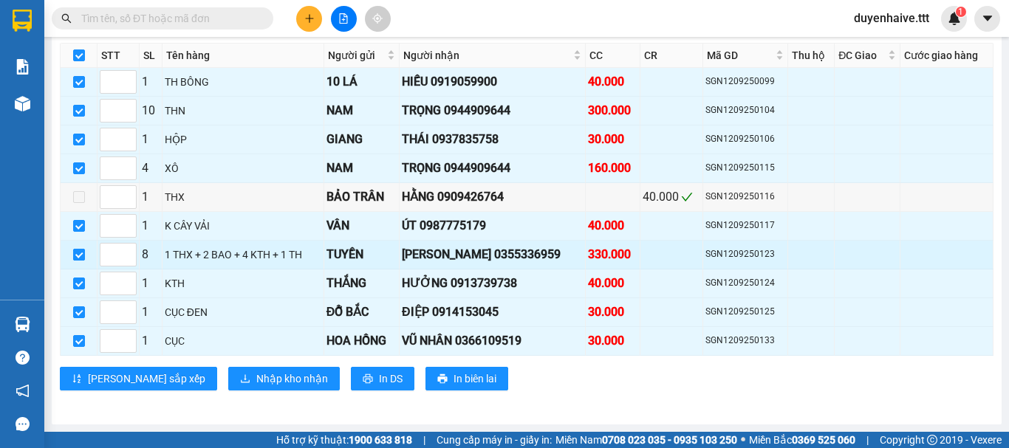
click at [76, 253] on input "checkbox" at bounding box center [79, 255] width 12 height 12
checkbox input "false"
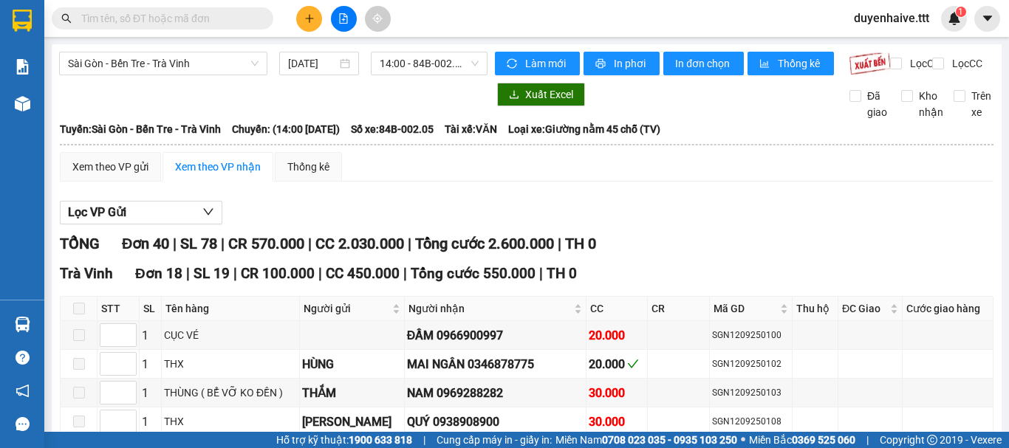
scroll to position [1465, 0]
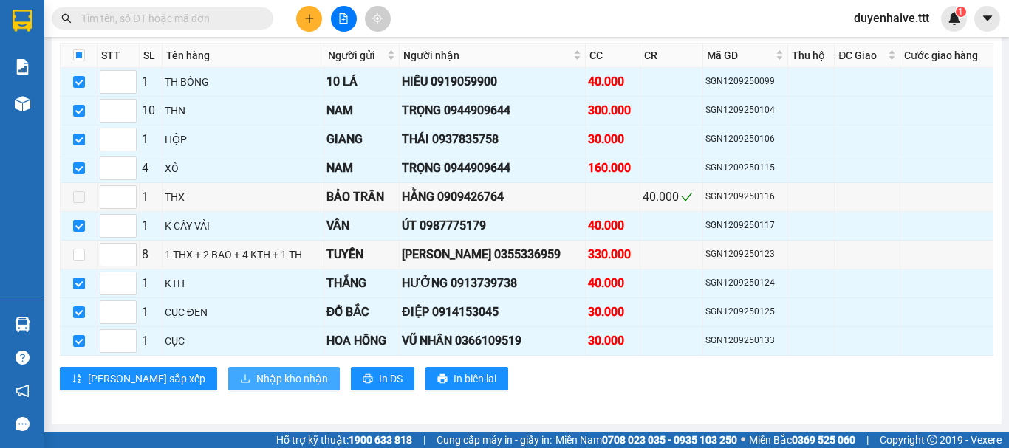
click at [256, 371] on span "Nhập kho nhận" at bounding box center [292, 379] width 72 height 16
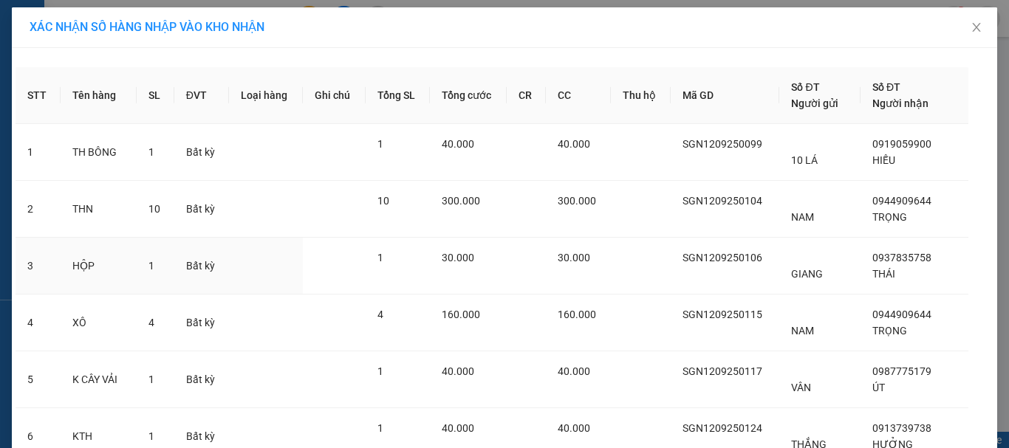
scroll to position [222, 0]
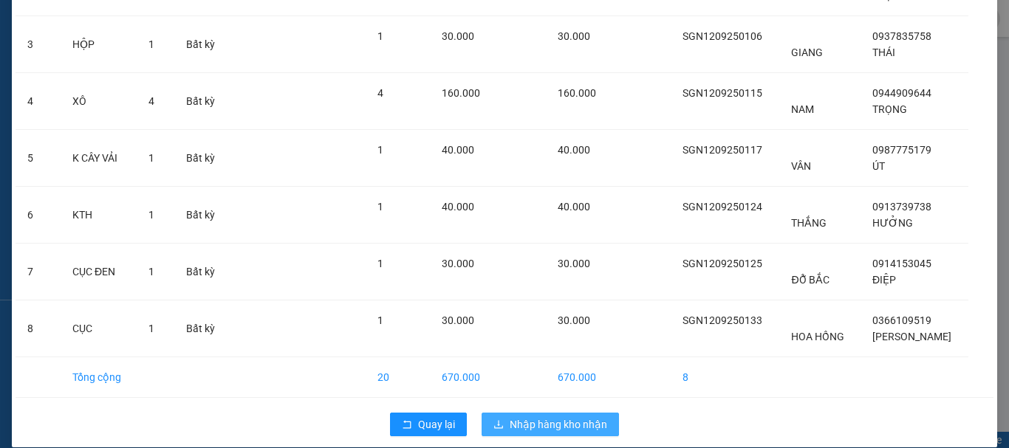
click at [516, 418] on span "Nhập hàng kho nhận" at bounding box center [558, 425] width 97 height 16
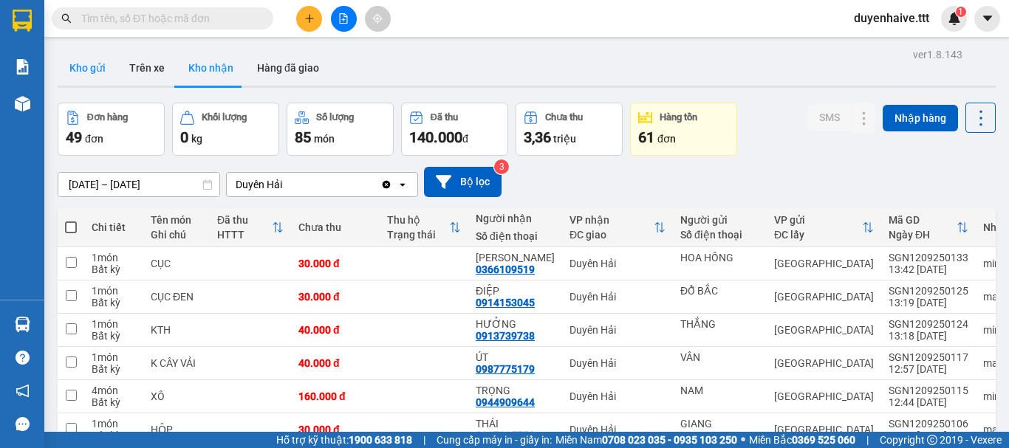
click at [87, 55] on button "Kho gửi" at bounding box center [88, 67] width 60 height 35
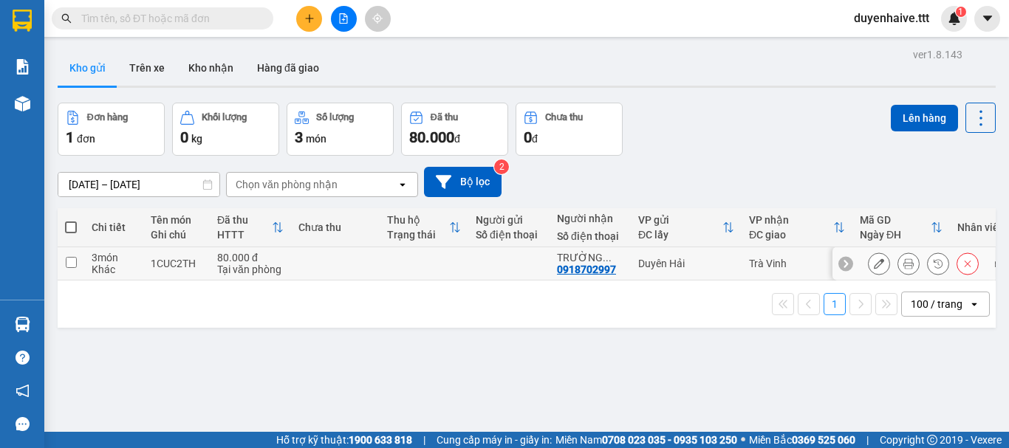
click at [69, 264] on input "checkbox" at bounding box center [71, 262] width 11 height 11
checkbox input "true"
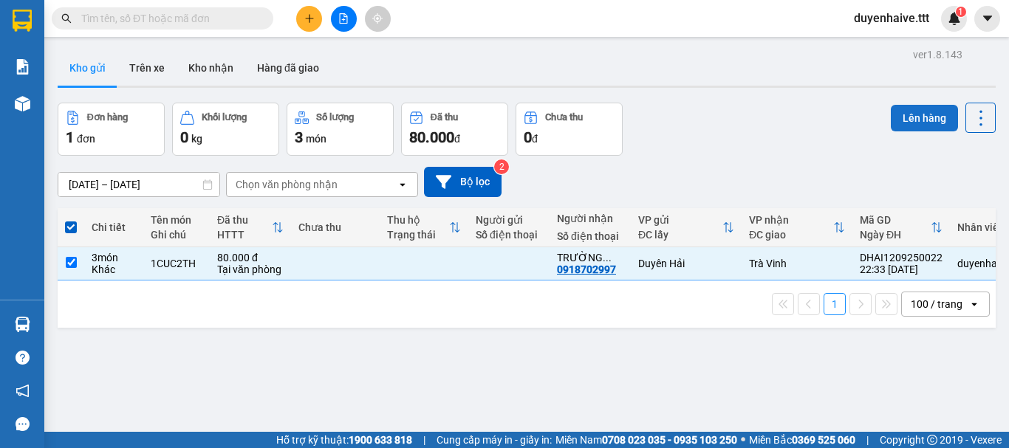
click at [891, 114] on button "Lên hàng" at bounding box center [924, 118] width 67 height 27
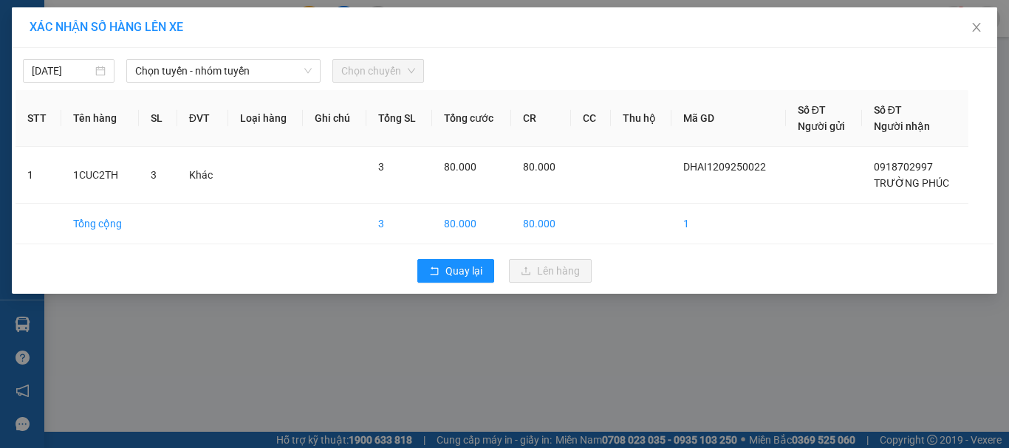
drag, startPoint x: 35, startPoint y: 72, endPoint x: 49, endPoint y: 83, distance: 18.9
click at [40, 77] on input "[DATE]" at bounding box center [62, 71] width 61 height 16
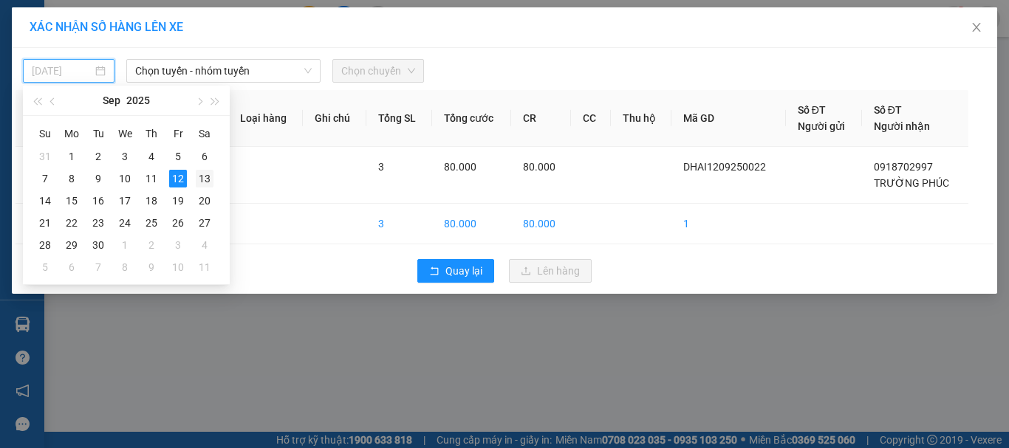
click at [205, 181] on div "13" at bounding box center [205, 179] width 18 height 18
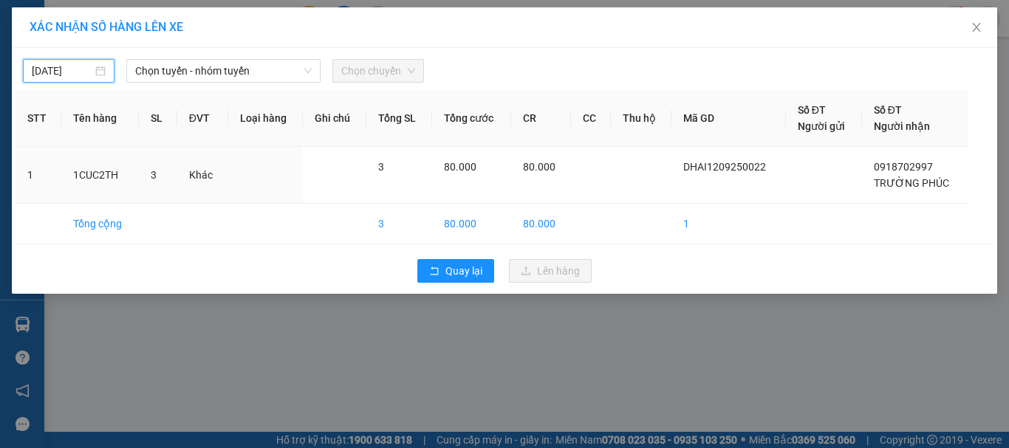
type input "[DATE]"
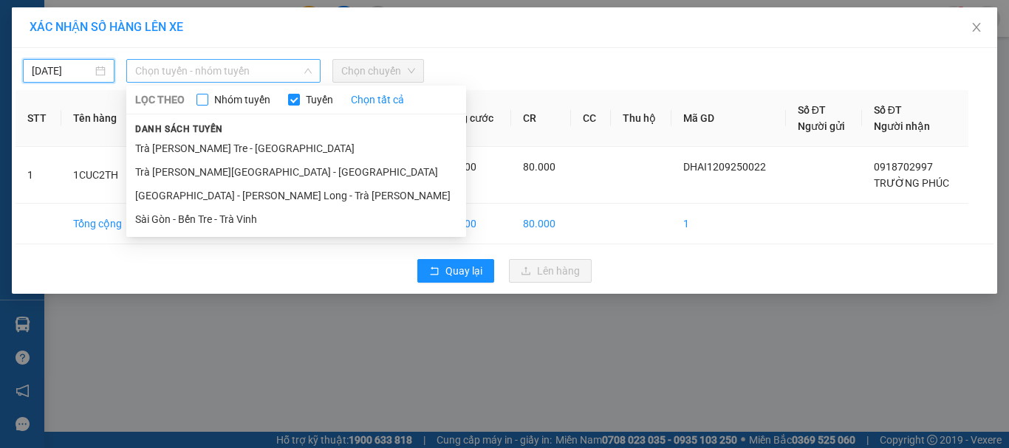
drag, startPoint x: 196, startPoint y: 68, endPoint x: 229, endPoint y: 106, distance: 50.3
click at [199, 70] on span "Chọn tuyến - nhóm tuyến" at bounding box center [223, 71] width 177 height 22
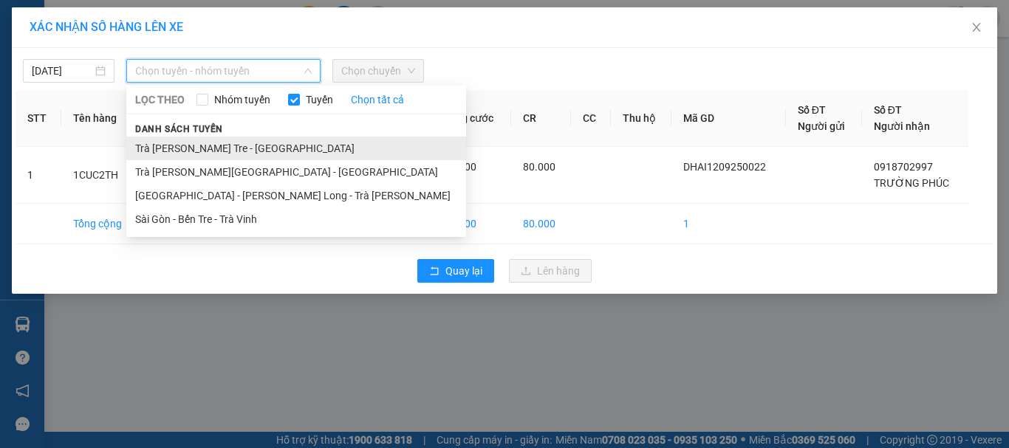
click at [233, 140] on li "Trà [PERSON_NAME] Tre - [GEOGRAPHIC_DATA]" at bounding box center [296, 149] width 340 height 24
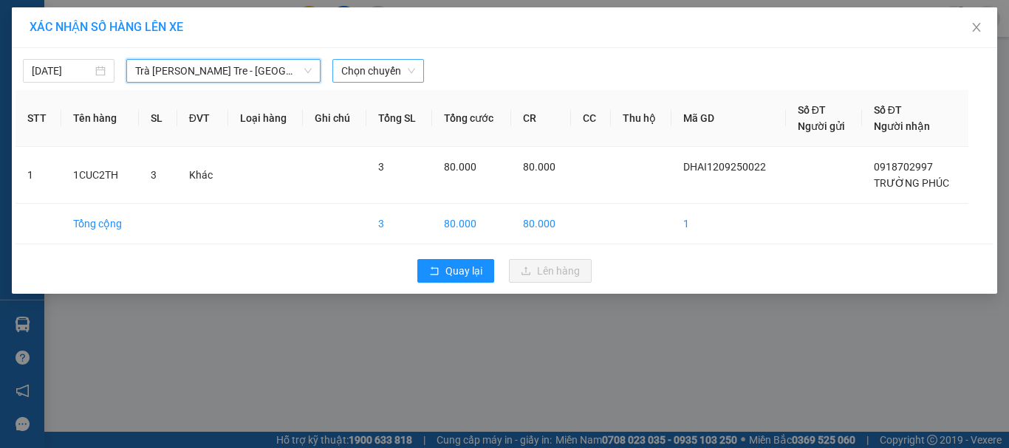
click at [348, 69] on span "Chọn chuyến" at bounding box center [378, 71] width 74 height 22
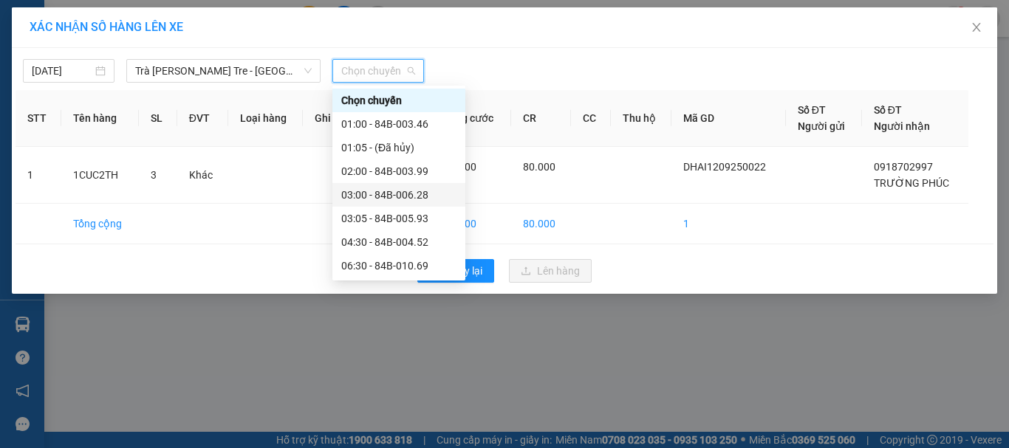
click at [399, 195] on div "03:00 - 84B-006.28" at bounding box center [398, 195] width 115 height 16
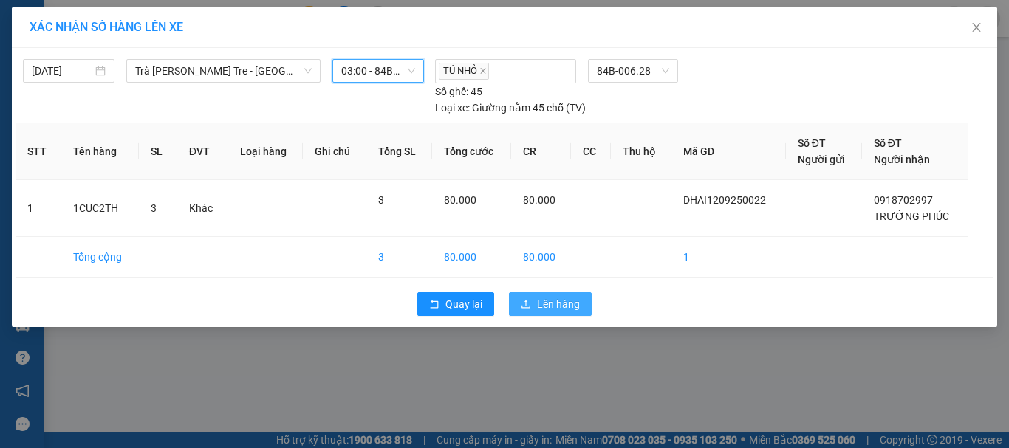
click at [572, 304] on span "Lên hàng" at bounding box center [558, 304] width 43 height 16
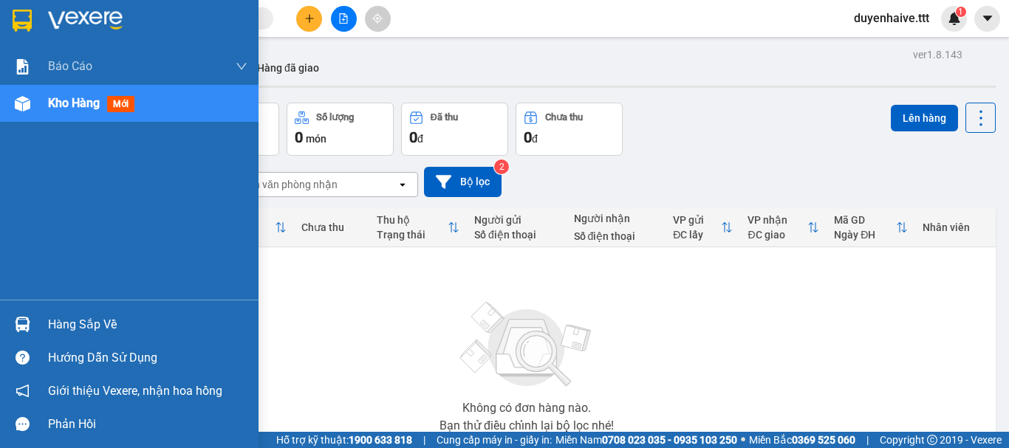
click at [97, 326] on div "Hàng sắp về" at bounding box center [147, 325] width 199 height 22
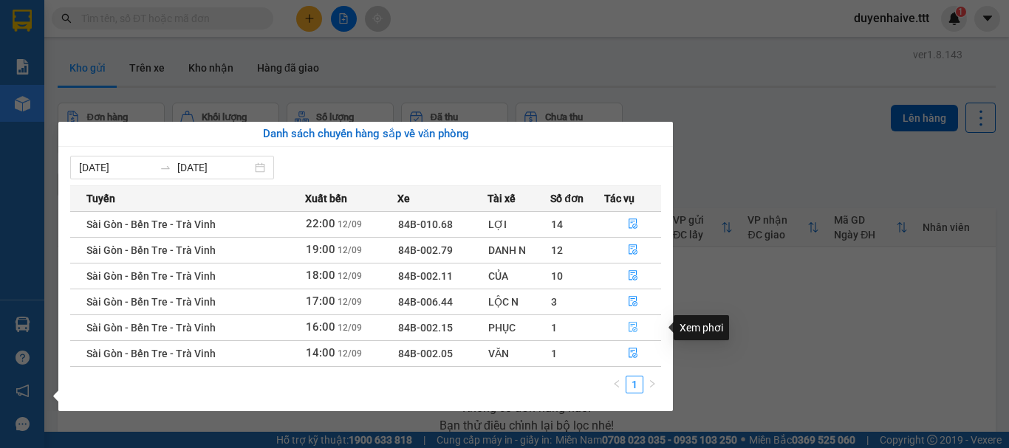
click at [631, 329] on icon "file-done" at bounding box center [633, 327] width 10 height 10
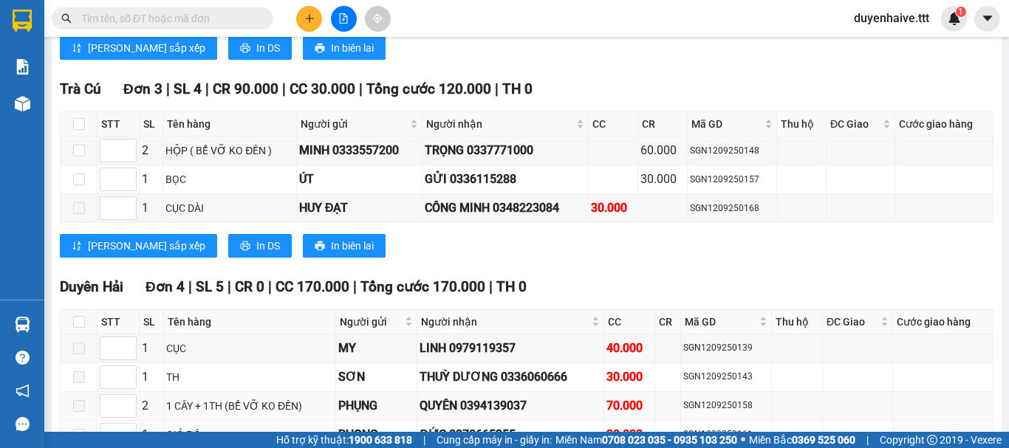
scroll to position [1288, 0]
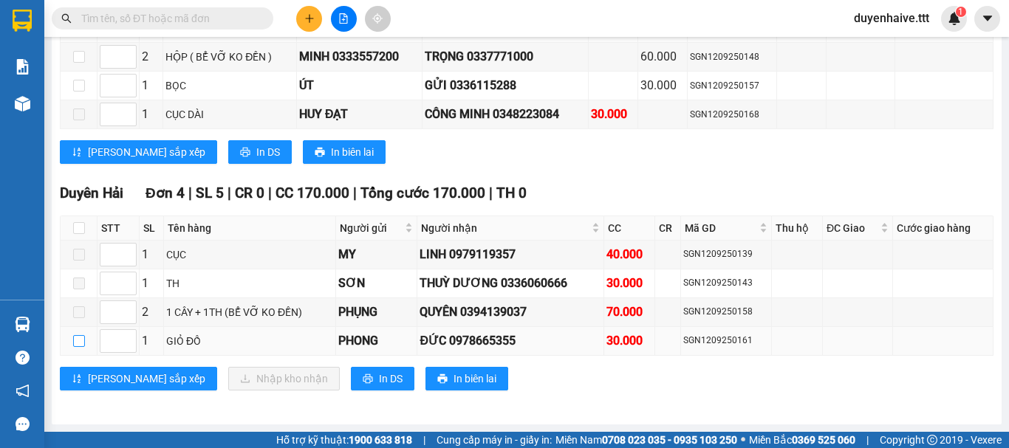
click at [78, 335] on input "checkbox" at bounding box center [79, 341] width 12 height 12
checkbox input "true"
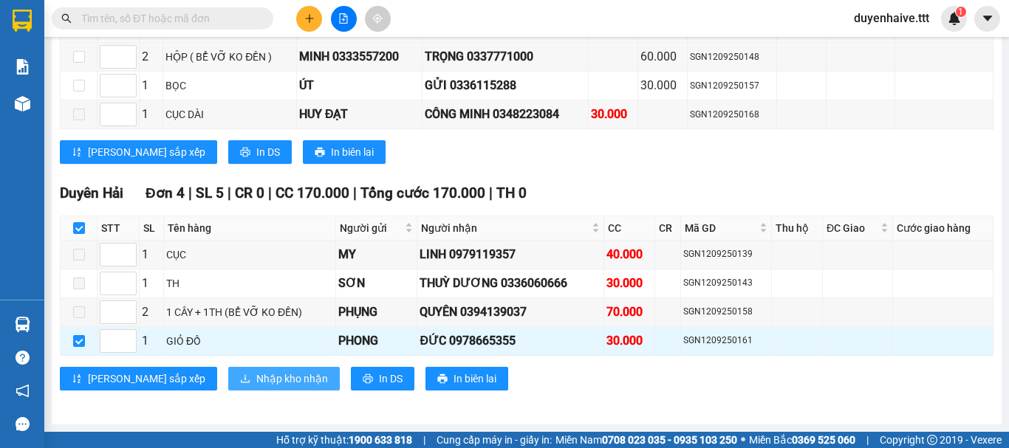
click at [256, 376] on span "Nhập kho nhận" at bounding box center [292, 379] width 72 height 16
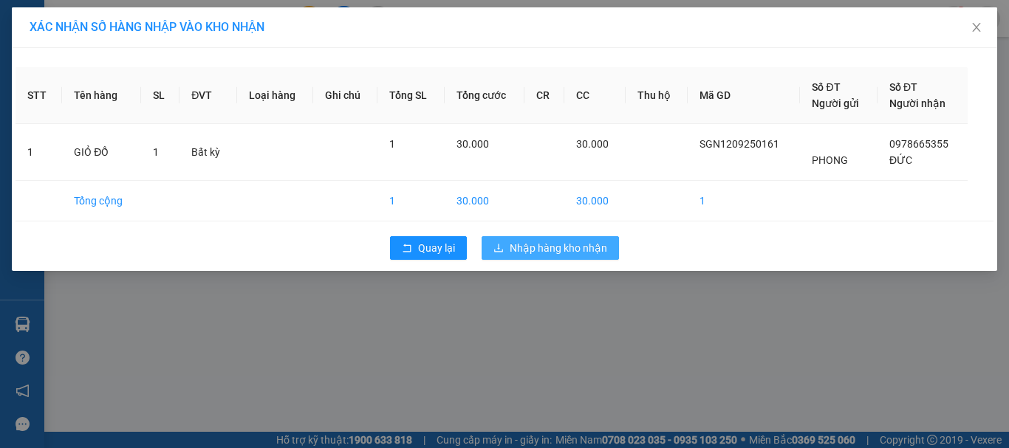
click at [559, 249] on span "Nhập hàng kho nhận" at bounding box center [558, 248] width 97 height 16
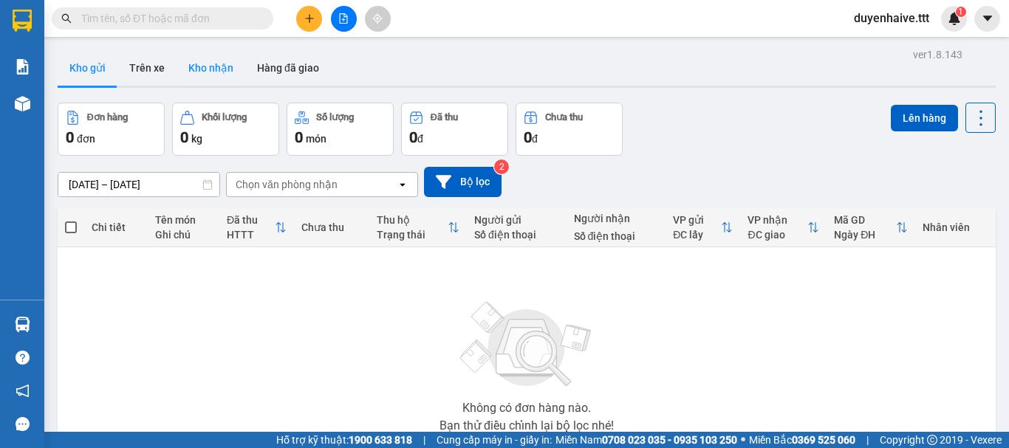
click at [209, 74] on button "Kho nhận" at bounding box center [211, 67] width 69 height 35
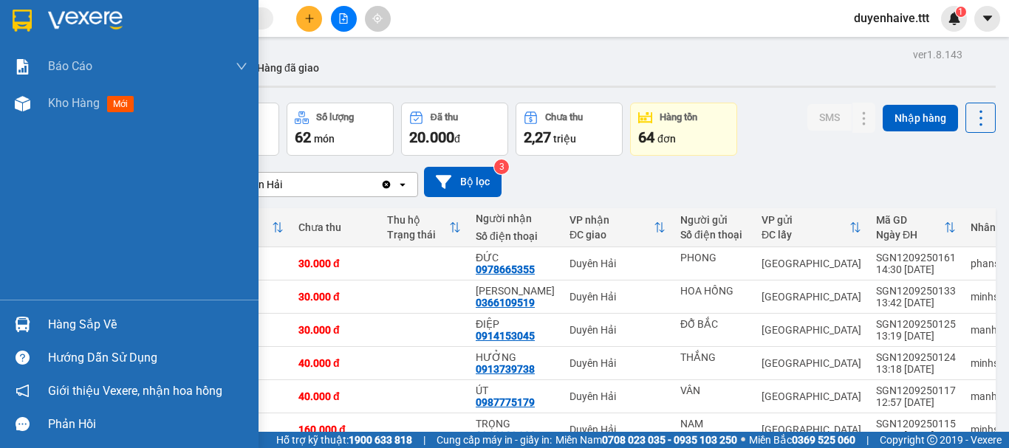
click at [90, 325] on div "Hàng sắp về" at bounding box center [147, 325] width 199 height 22
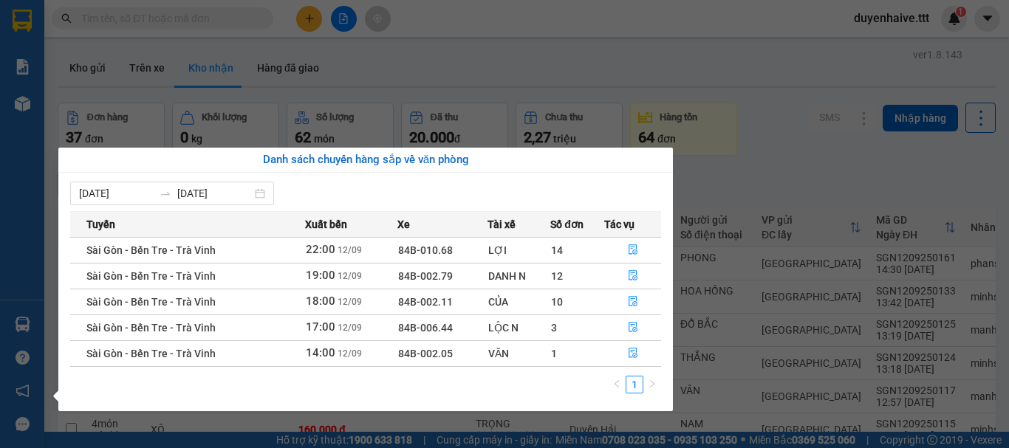
click at [484, 55] on section "Kết quả tìm kiếm ( 0 ) Bộ lọc No Data duyenhaive.ttt 1 Báo cáo Mẫu 1: Báo cáo d…" at bounding box center [504, 224] width 1009 height 448
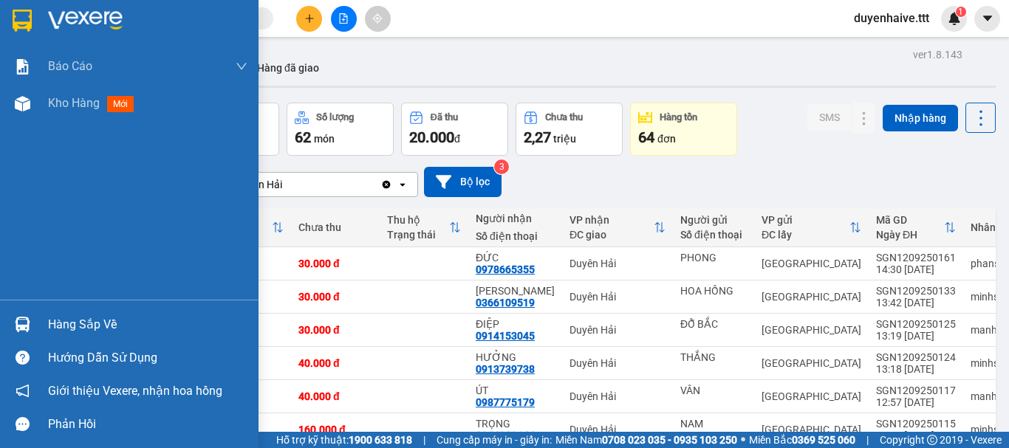
click at [76, 328] on div "Hàng sắp về" at bounding box center [147, 325] width 199 height 22
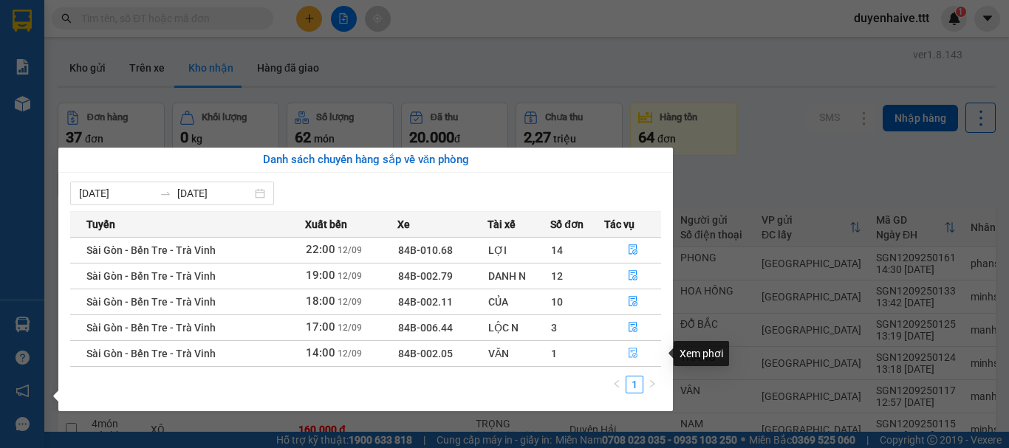
click at [632, 347] on button "button" at bounding box center [632, 354] width 55 height 24
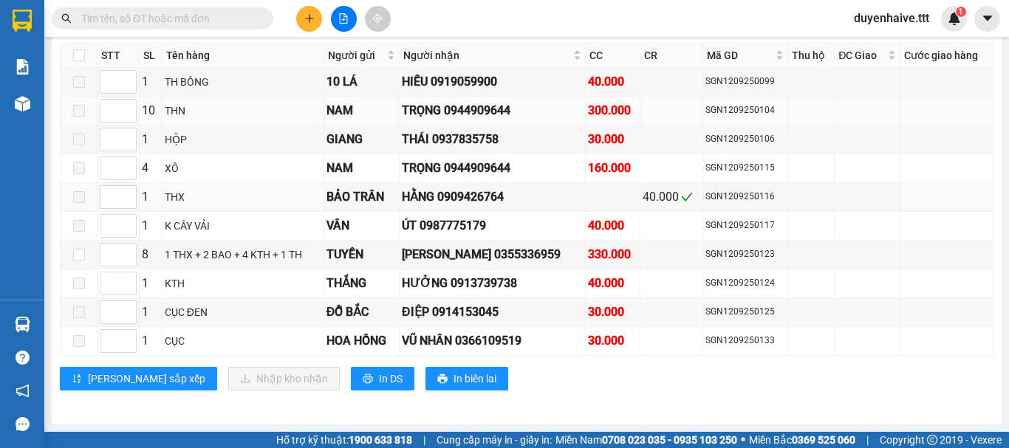
scroll to position [1391, 0]
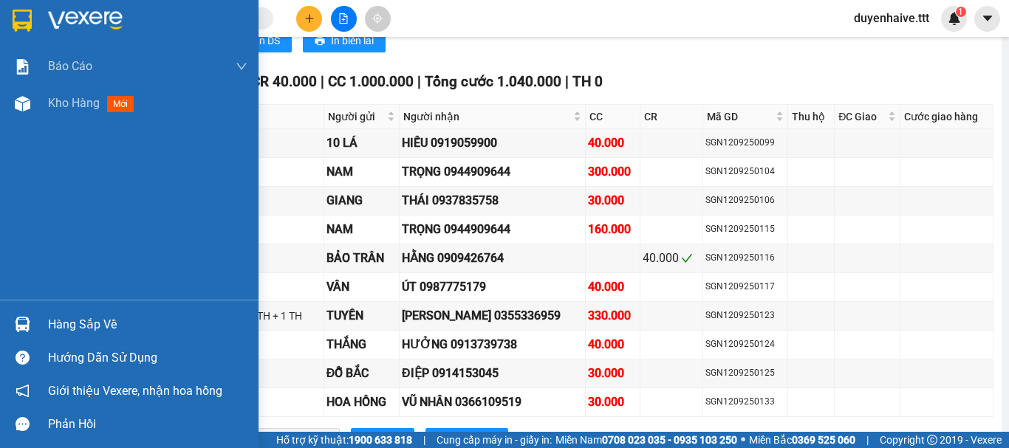
click at [83, 328] on div "Hàng sắp về" at bounding box center [147, 325] width 199 height 22
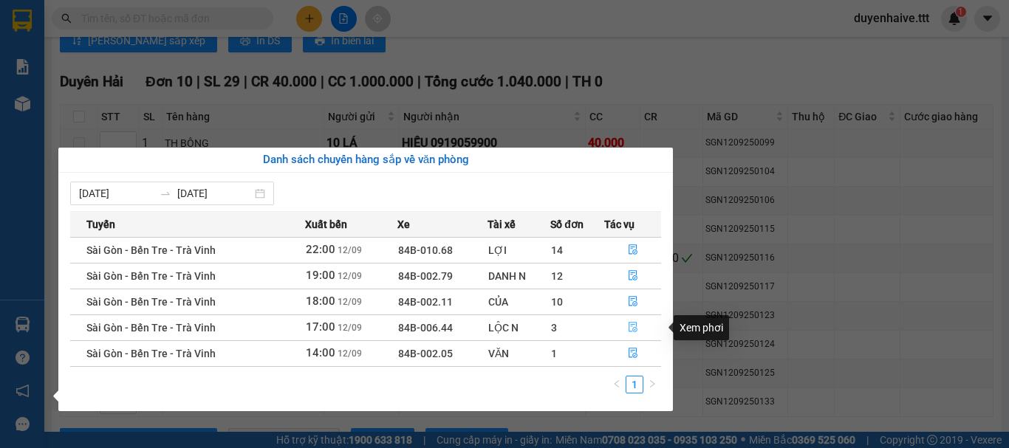
click at [628, 325] on icon "file-done" at bounding box center [633, 327] width 10 height 10
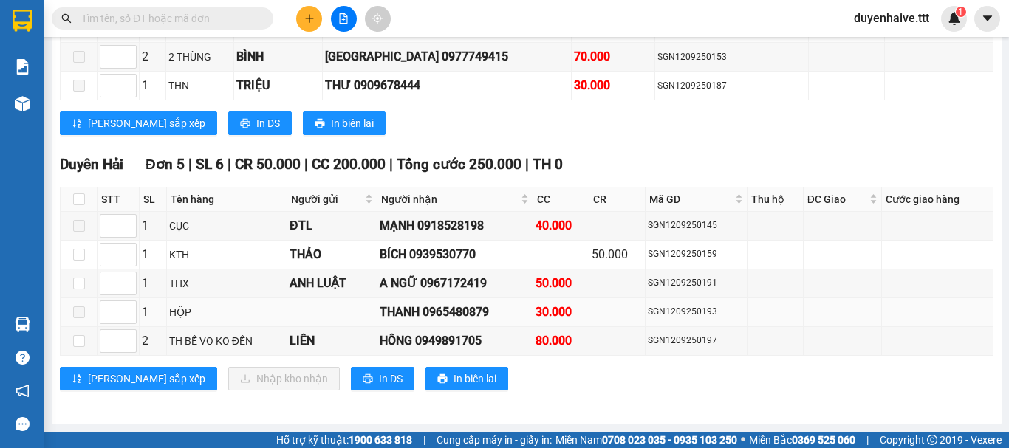
scroll to position [1119, 0]
click at [79, 200] on input "checkbox" at bounding box center [79, 200] width 12 height 12
checkbox input "true"
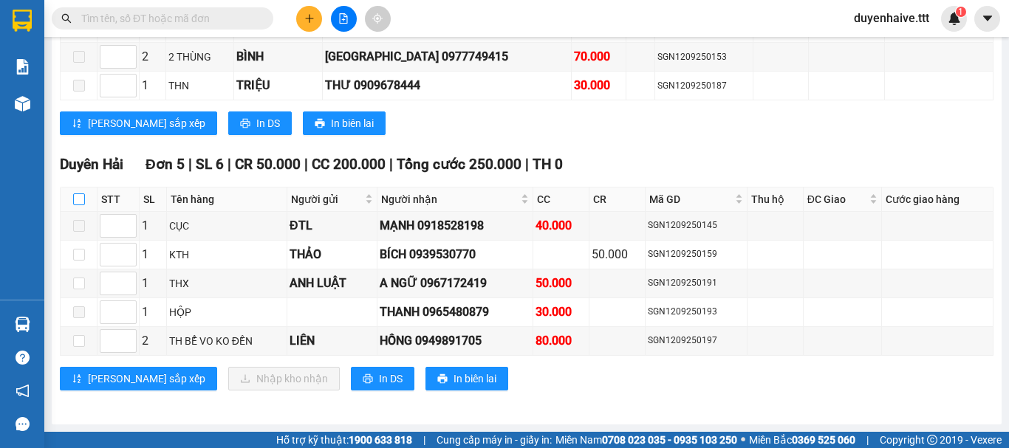
checkbox input "true"
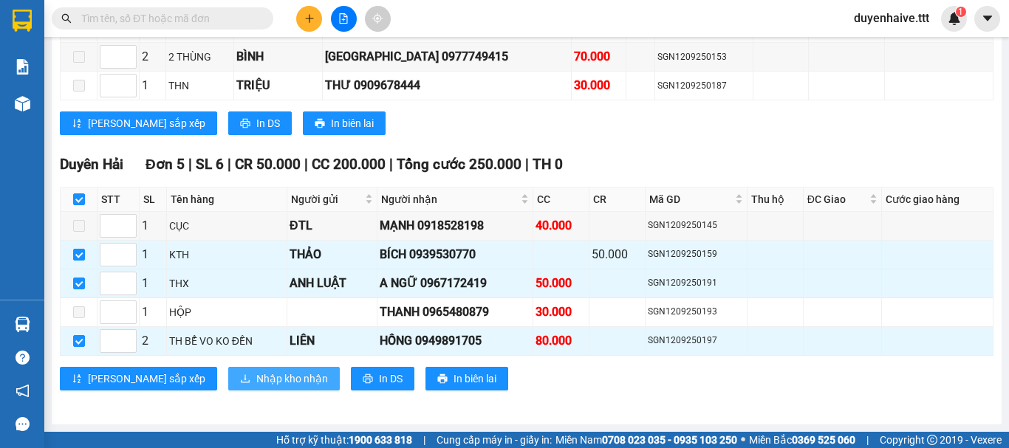
click at [256, 380] on span "Nhập kho nhận" at bounding box center [292, 379] width 72 height 16
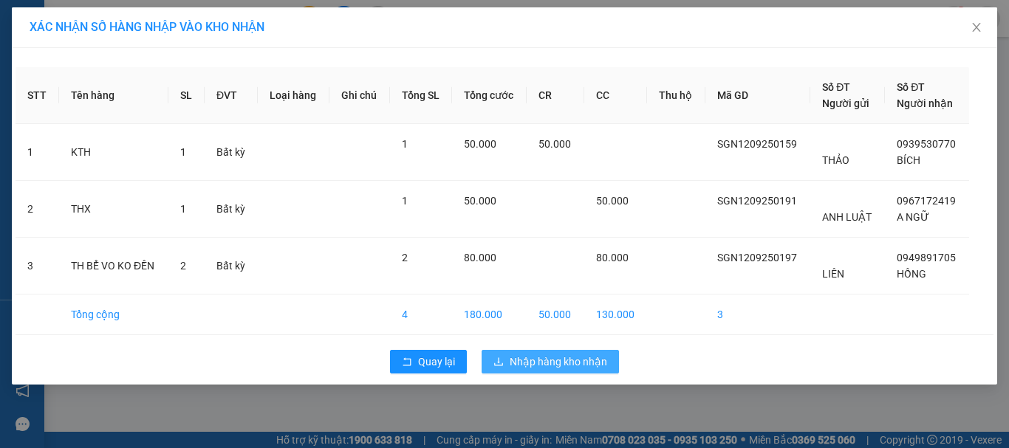
click at [590, 369] on span "Nhập hàng kho nhận" at bounding box center [558, 362] width 97 height 16
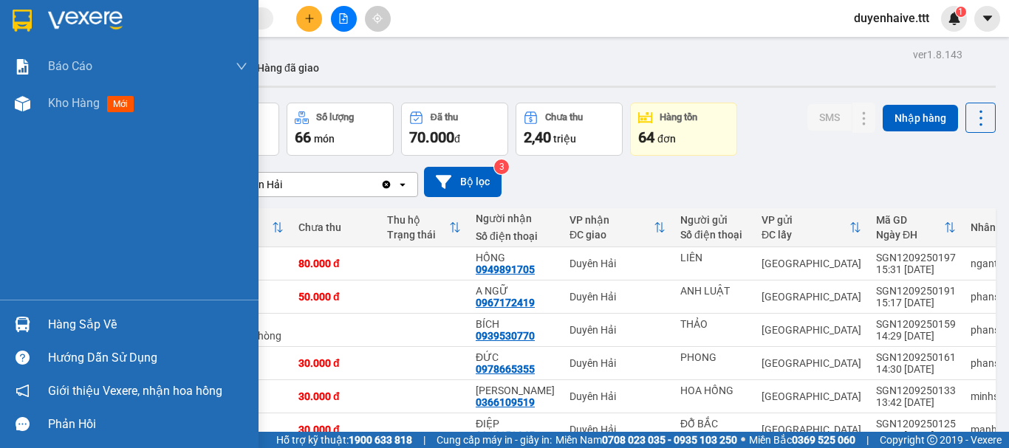
click at [90, 328] on div "Hàng sắp về" at bounding box center [147, 325] width 199 height 22
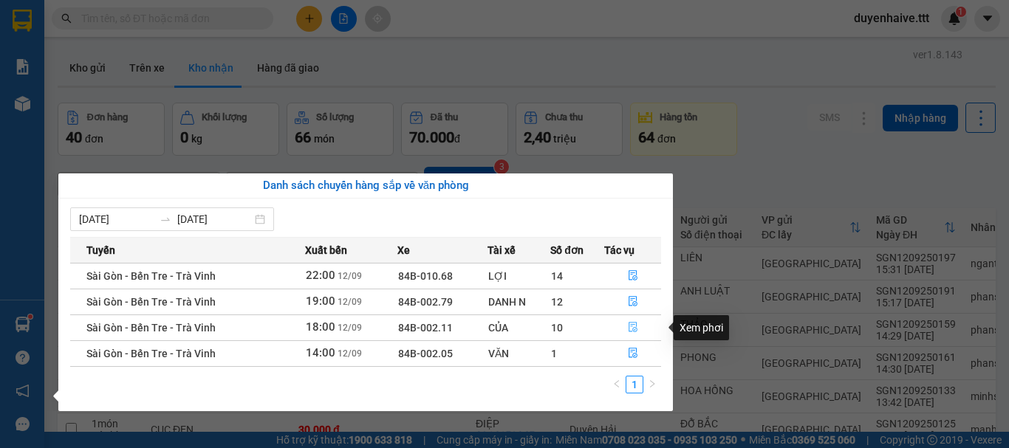
click at [631, 325] on icon "file-done" at bounding box center [633, 328] width 9 height 10
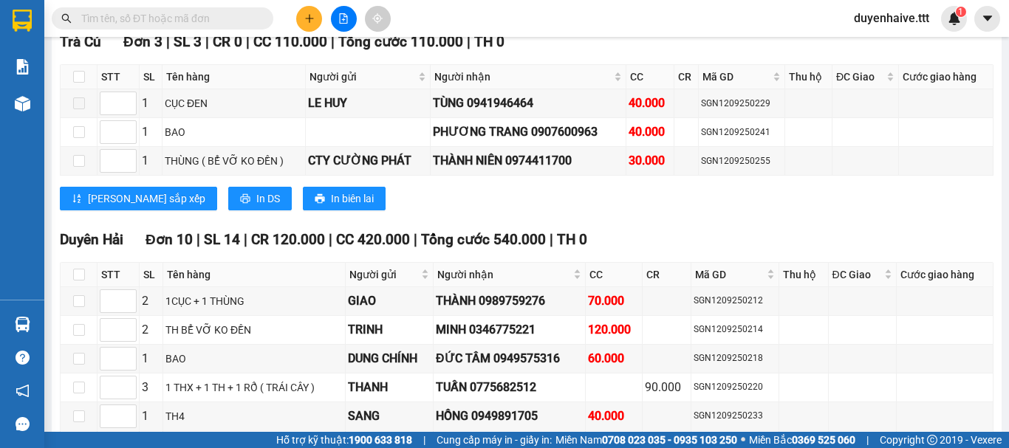
scroll to position [2290, 0]
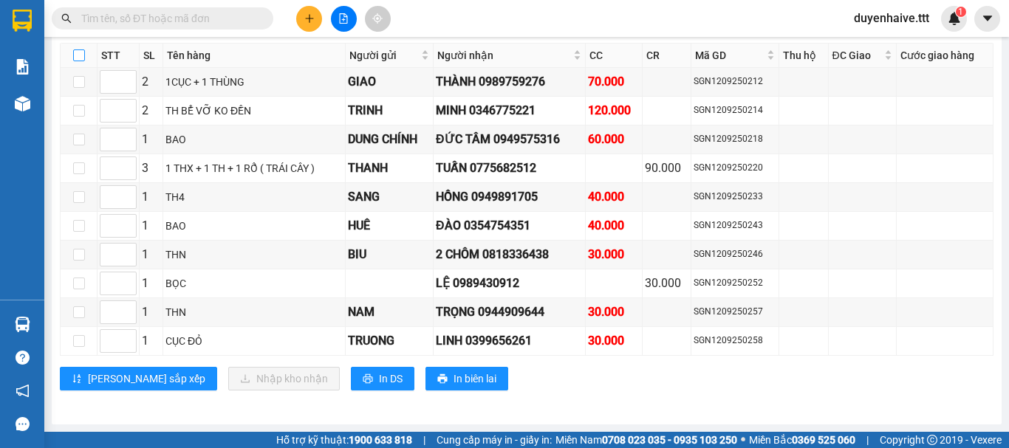
click at [77, 61] on input "checkbox" at bounding box center [79, 55] width 12 height 12
checkbox input "true"
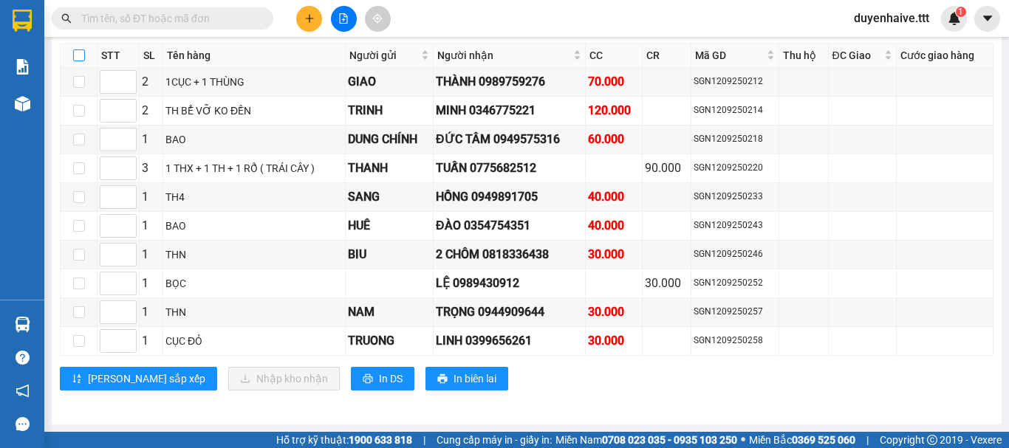
checkbox input "true"
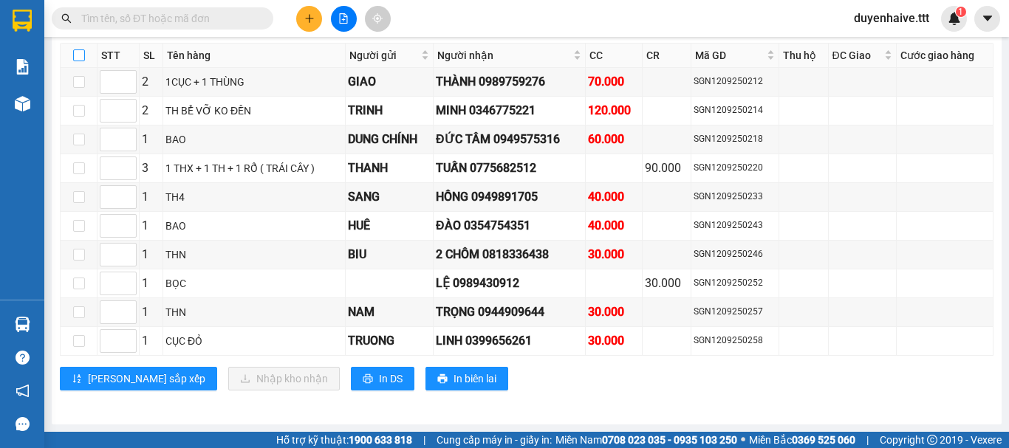
checkbox input "true"
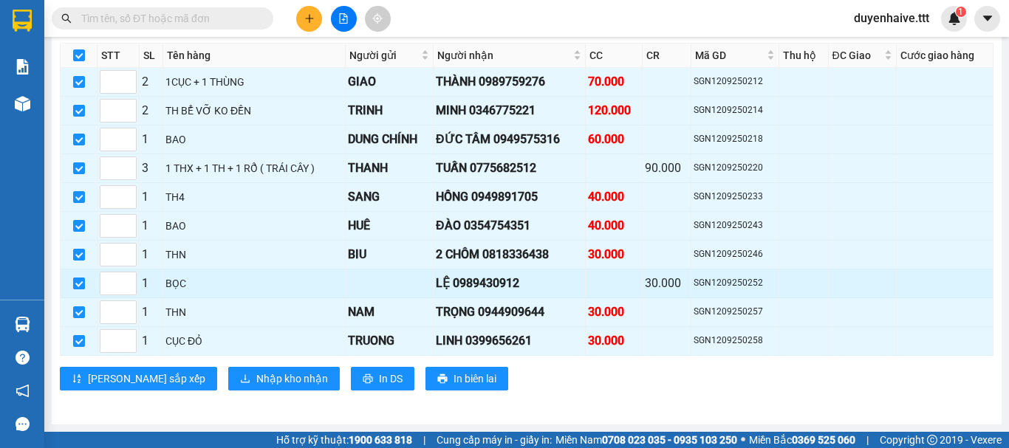
click at [77, 290] on input "checkbox" at bounding box center [79, 284] width 12 height 12
checkbox input "false"
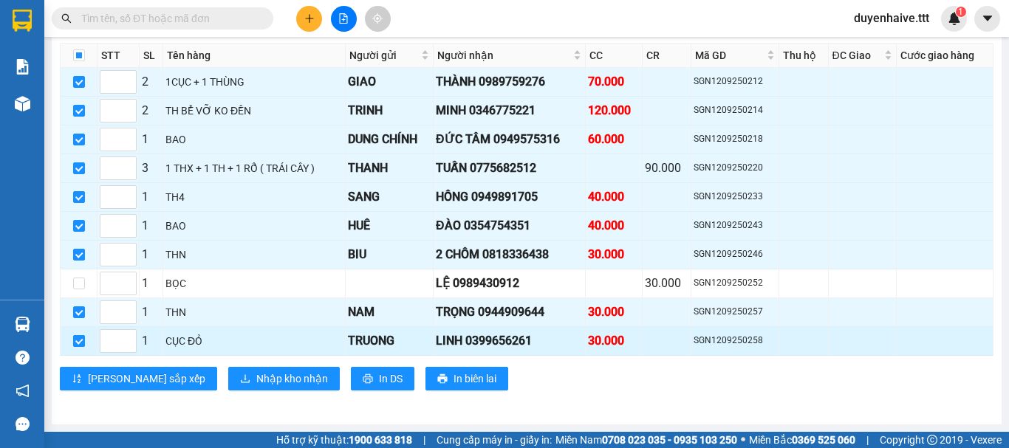
click at [81, 346] on input "checkbox" at bounding box center [79, 341] width 12 height 12
checkbox input "false"
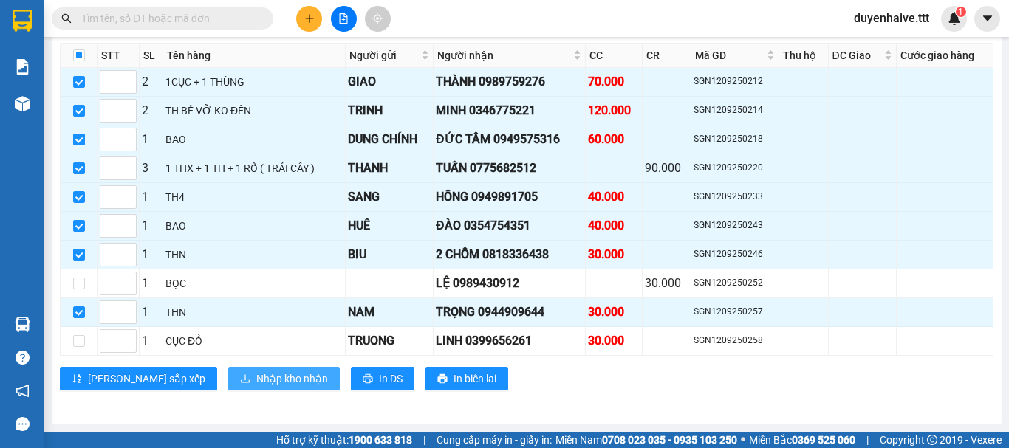
click at [256, 387] on span "Nhập kho nhận" at bounding box center [292, 379] width 72 height 16
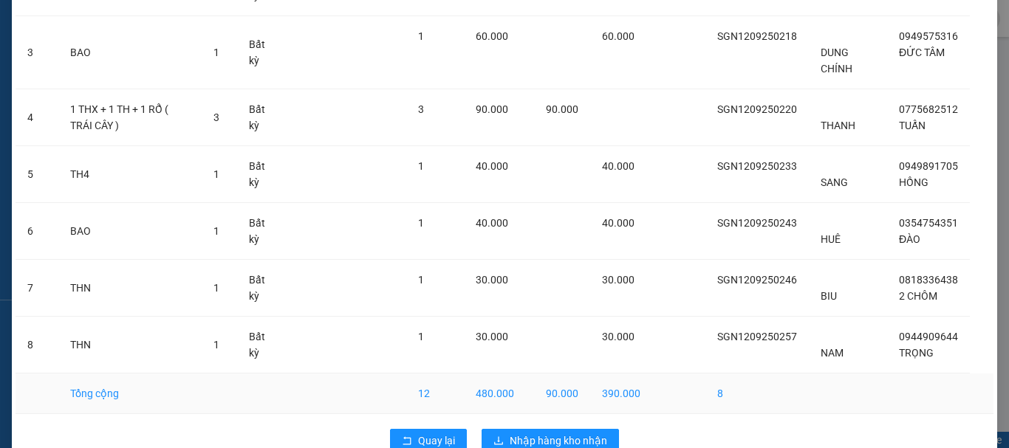
scroll to position [271, 0]
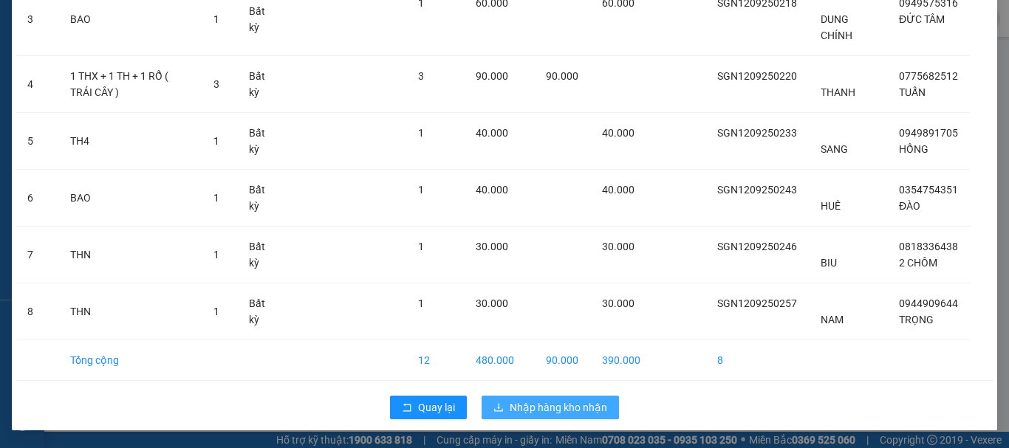
click at [551, 417] on button "Nhập hàng kho nhận" at bounding box center [550, 408] width 137 height 24
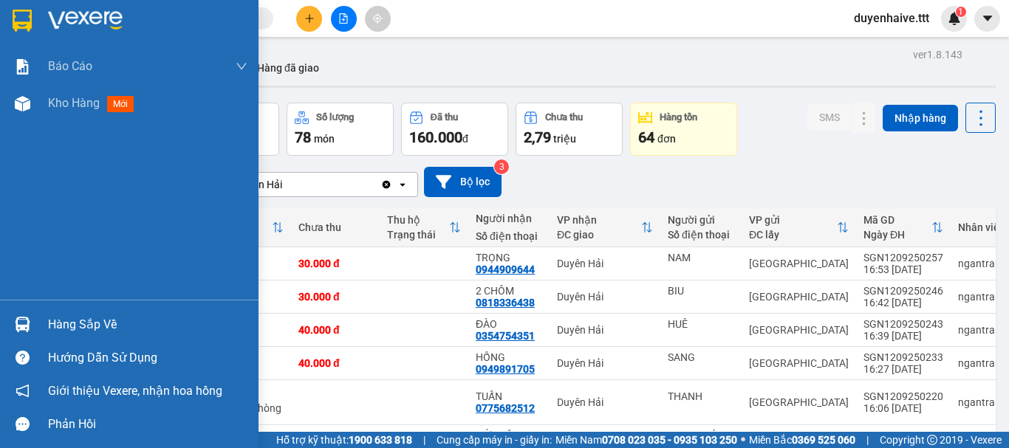
click at [72, 314] on div "Hàng sắp về" at bounding box center [147, 325] width 199 height 22
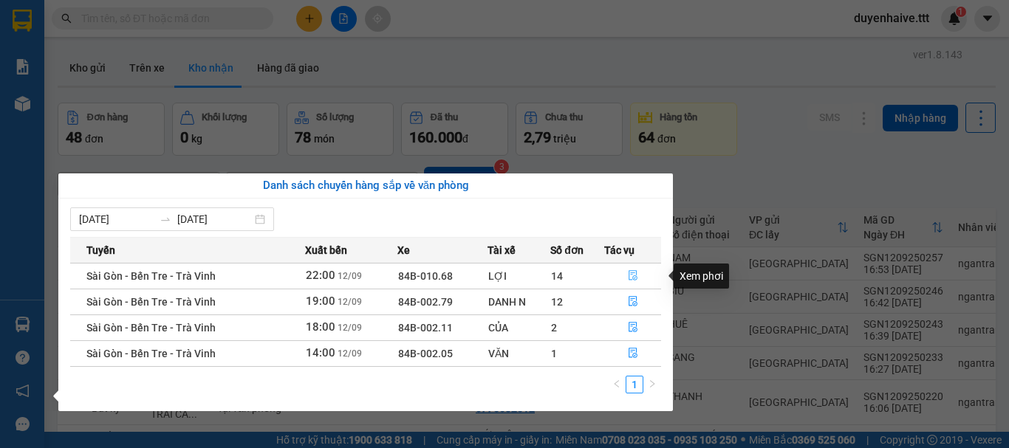
click at [633, 270] on icon "file-done" at bounding box center [633, 275] width 10 height 10
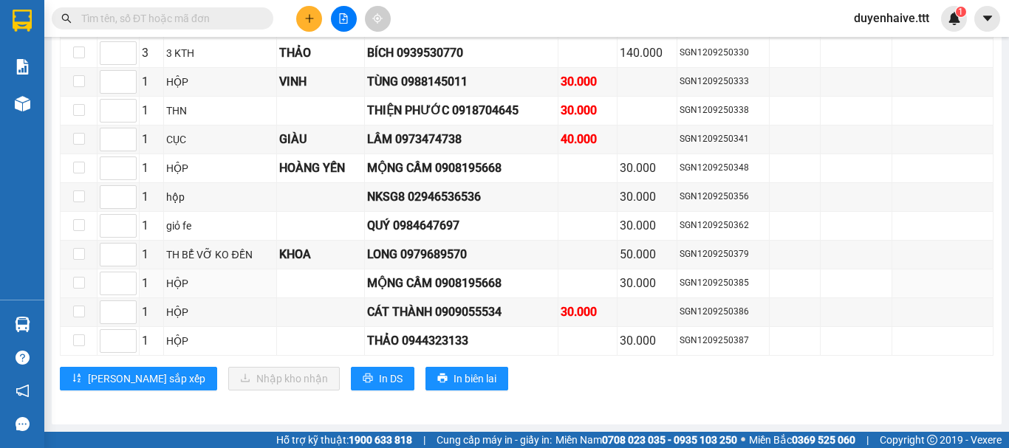
scroll to position [2145, 0]
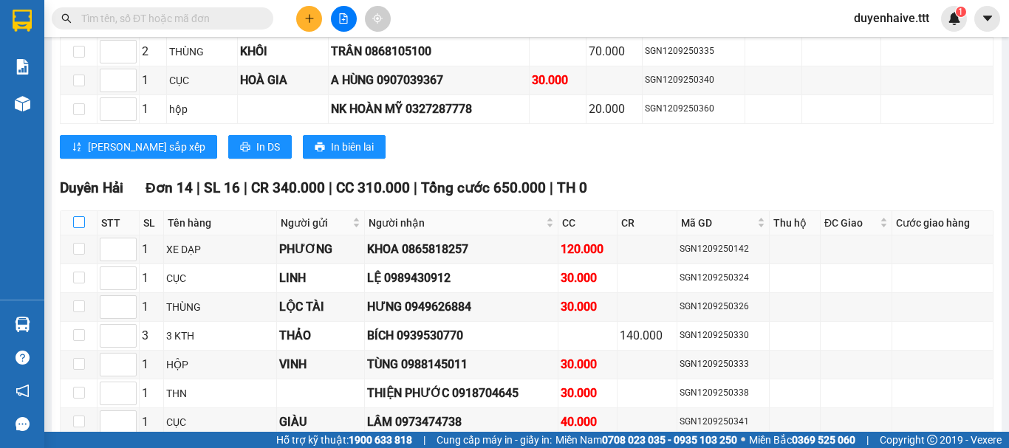
click at [75, 228] on input "checkbox" at bounding box center [79, 222] width 12 height 12
checkbox input "true"
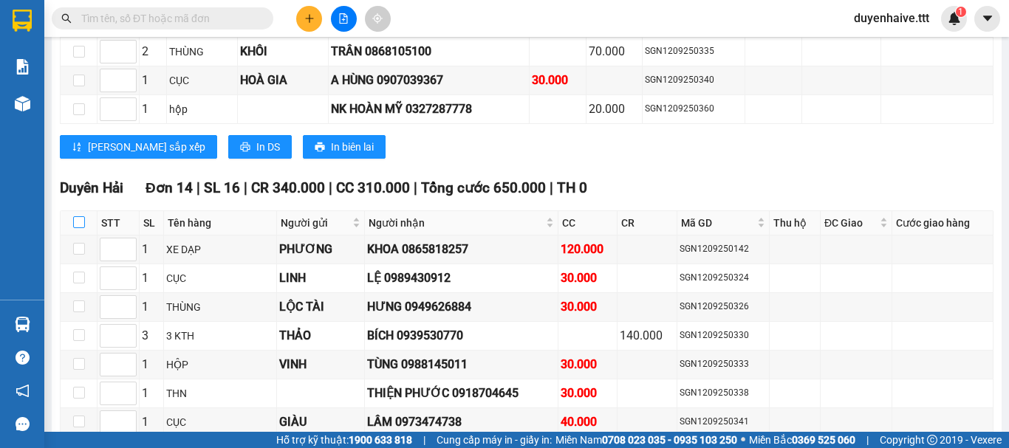
checkbox input "true"
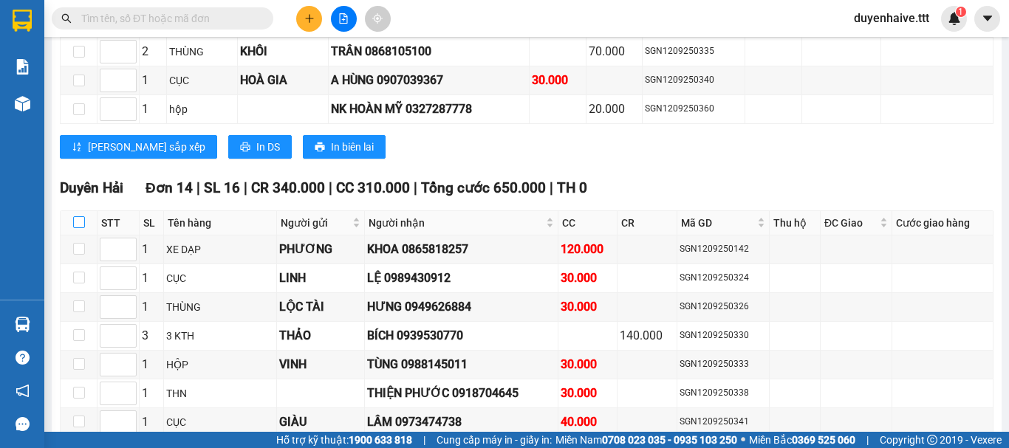
checkbox input "true"
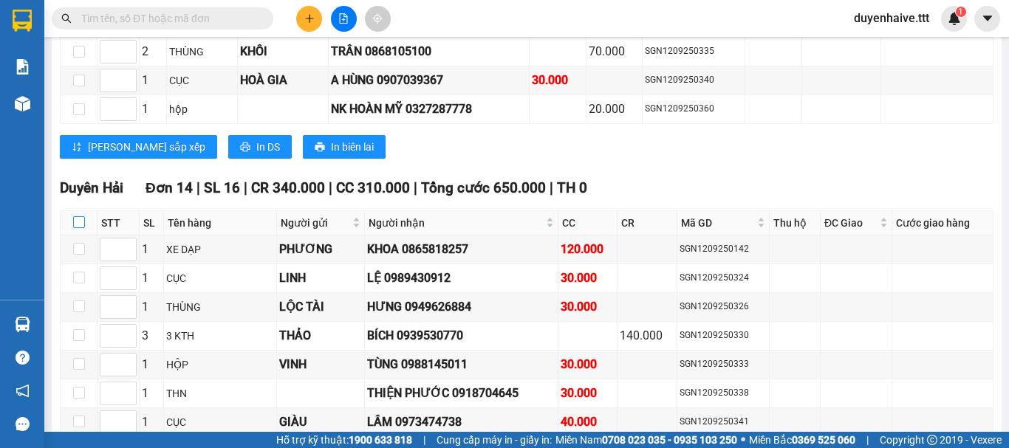
checkbox input "true"
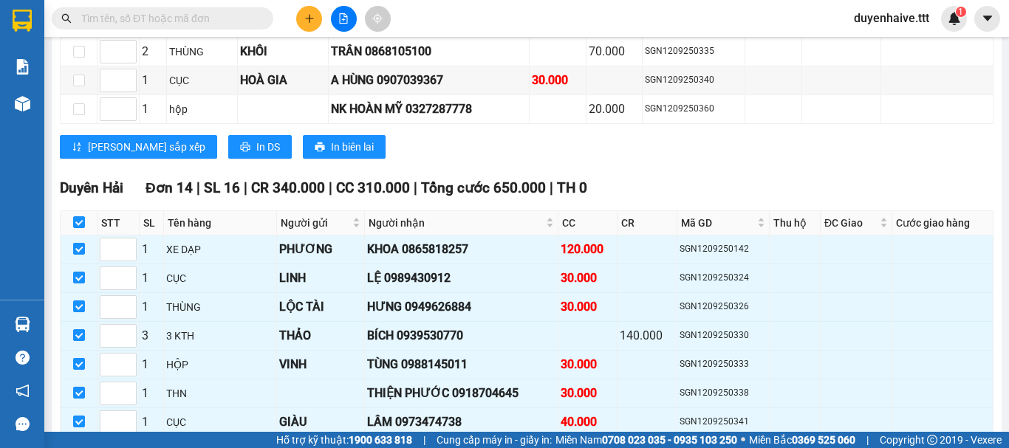
scroll to position [2440, 0]
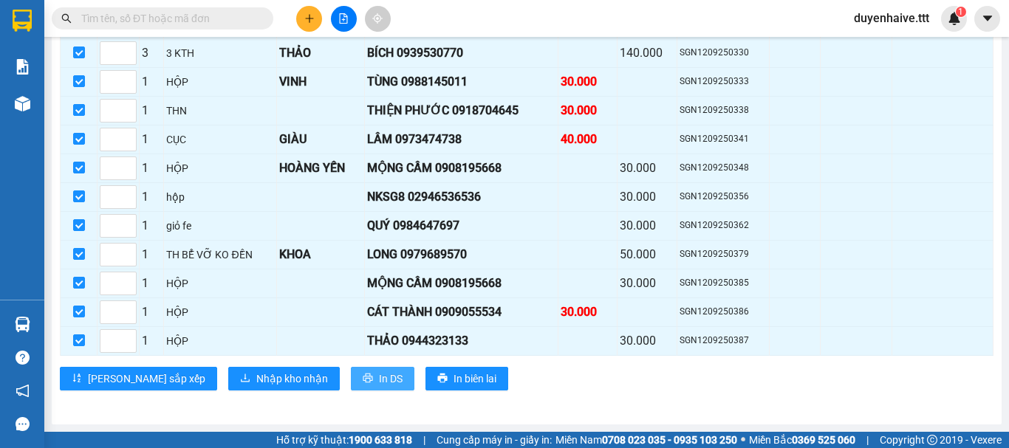
click at [379, 384] on span "In DS" at bounding box center [391, 379] width 24 height 16
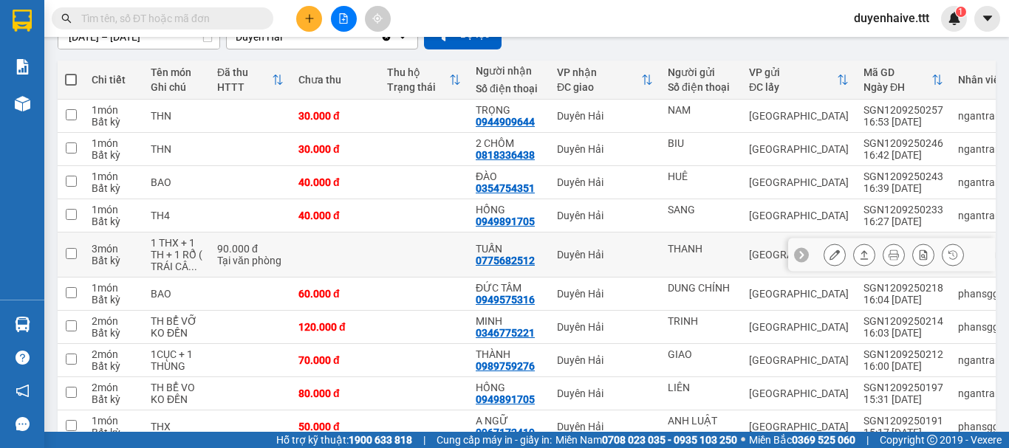
scroll to position [226, 0]
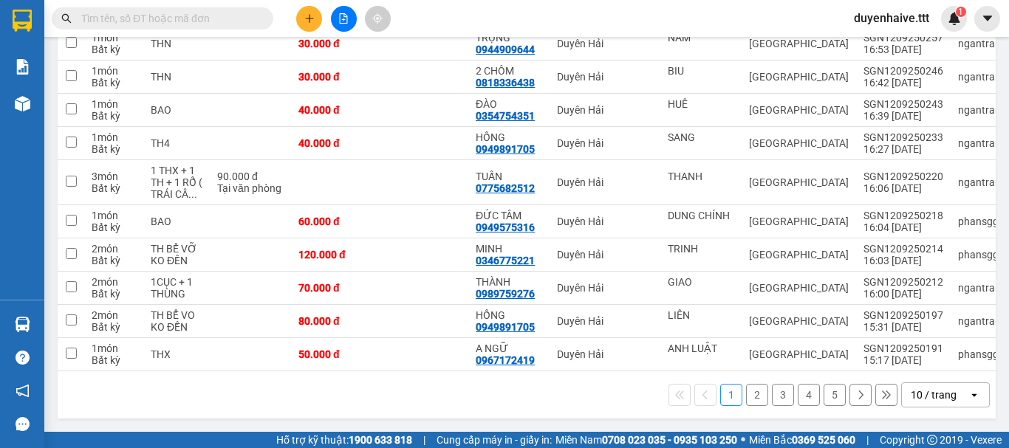
click at [927, 397] on div "10 / trang" at bounding box center [934, 395] width 46 height 15
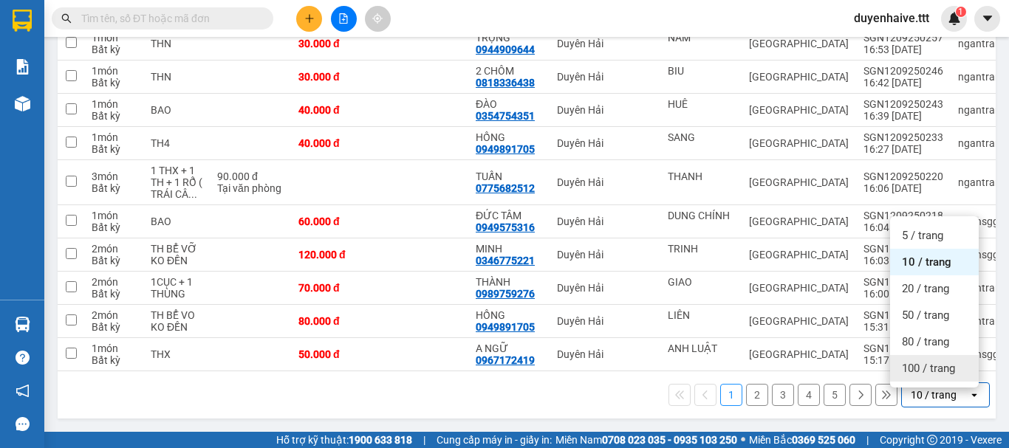
click at [931, 365] on span "100 / trang" at bounding box center [928, 368] width 53 height 15
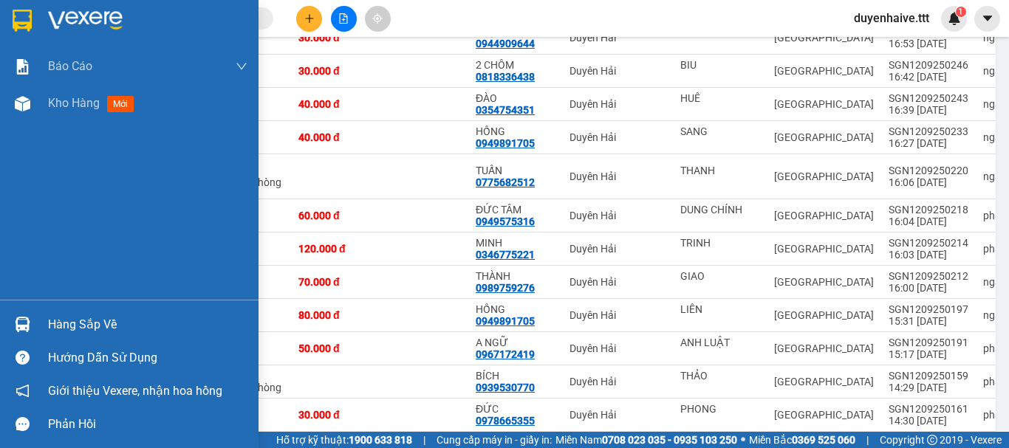
click at [79, 320] on div "Hàng sắp về" at bounding box center [147, 325] width 199 height 22
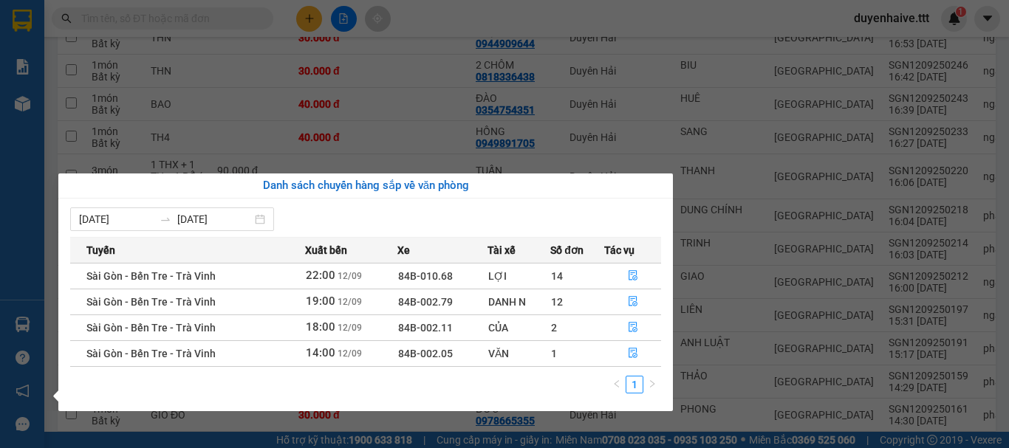
click at [381, 97] on section "Kết quả tìm kiếm ( 0 ) Bộ lọc No Data duyenhaive.ttt 1 Báo cáo Mẫu 1: Báo cáo d…" at bounding box center [504, 224] width 1009 height 448
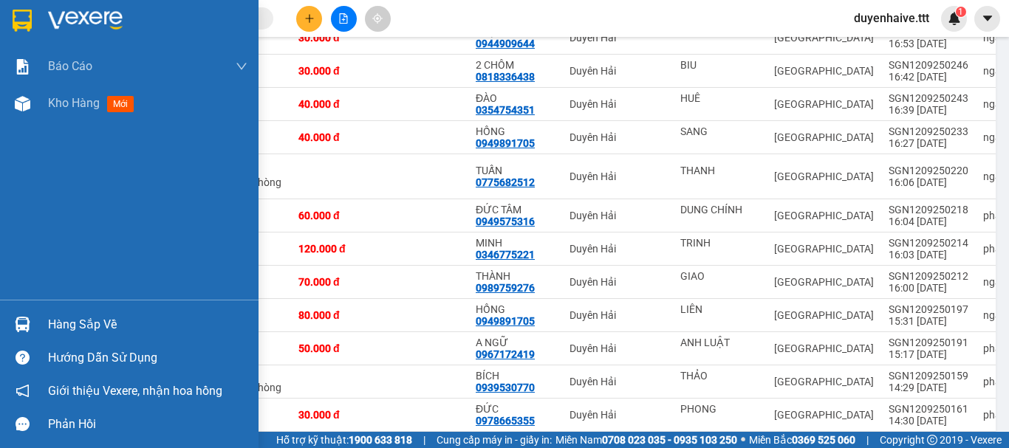
drag, startPoint x: 78, startPoint y: 326, endPoint x: 83, endPoint y: 317, distance: 9.9
click at [80, 326] on div "Hàng sắp về" at bounding box center [147, 325] width 199 height 22
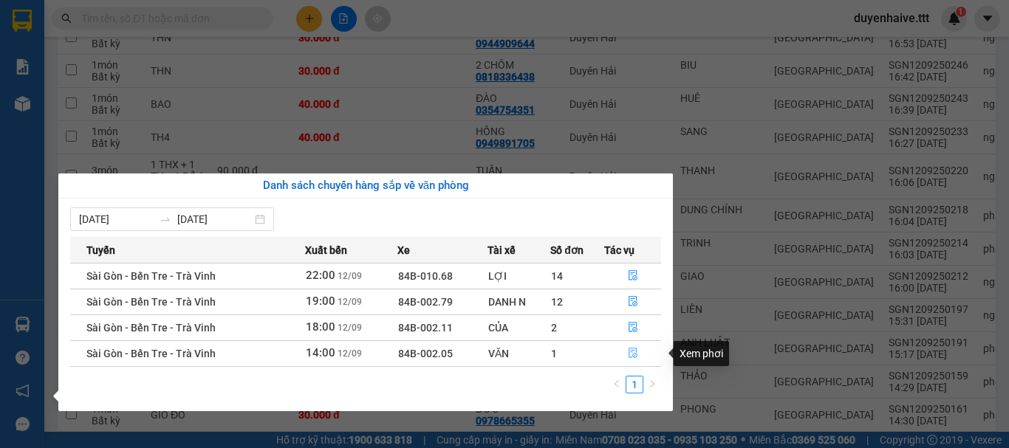
click at [635, 355] on icon "file-done" at bounding box center [633, 354] width 9 height 10
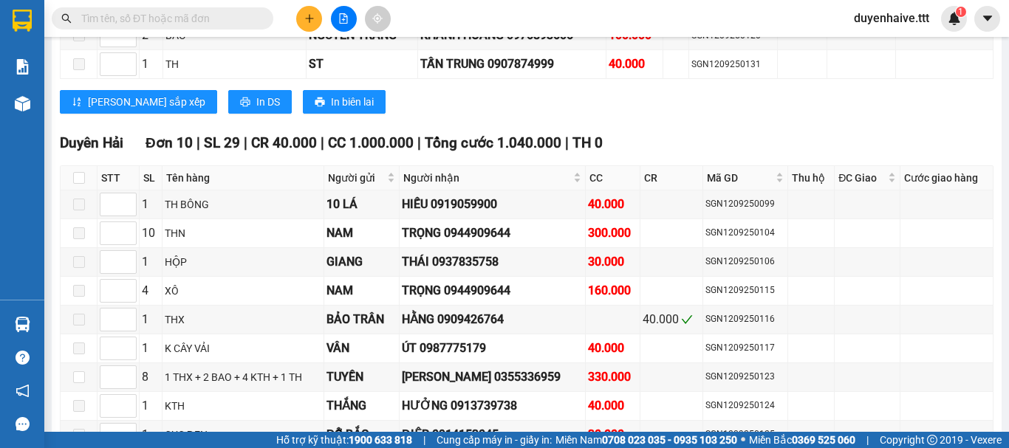
scroll to position [1465, 0]
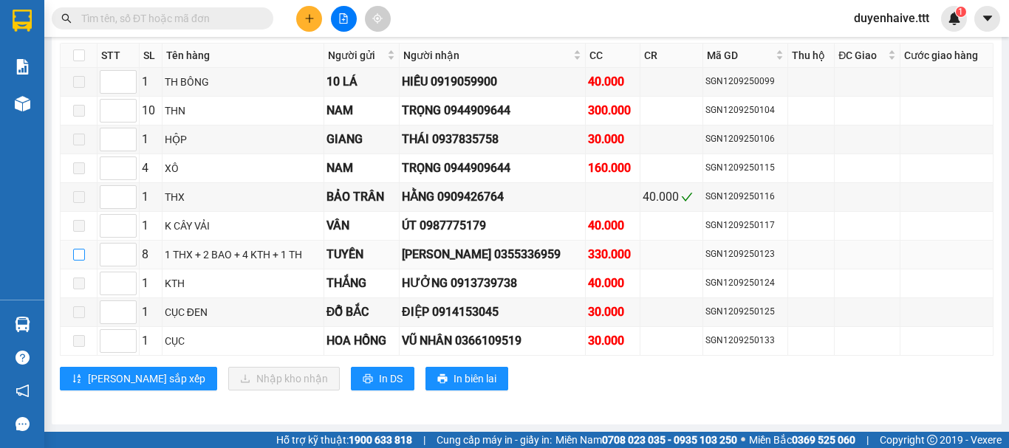
click at [75, 257] on input "checkbox" at bounding box center [79, 255] width 12 height 12
checkbox input "true"
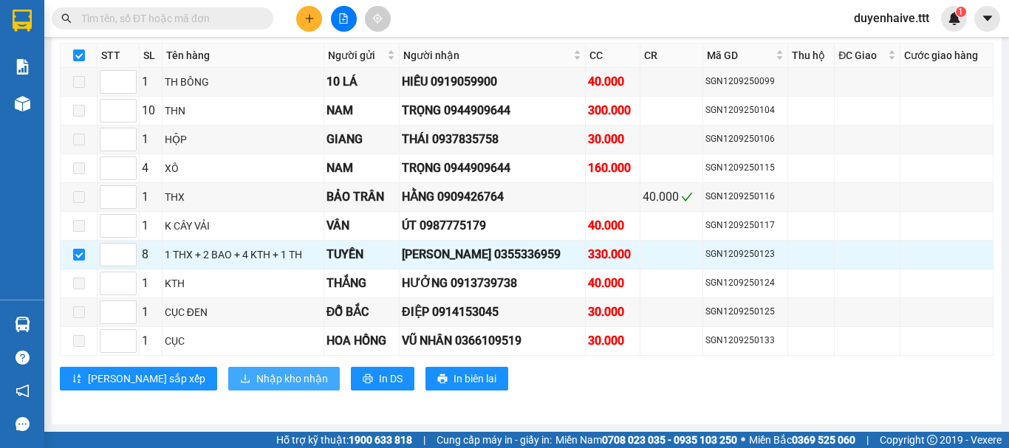
click at [256, 377] on span "Nhập kho nhận" at bounding box center [292, 379] width 72 height 16
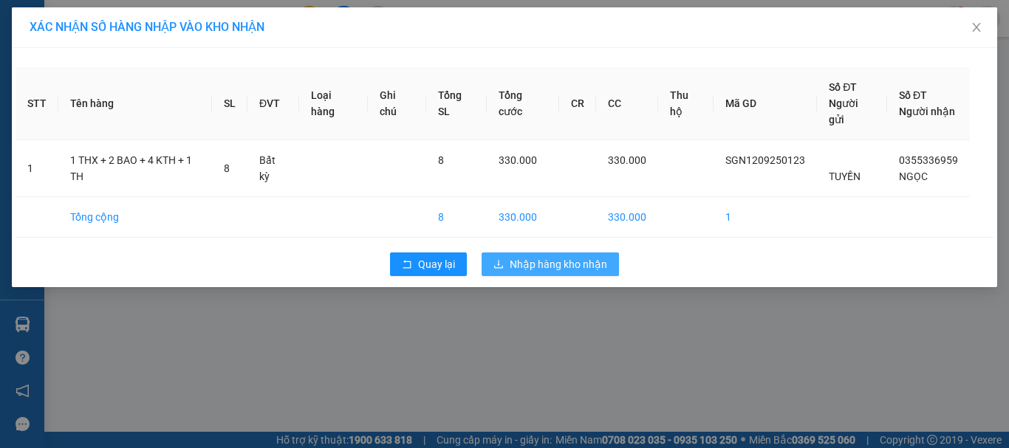
click at [572, 268] on span "Nhập hàng kho nhận" at bounding box center [558, 264] width 97 height 16
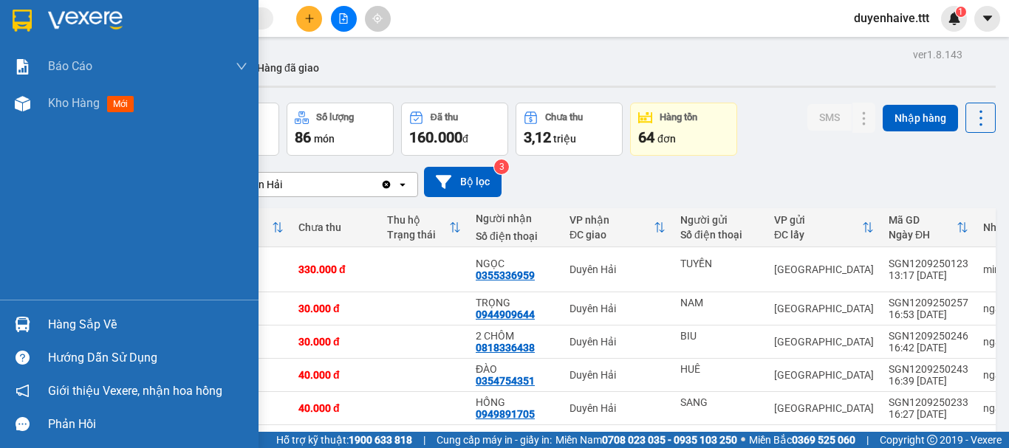
click at [100, 325] on div "Hàng sắp về" at bounding box center [147, 325] width 199 height 22
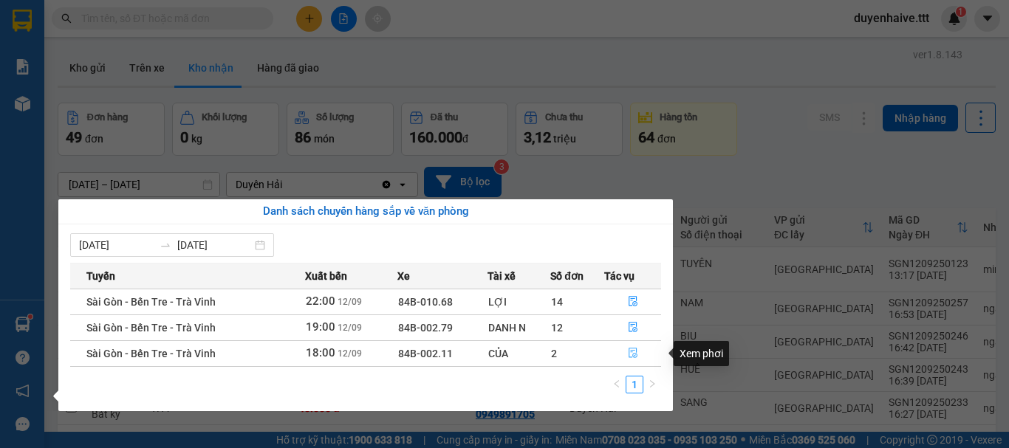
click at [628, 349] on icon "file-done" at bounding box center [633, 353] width 10 height 10
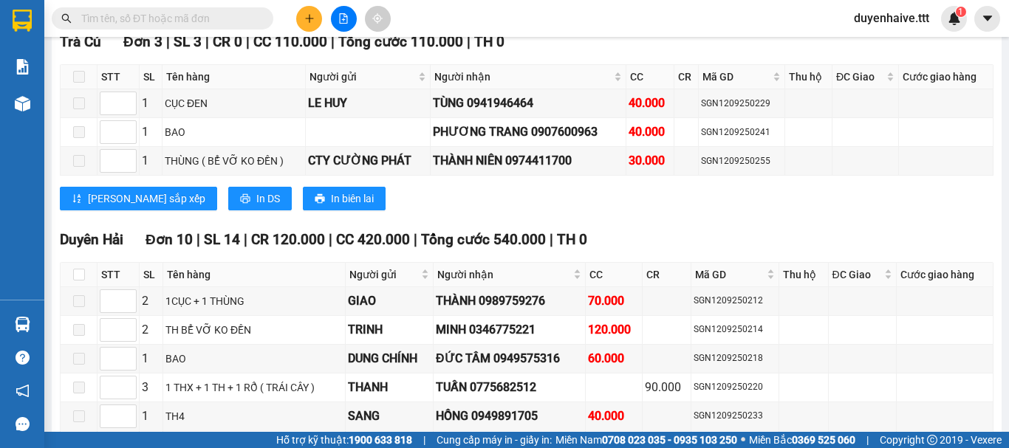
scroll to position [2290, 0]
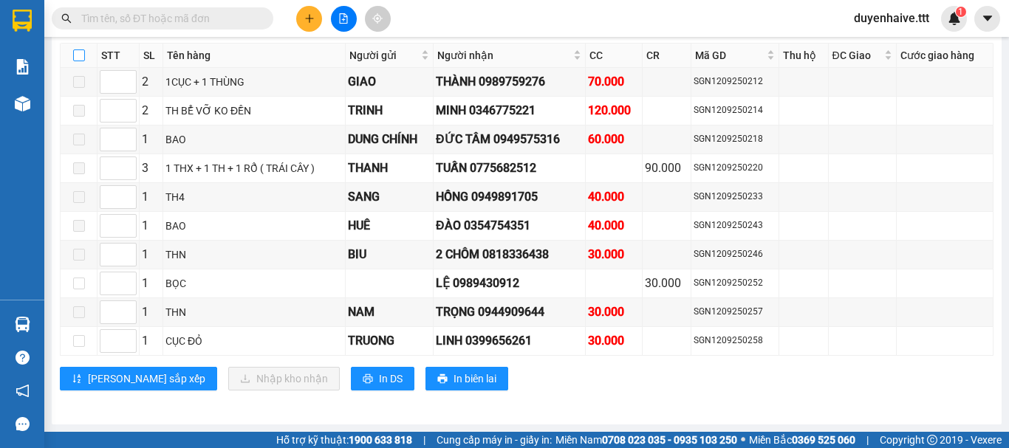
click at [83, 61] on input "checkbox" at bounding box center [79, 55] width 12 height 12
checkbox input "true"
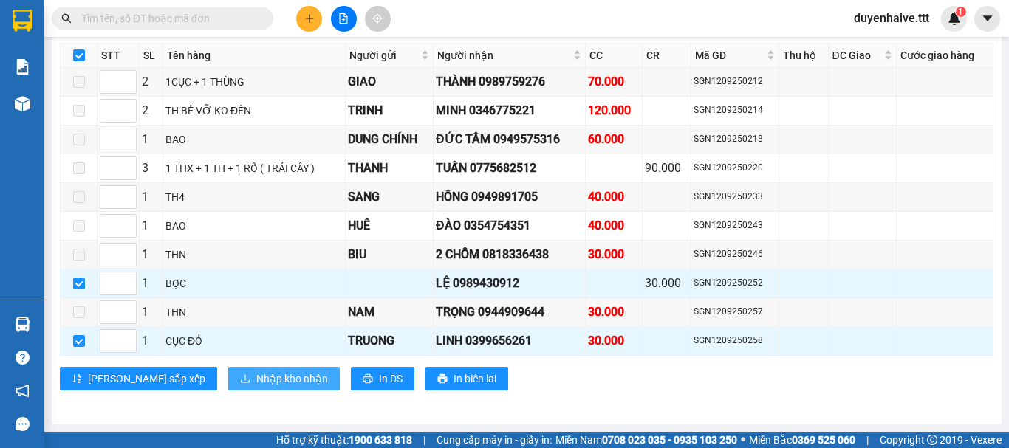
click at [256, 383] on span "Nhập kho nhận" at bounding box center [292, 379] width 72 height 16
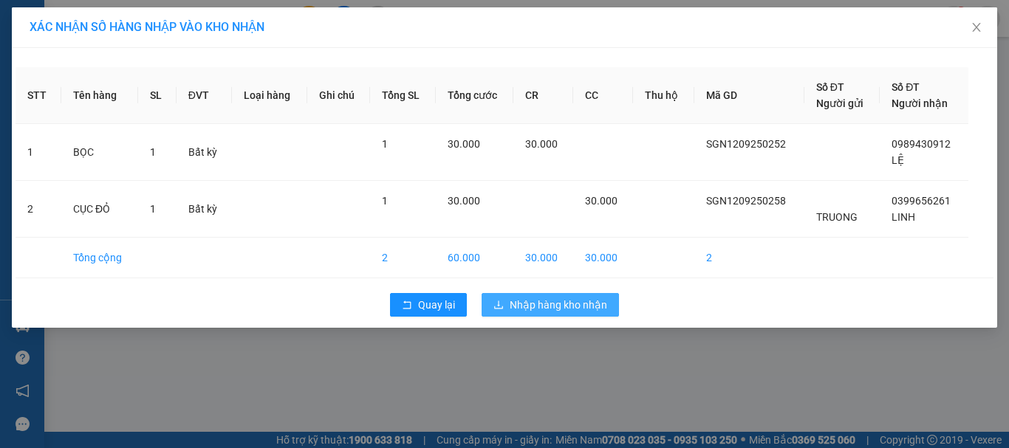
click at [558, 305] on span "Nhập hàng kho nhận" at bounding box center [558, 305] width 97 height 16
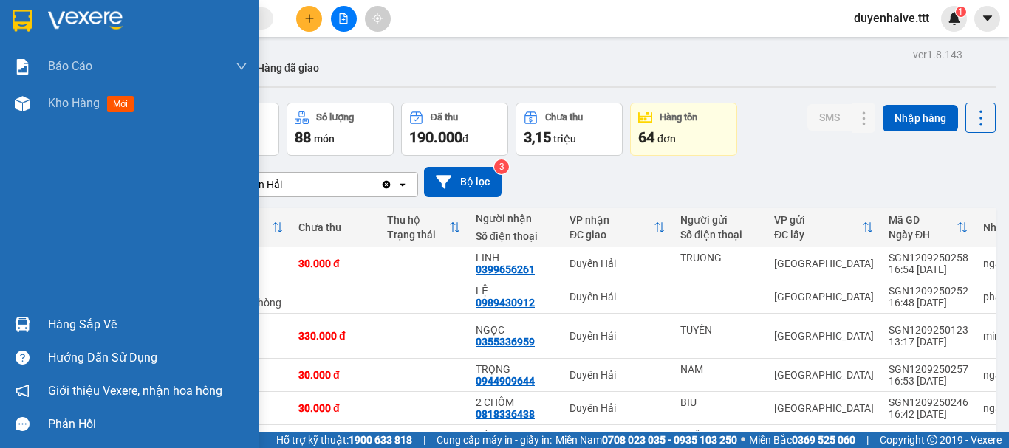
click at [69, 326] on div "Hàng sắp về" at bounding box center [147, 325] width 199 height 22
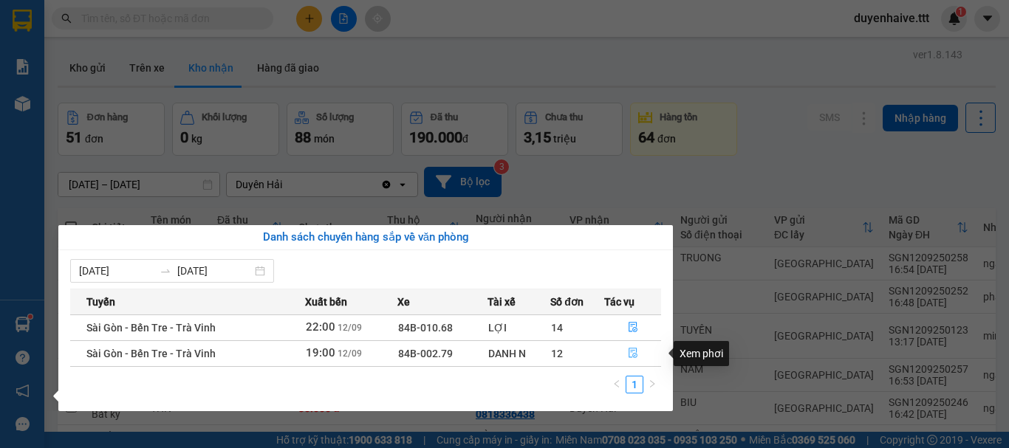
click at [633, 349] on icon "file-done" at bounding box center [633, 353] width 10 height 10
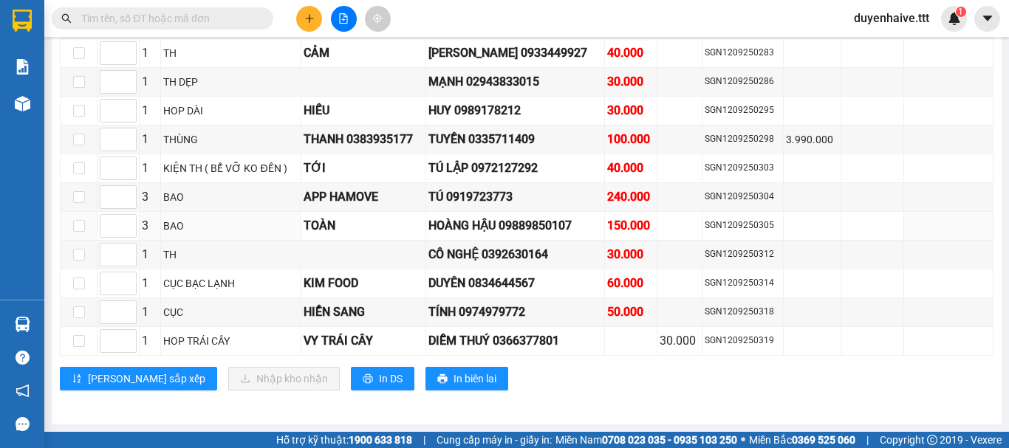
scroll to position [1547, 0]
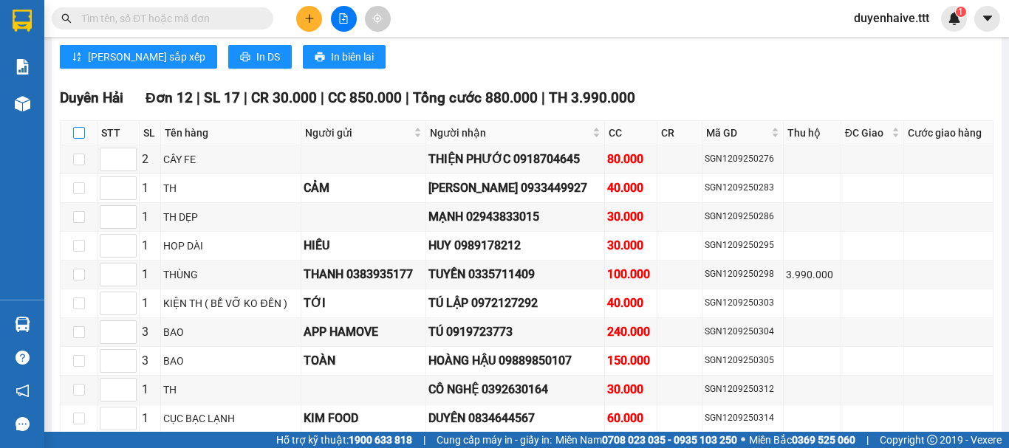
click at [83, 139] on input "checkbox" at bounding box center [79, 133] width 12 height 12
checkbox input "true"
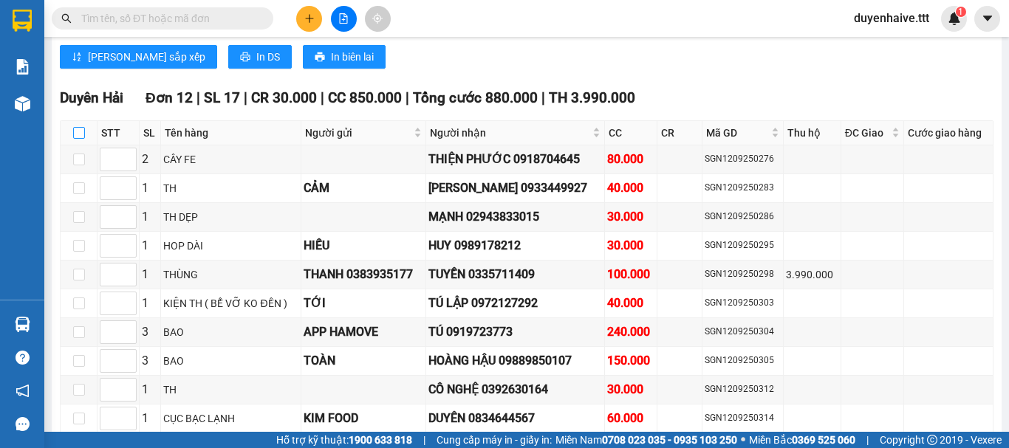
checkbox input "true"
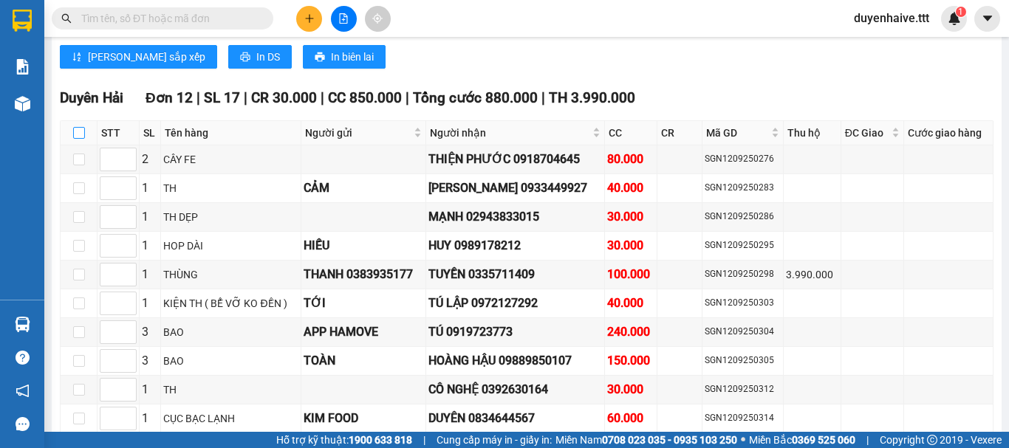
checkbox input "true"
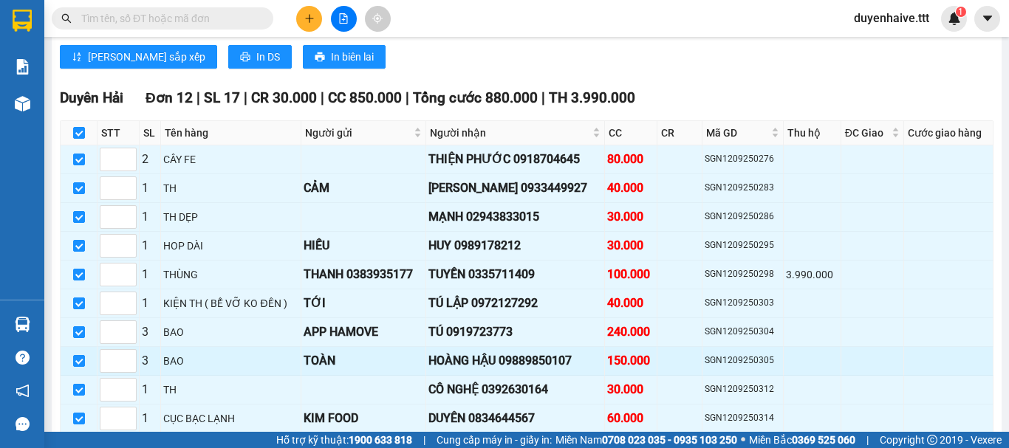
scroll to position [1695, 0]
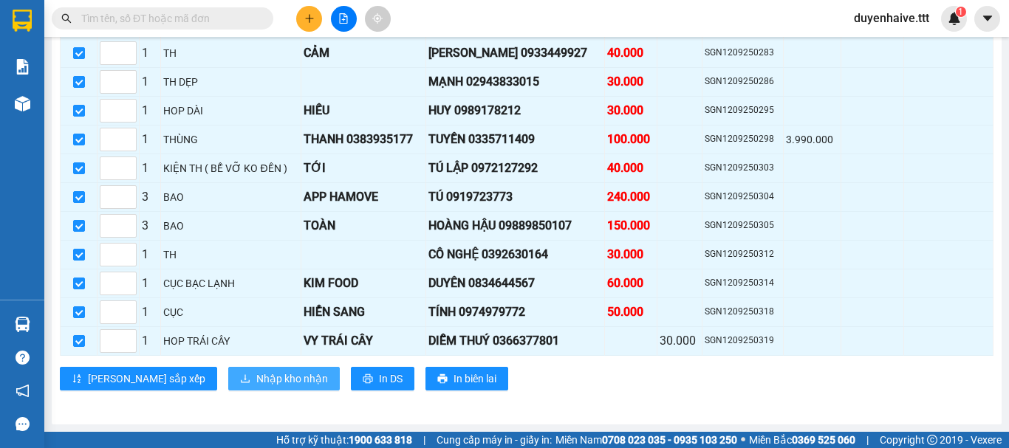
click at [256, 374] on span "Nhập kho nhận" at bounding box center [292, 379] width 72 height 16
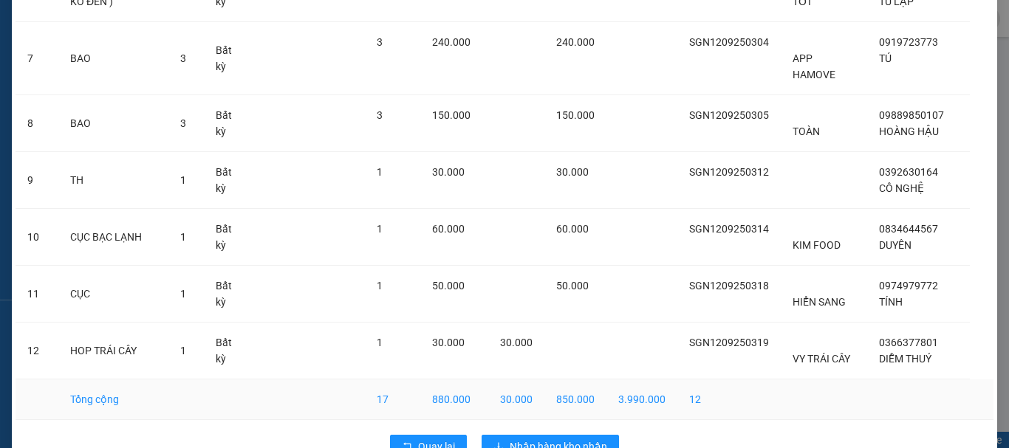
scroll to position [499, 0]
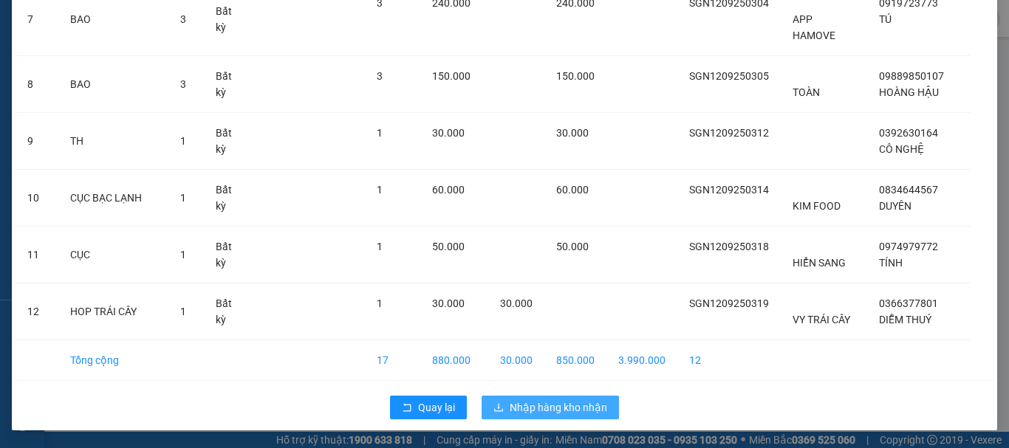
click at [553, 405] on span "Nhập hàng kho nhận" at bounding box center [558, 408] width 97 height 16
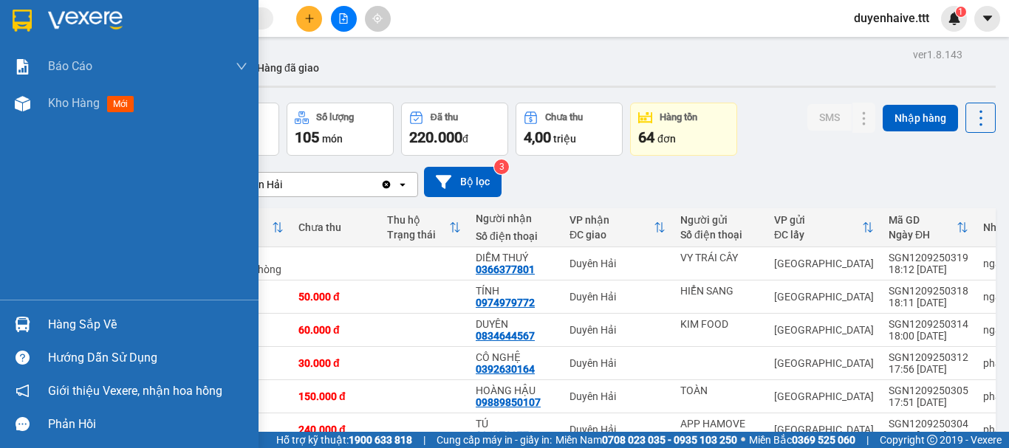
click at [92, 322] on div "Hàng sắp về" at bounding box center [147, 325] width 199 height 22
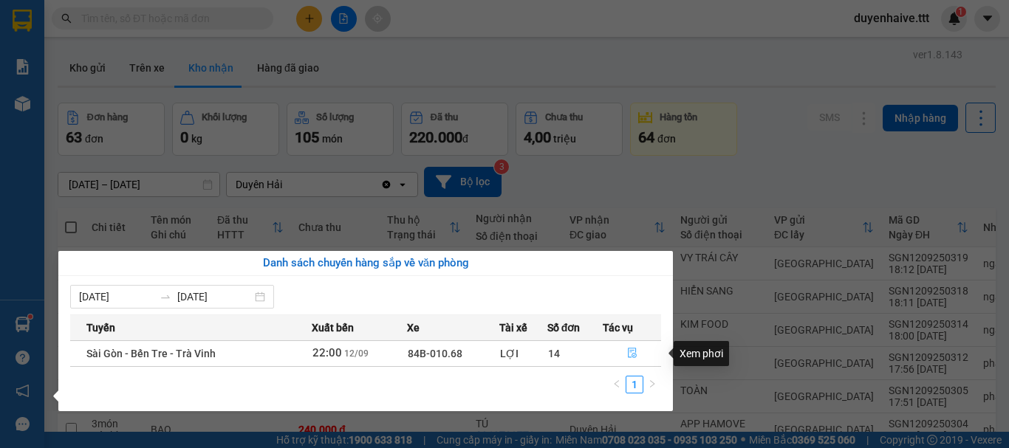
click at [624, 348] on button "button" at bounding box center [631, 354] width 57 height 24
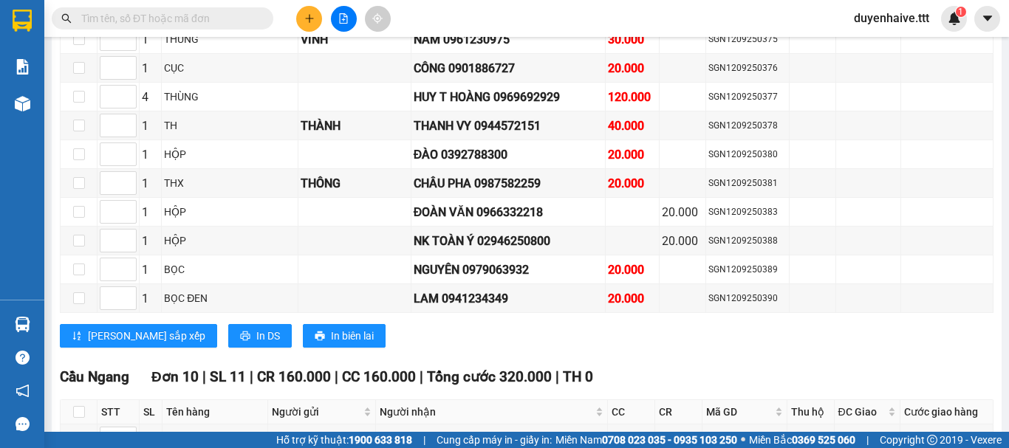
scroll to position [1551, 0]
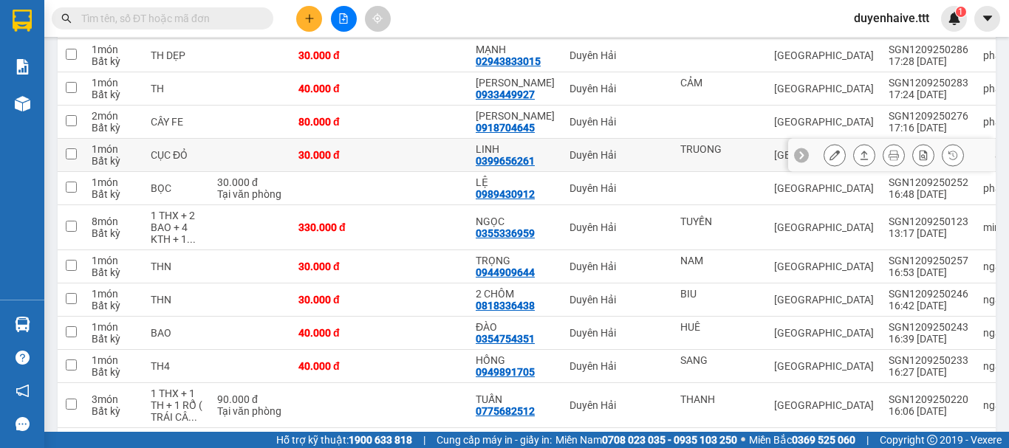
scroll to position [298, 0]
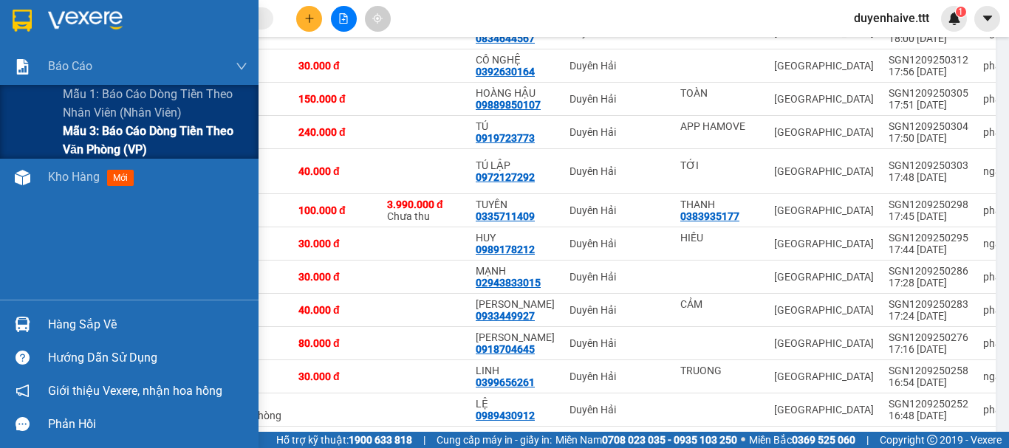
click at [147, 143] on span "Mẫu 3: Báo cáo dòng tiền theo văn phòng (VP)" at bounding box center [155, 140] width 185 height 37
